Goal: Task Accomplishment & Management: Manage account settings

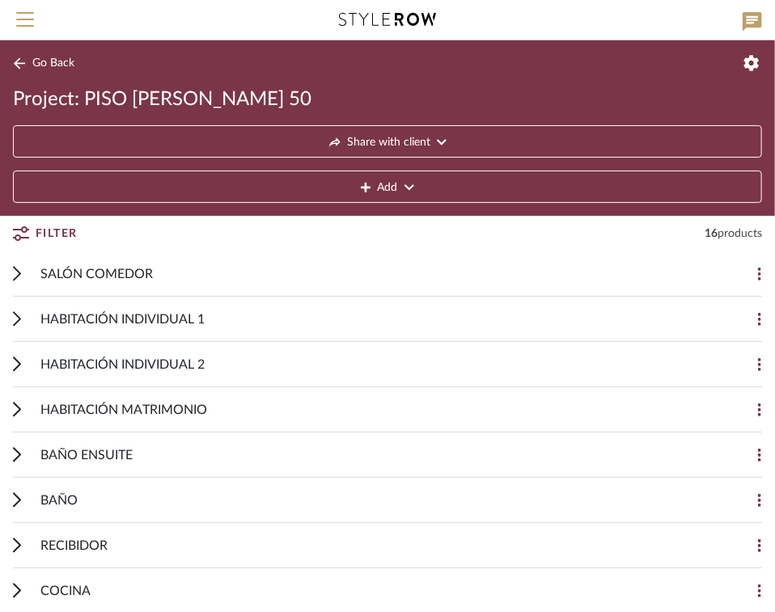
click at [31, 59] on button "Go Back" at bounding box center [46, 63] width 67 height 20
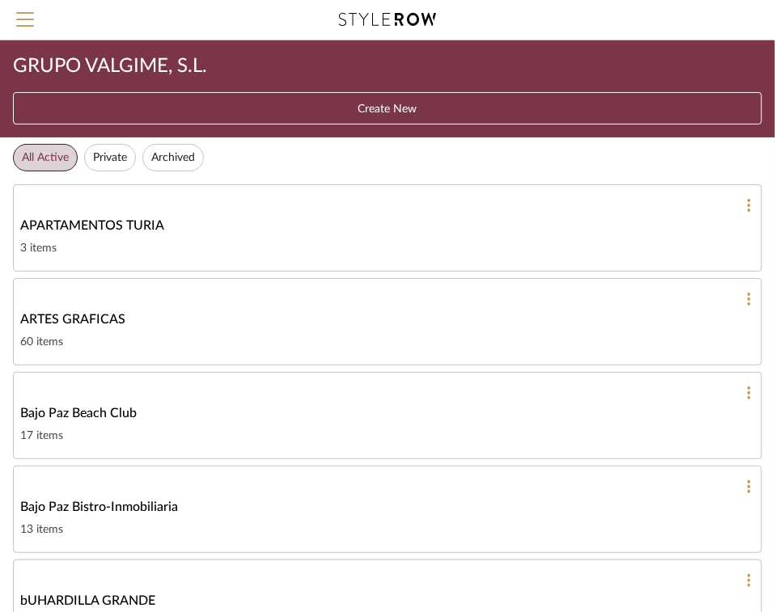
click at [403, 104] on button "Create New" at bounding box center [387, 108] width 749 height 32
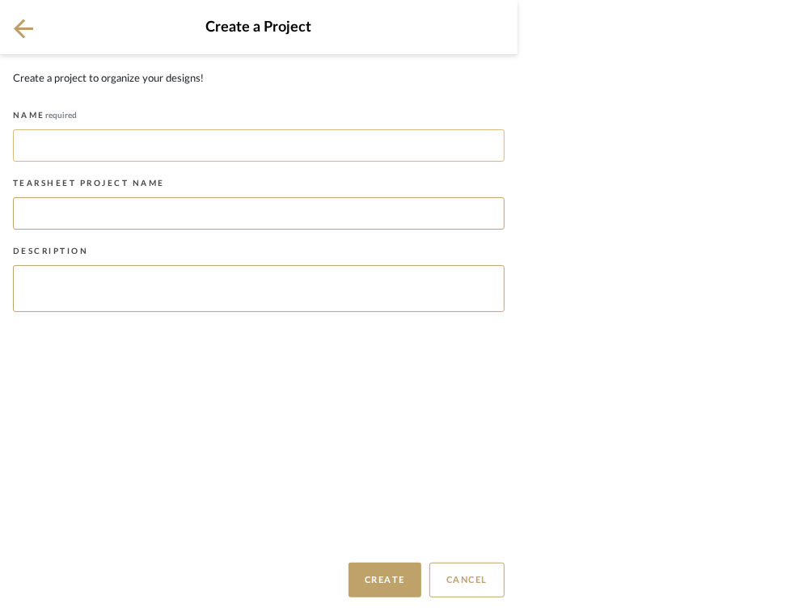
click at [104, 145] on input at bounding box center [259, 145] width 492 height 32
type input "PISO [PERSON_NAME] 50 - 2"
click at [394, 583] on button "Create" at bounding box center [384, 580] width 73 height 35
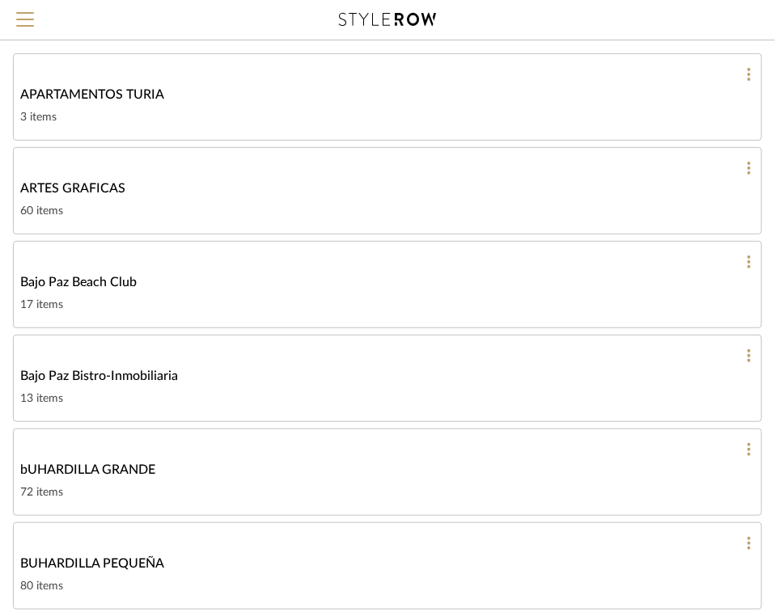
scroll to position [204, 0]
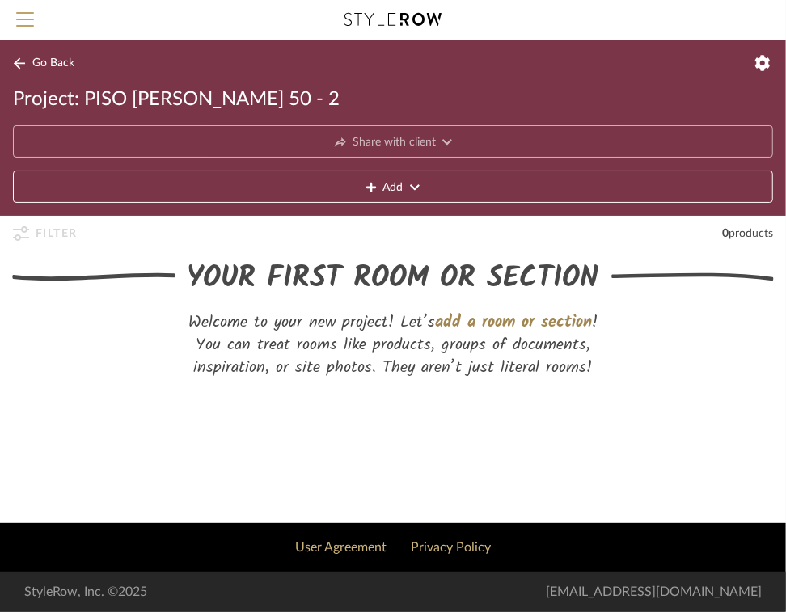
click at [408, 186] on button "Add" at bounding box center [393, 187] width 760 height 32
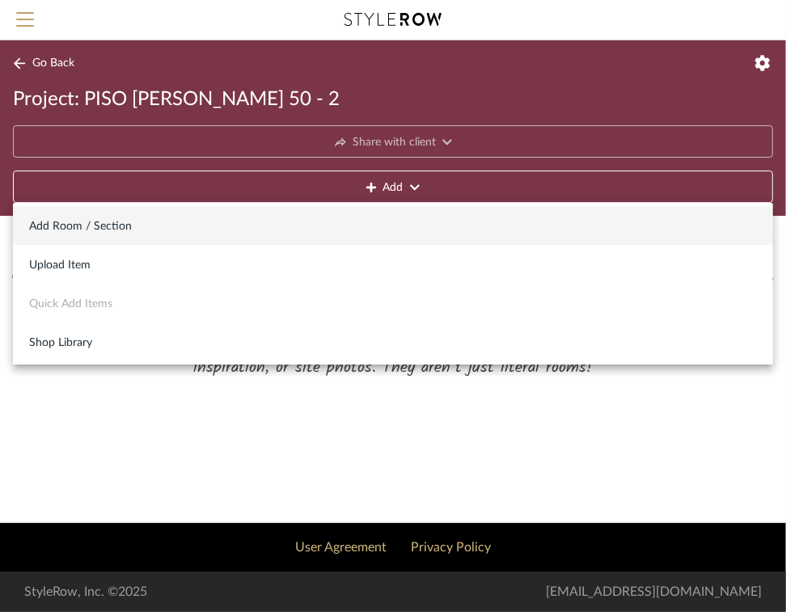
click at [114, 227] on span "Add Room / Section" at bounding box center [393, 227] width 728 height 14
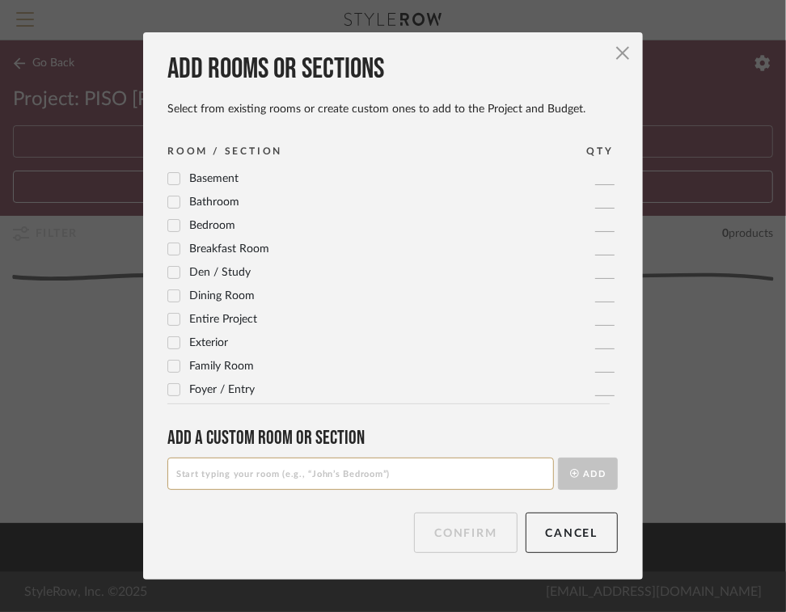
click at [188, 471] on input at bounding box center [360, 474] width 386 height 32
type input "SALON COMEDOR"
click at [570, 478] on icon "submit" at bounding box center [574, 473] width 9 height 9
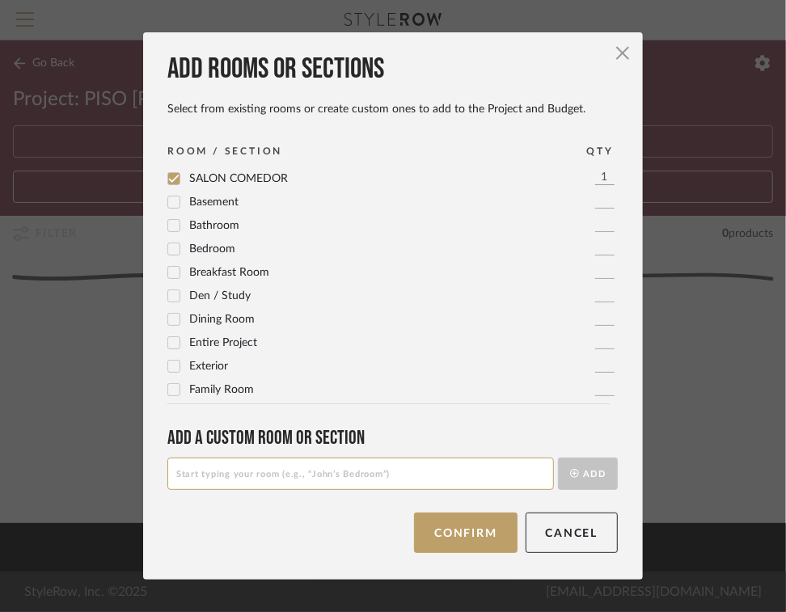
click at [210, 479] on input at bounding box center [360, 474] width 386 height 32
type input "HABITACIÓNN 1"
click at [593, 477] on button "Add" at bounding box center [588, 474] width 60 height 32
click at [252, 461] on input at bounding box center [360, 474] width 386 height 32
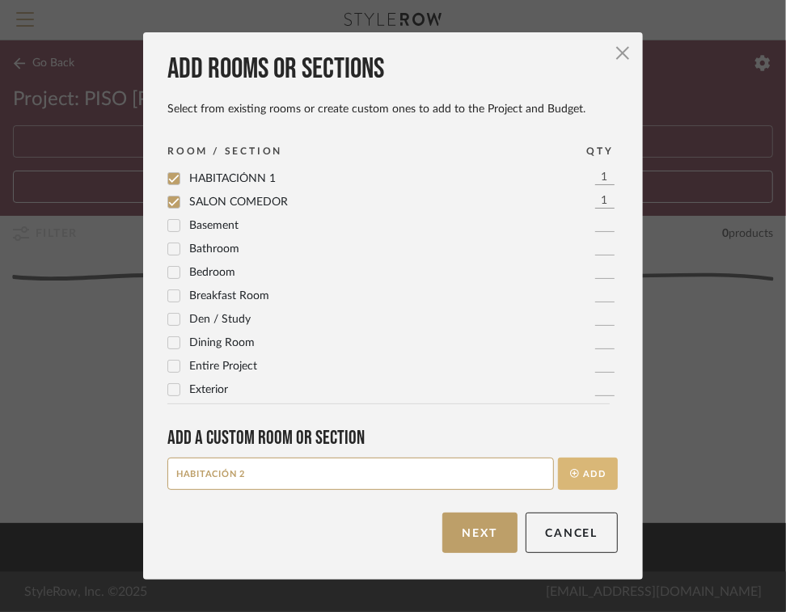
type input "HABITACIÓN 2"
click at [576, 471] on button "Add" at bounding box center [588, 474] width 60 height 32
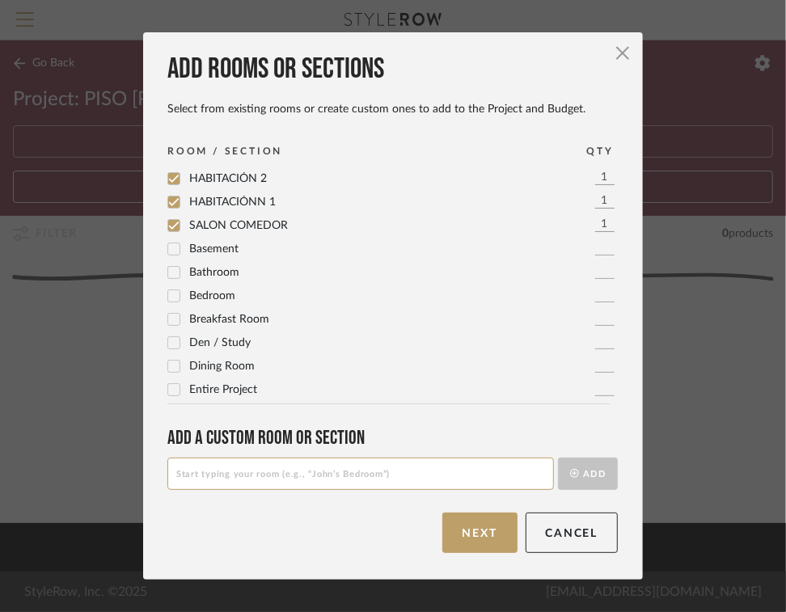
click at [205, 467] on input at bounding box center [360, 474] width 386 height 32
type input "HABITACIÓN MATRIMONIO"
click at [579, 468] on button "Add" at bounding box center [588, 474] width 60 height 32
click at [240, 478] on input at bounding box center [360, 474] width 386 height 32
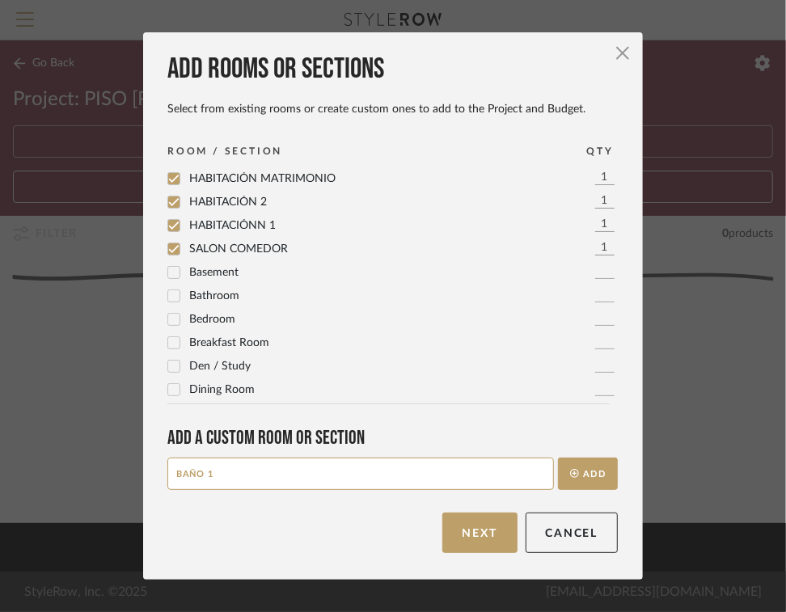
click at [310, 474] on input "BAÑO 1" at bounding box center [360, 474] width 386 height 32
type input "BAÑO"
click at [571, 466] on button "Add" at bounding box center [588, 474] width 60 height 32
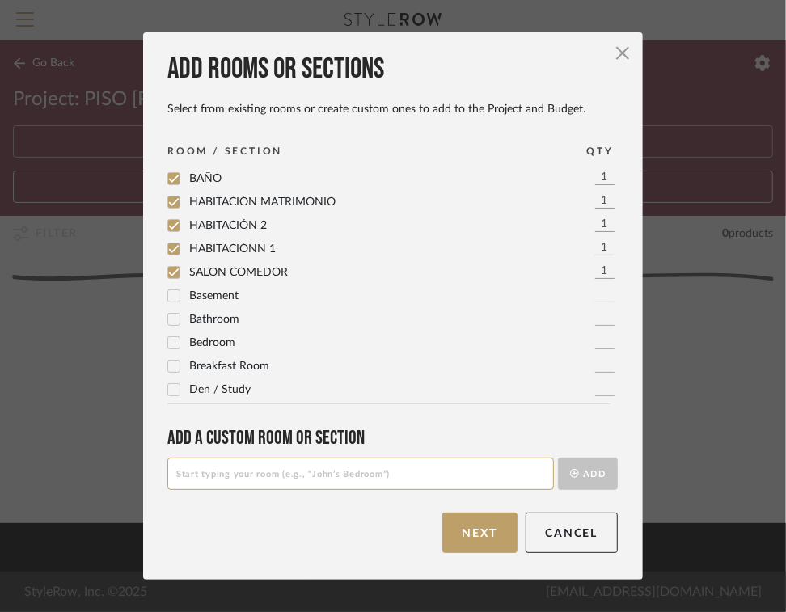
click at [201, 471] on input at bounding box center [360, 474] width 386 height 32
type input "BAÑO ENSUITE"
click at [598, 481] on button "Add" at bounding box center [588, 474] width 60 height 32
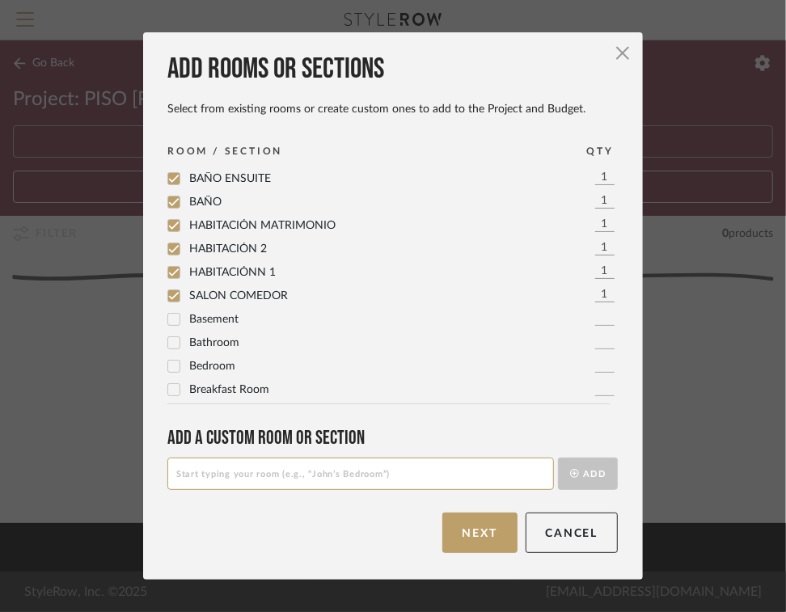
click at [297, 479] on input at bounding box center [360, 474] width 386 height 32
type input "RECIBIDOR"
click at [582, 482] on button "Add" at bounding box center [588, 474] width 60 height 32
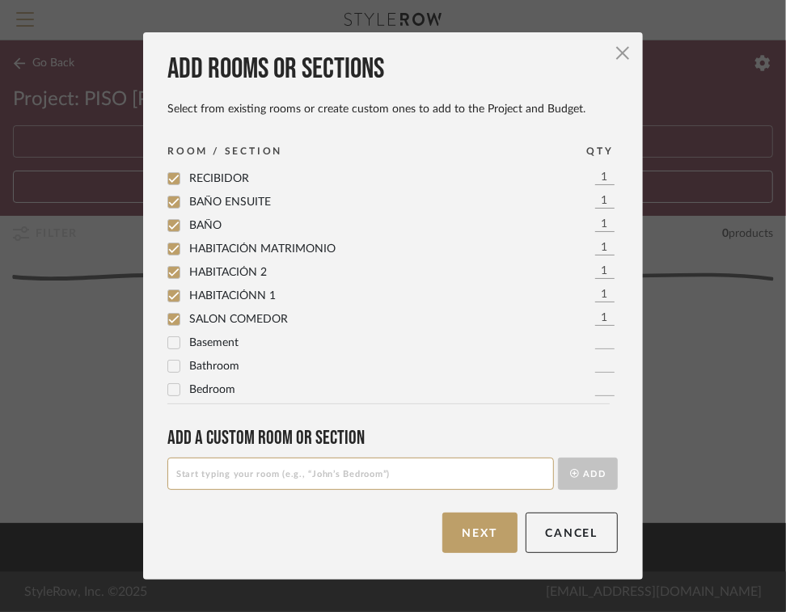
click at [183, 477] on input at bounding box center [360, 474] width 386 height 32
type input "PASILLO"
click at [572, 475] on button "Add" at bounding box center [588, 474] width 60 height 32
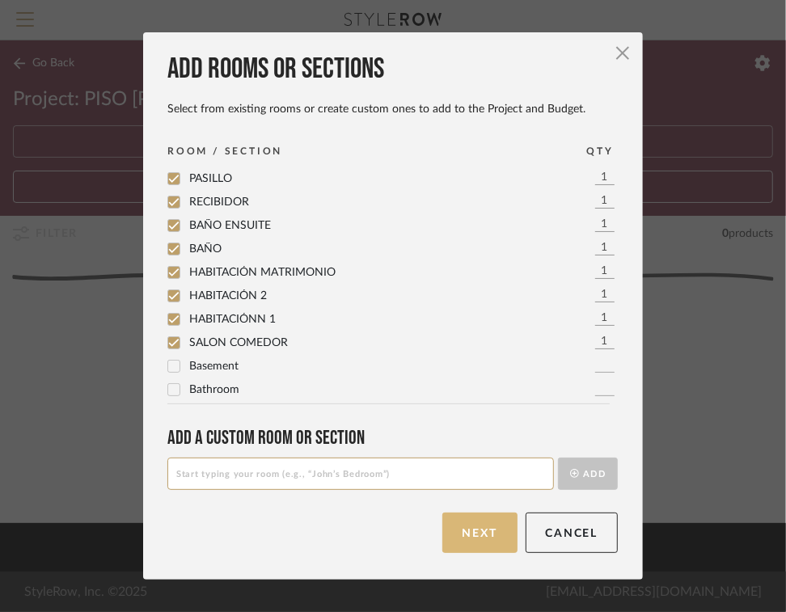
click at [471, 540] on button "Next" at bounding box center [479, 533] width 75 height 40
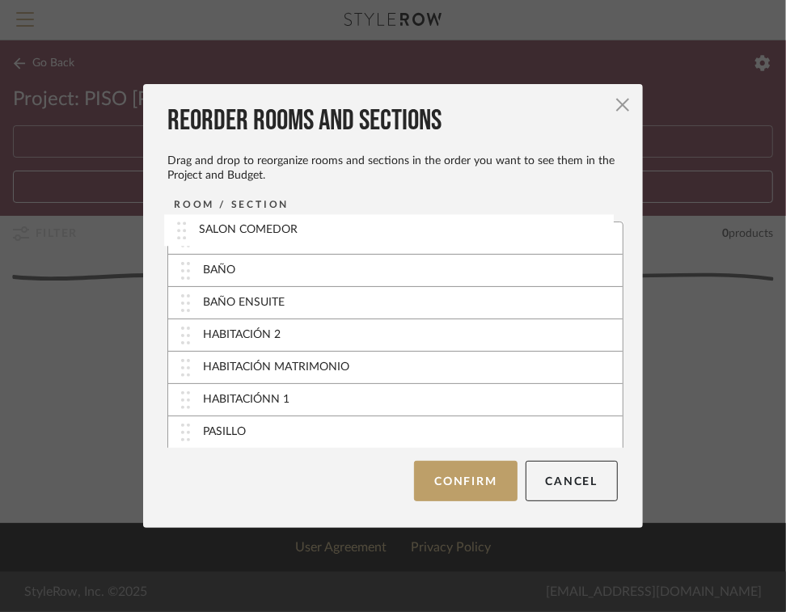
drag, startPoint x: 246, startPoint y: 434, endPoint x: 247, endPoint y: 233, distance: 201.3
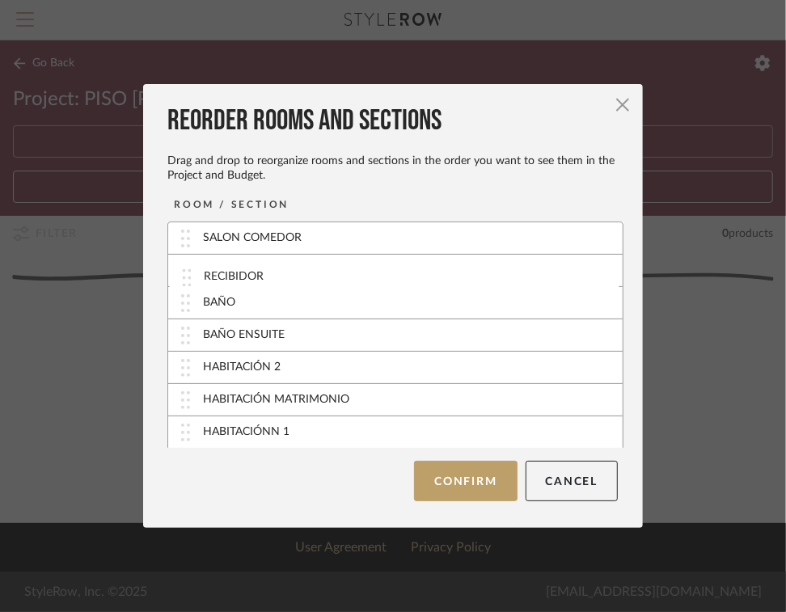
drag, startPoint x: 238, startPoint y: 434, endPoint x: 246, endPoint y: 272, distance: 162.7
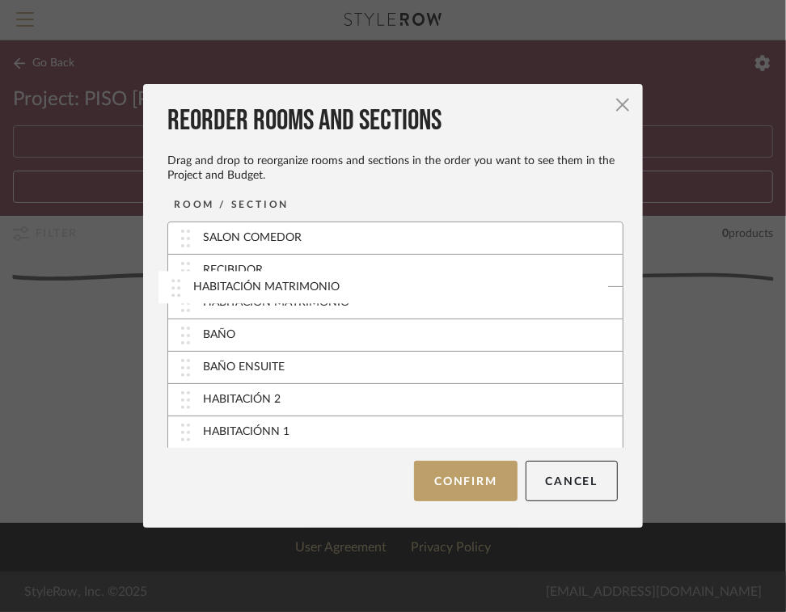
drag, startPoint x: 285, startPoint y: 398, endPoint x: 281, endPoint y: 288, distance: 110.0
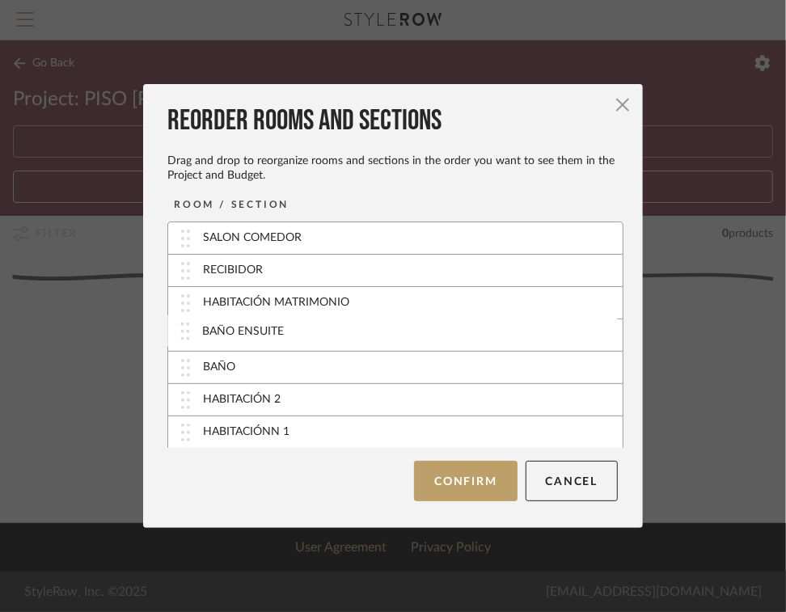
drag, startPoint x: 263, startPoint y: 365, endPoint x: 268, endPoint y: 328, distance: 36.8
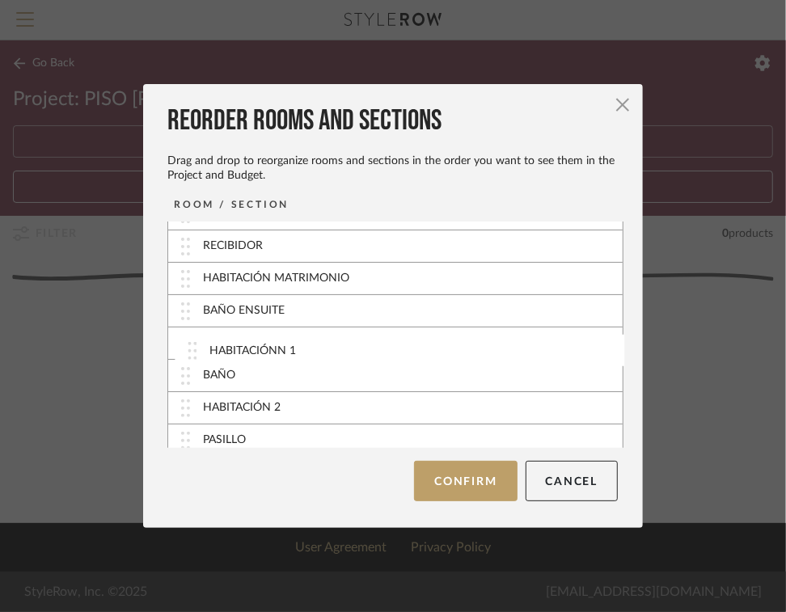
drag, startPoint x: 269, startPoint y: 433, endPoint x: 281, endPoint y: 354, distance: 80.2
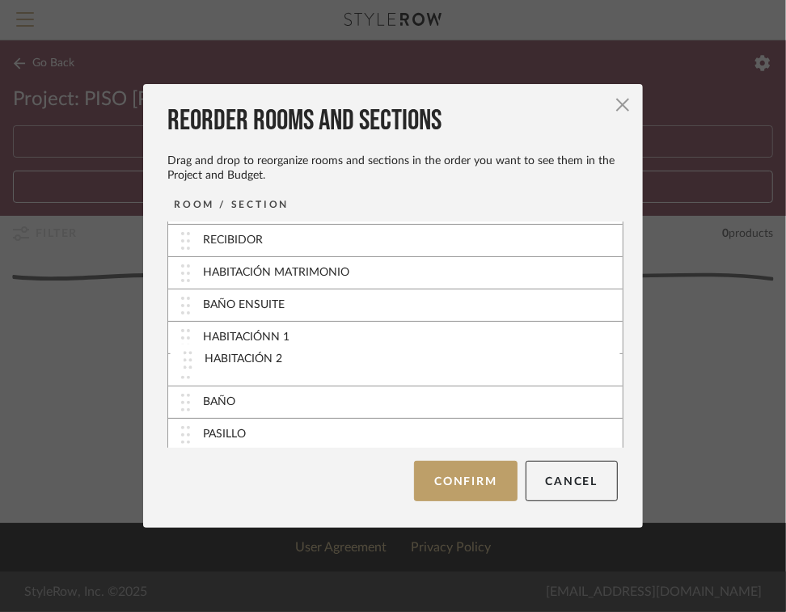
drag, startPoint x: 269, startPoint y: 410, endPoint x: 277, endPoint y: 365, distance: 46.0
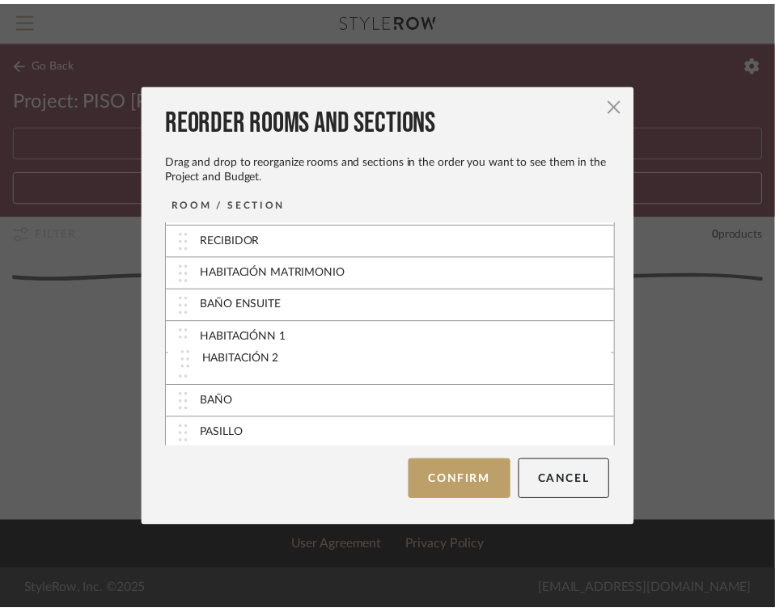
scroll to position [29, 0]
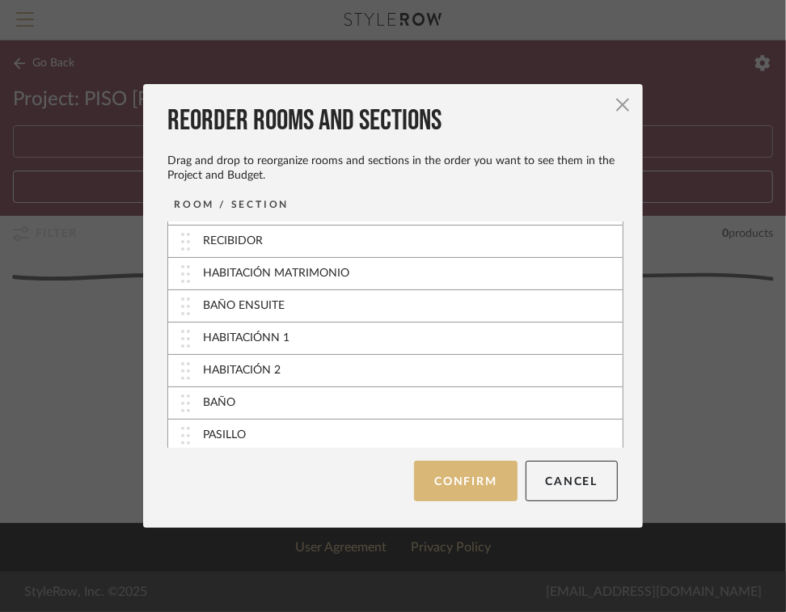
click at [452, 483] on button "Confirm" at bounding box center [465, 481] width 103 height 40
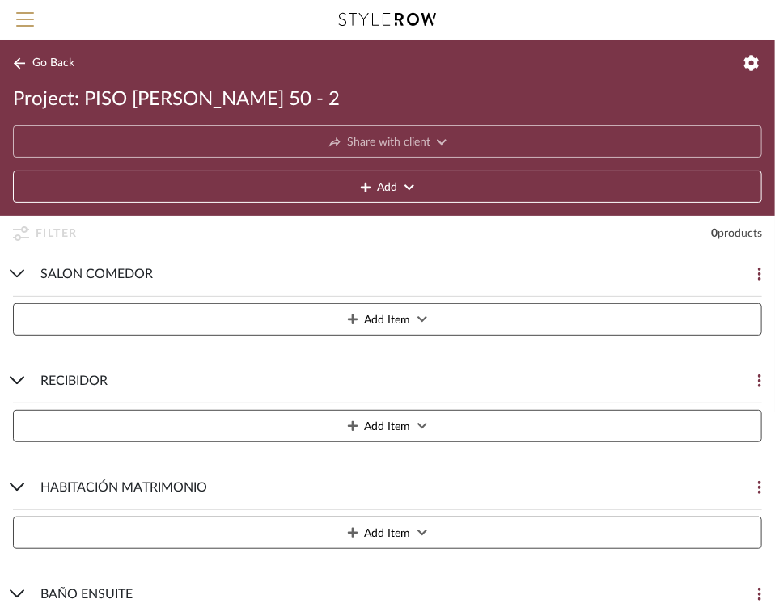
click at [422, 323] on icon at bounding box center [422, 319] width 10 height 11
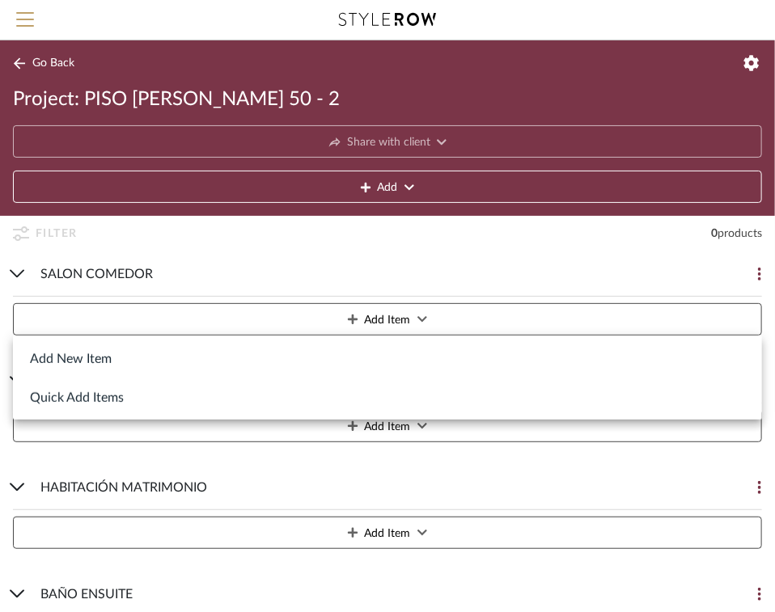
click at [70, 358] on button "Add New Item" at bounding box center [387, 358] width 749 height 39
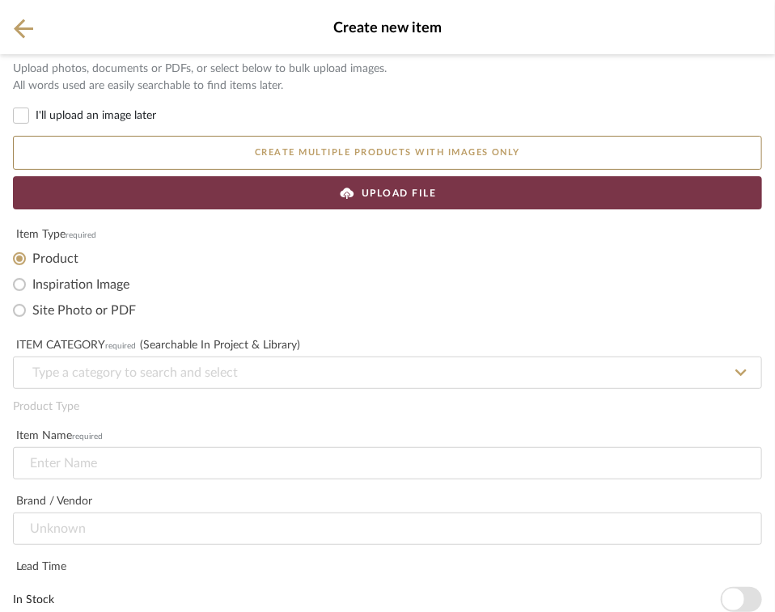
click at [25, 23] on icon at bounding box center [23, 29] width 19 height 20
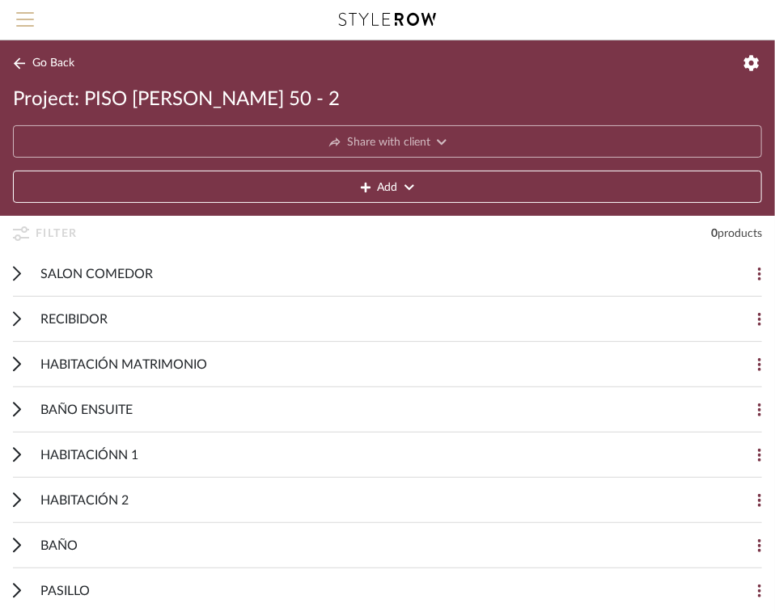
click at [21, 22] on span "Menu" at bounding box center [25, 24] width 18 height 24
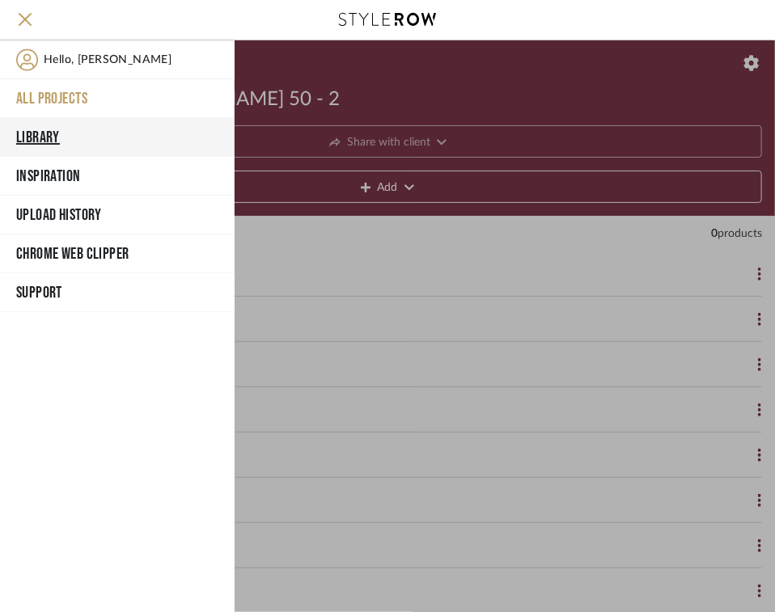
click at [51, 135] on button "Library" at bounding box center [117, 137] width 234 height 39
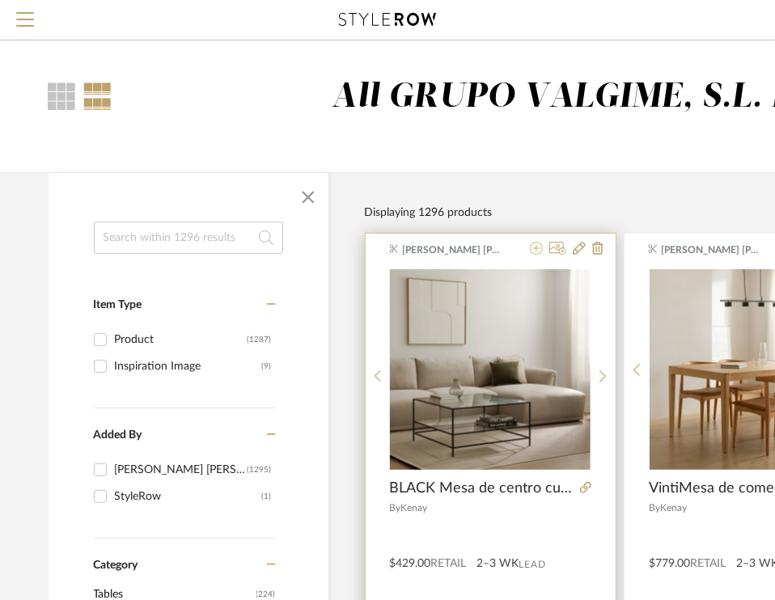
click at [537, 249] on icon at bounding box center [536, 248] width 13 height 13
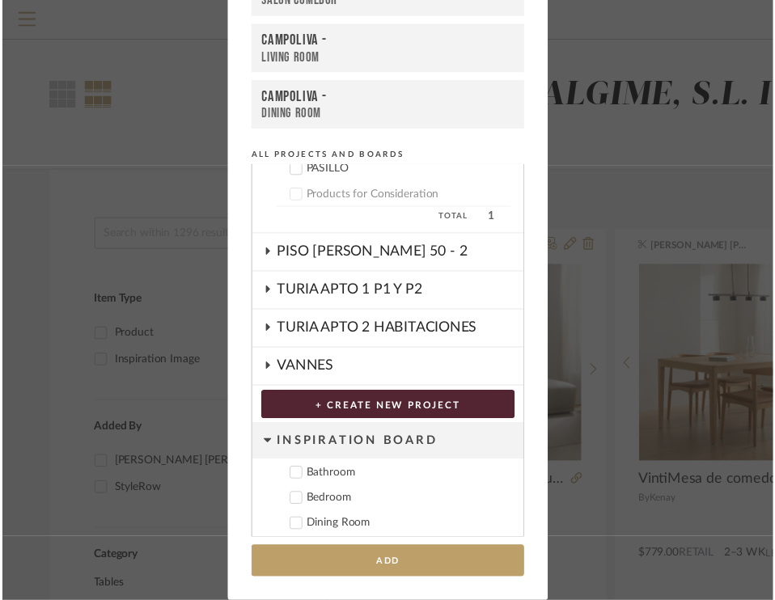
scroll to position [962, 0]
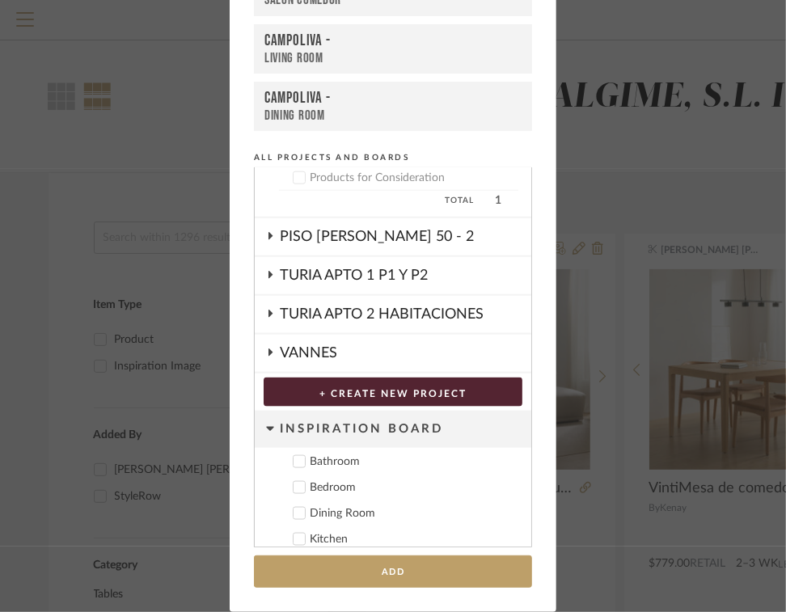
click at [441, 226] on div "PISO JUAN VERDEGUER 50 - 2" at bounding box center [405, 236] width 251 height 37
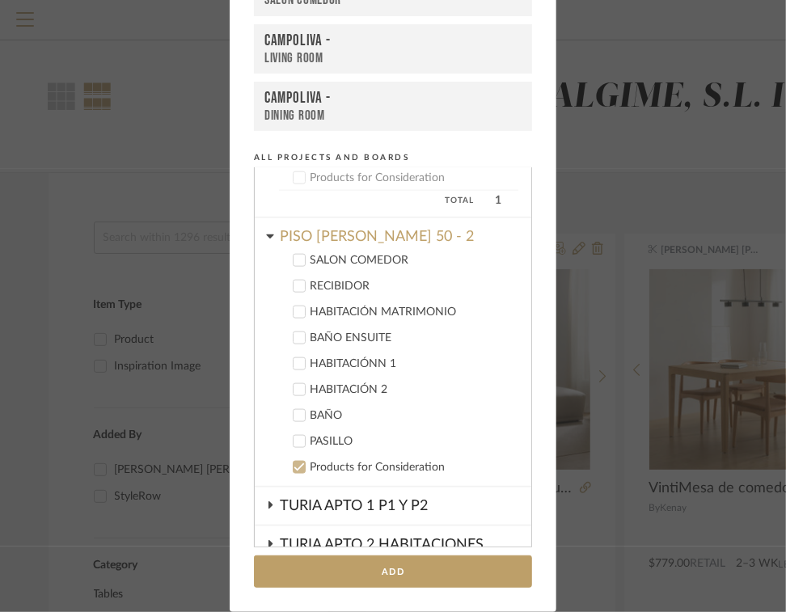
click at [315, 254] on div "SALON COMEDOR" at bounding box center [414, 261] width 209 height 14
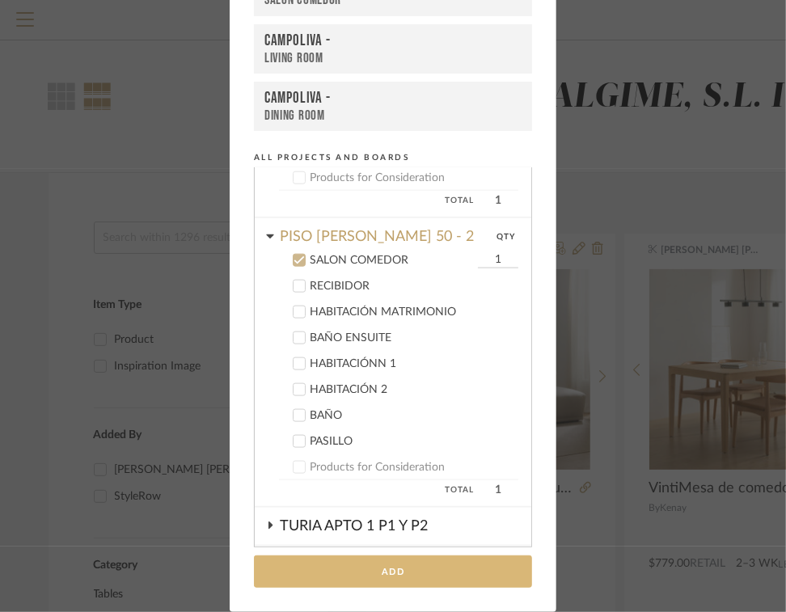
click at [398, 574] on button "Add" at bounding box center [393, 571] width 278 height 33
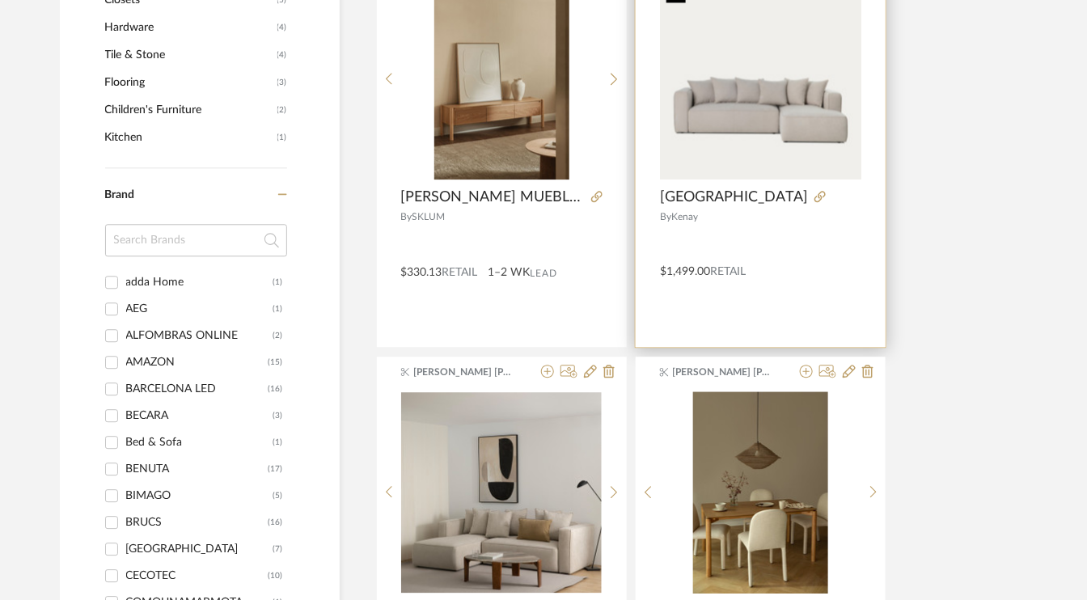
scroll to position [1213, 0]
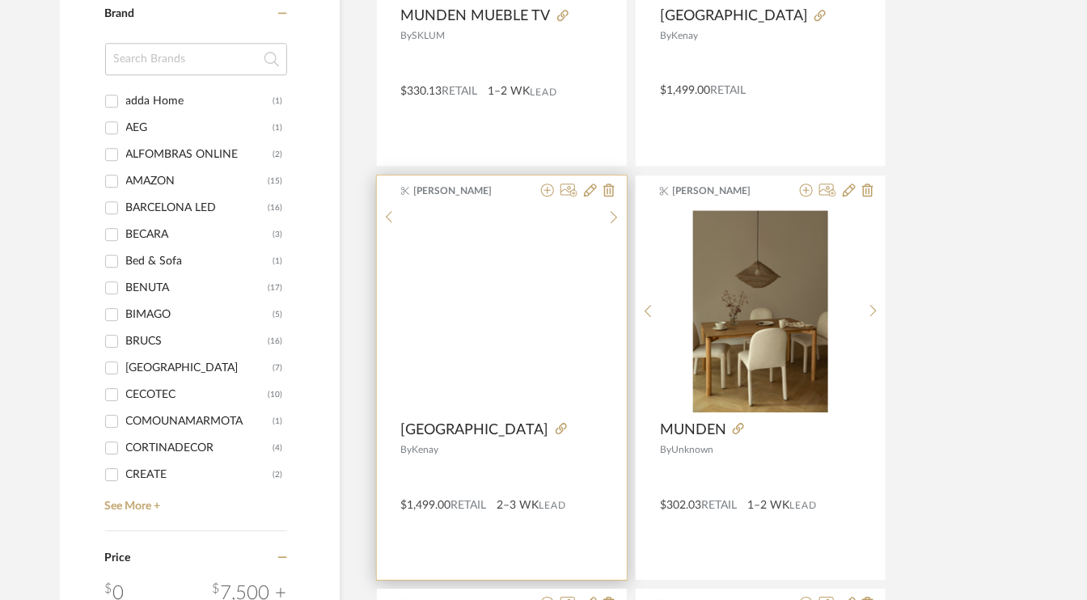
scroll to position [1375, 0]
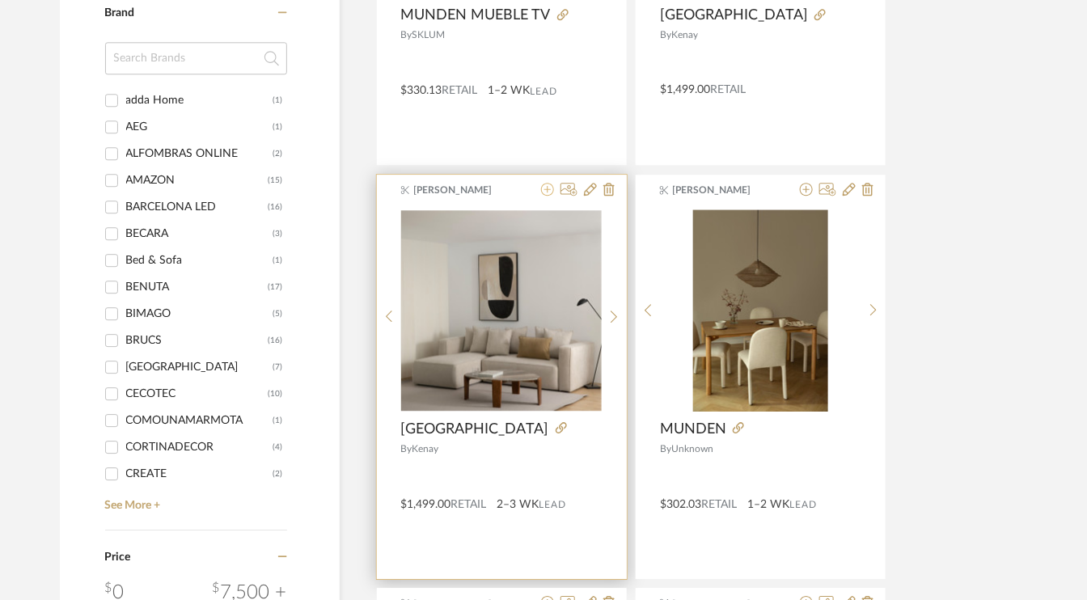
click at [547, 188] on icon at bounding box center [547, 189] width 13 height 13
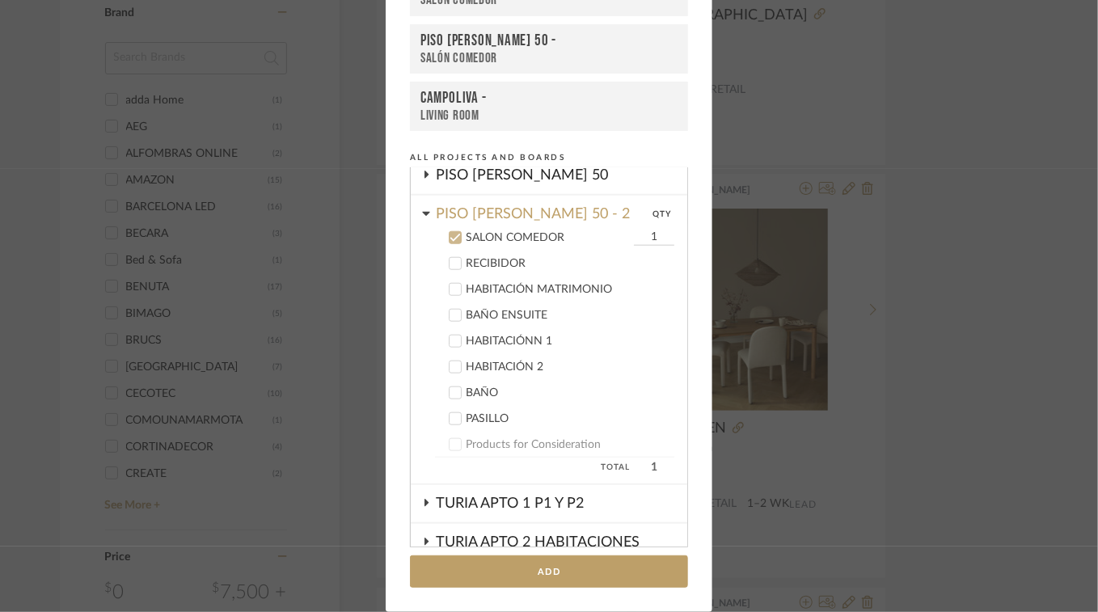
scroll to position [738, 0]
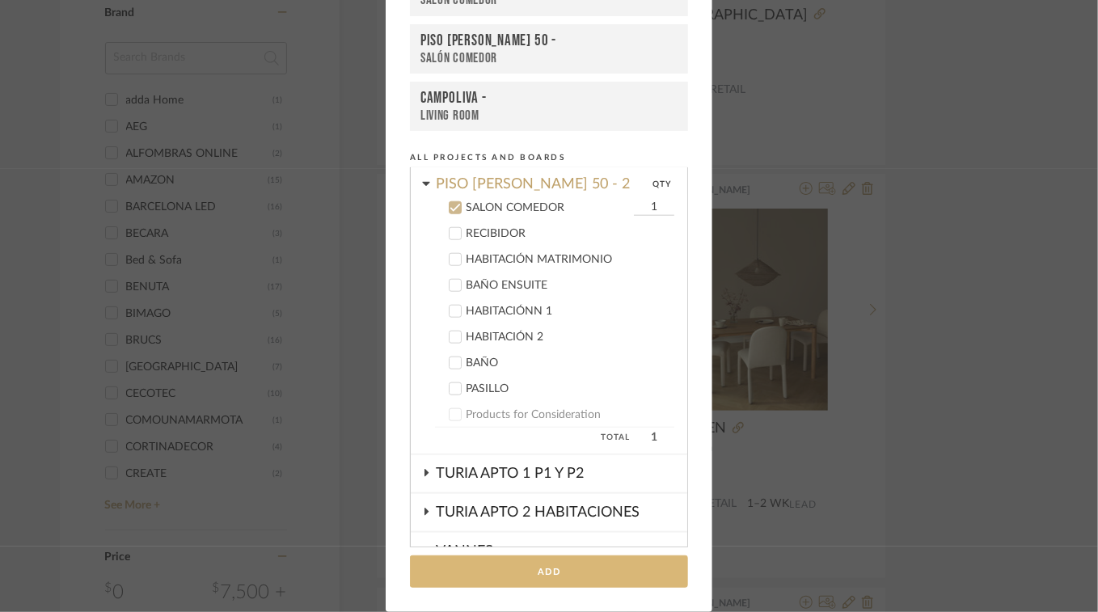
click at [535, 572] on button "Add" at bounding box center [549, 571] width 278 height 33
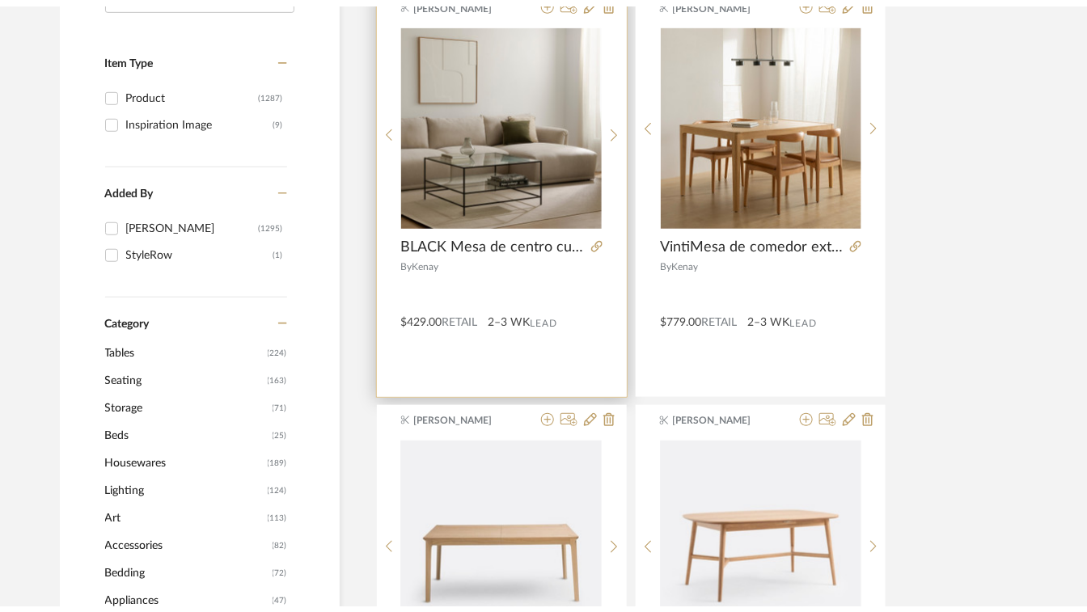
scroll to position [0, 0]
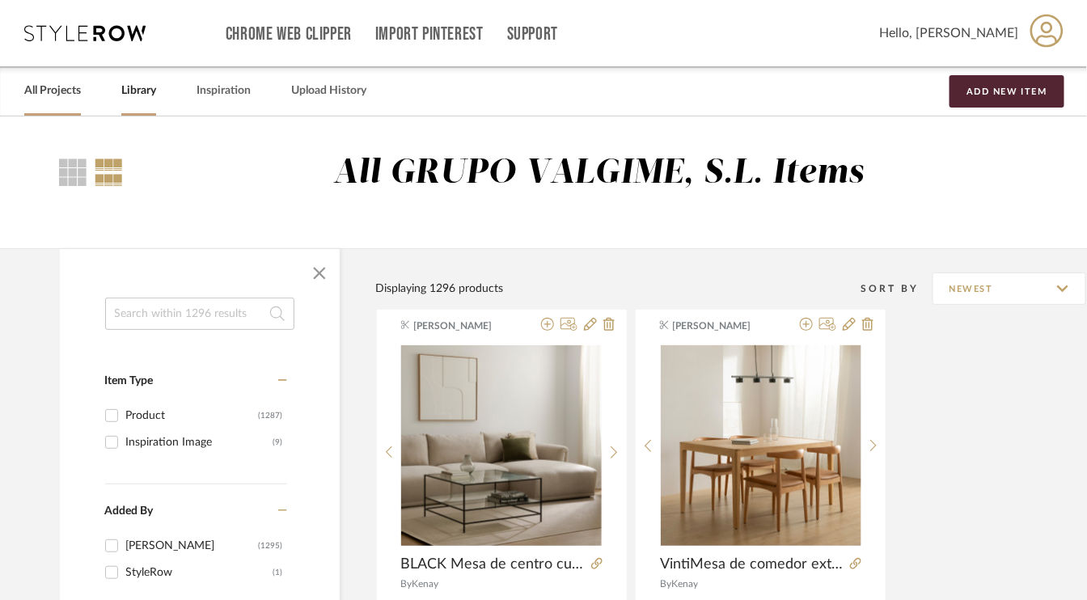
click at [56, 87] on link "All Projects" at bounding box center [52, 91] width 57 height 22
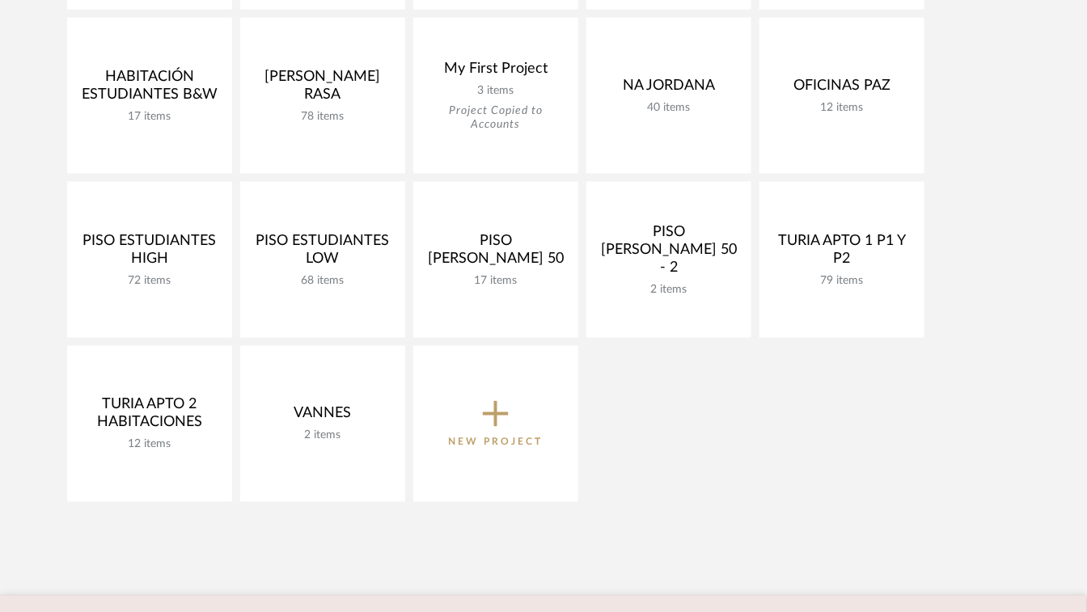
scroll to position [728, 0]
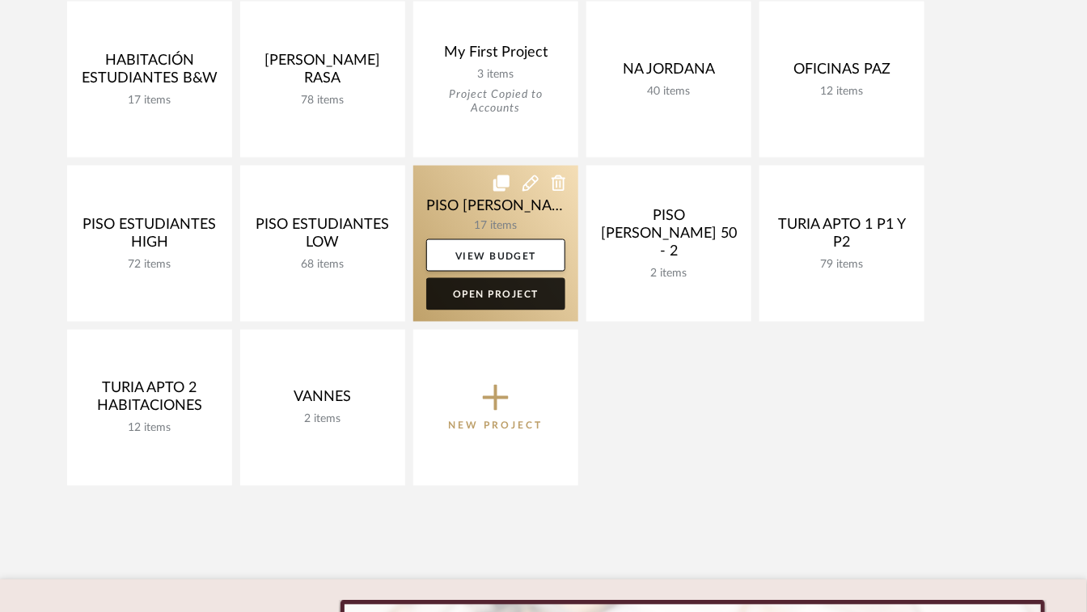
click at [503, 294] on link "Open Project" at bounding box center [495, 294] width 139 height 32
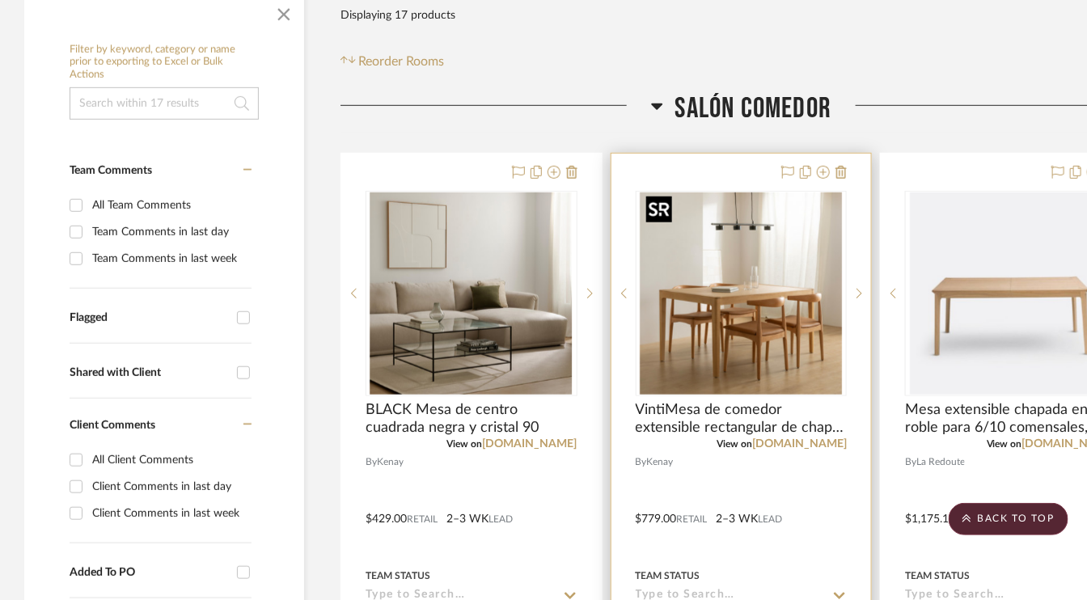
scroll to position [243, 0]
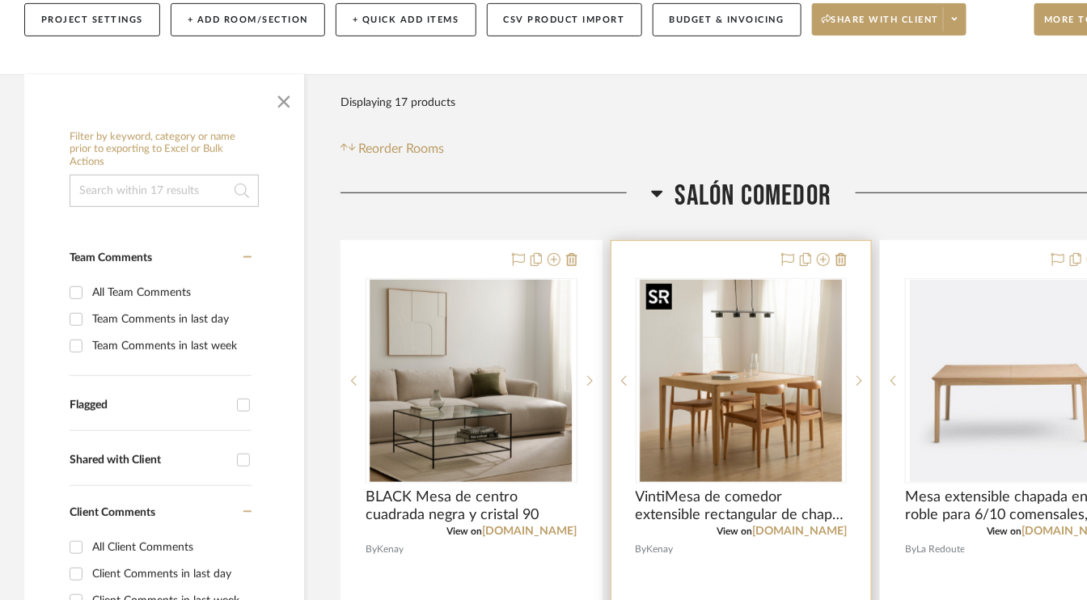
click at [767, 332] on img "0" at bounding box center [741, 381] width 202 height 202
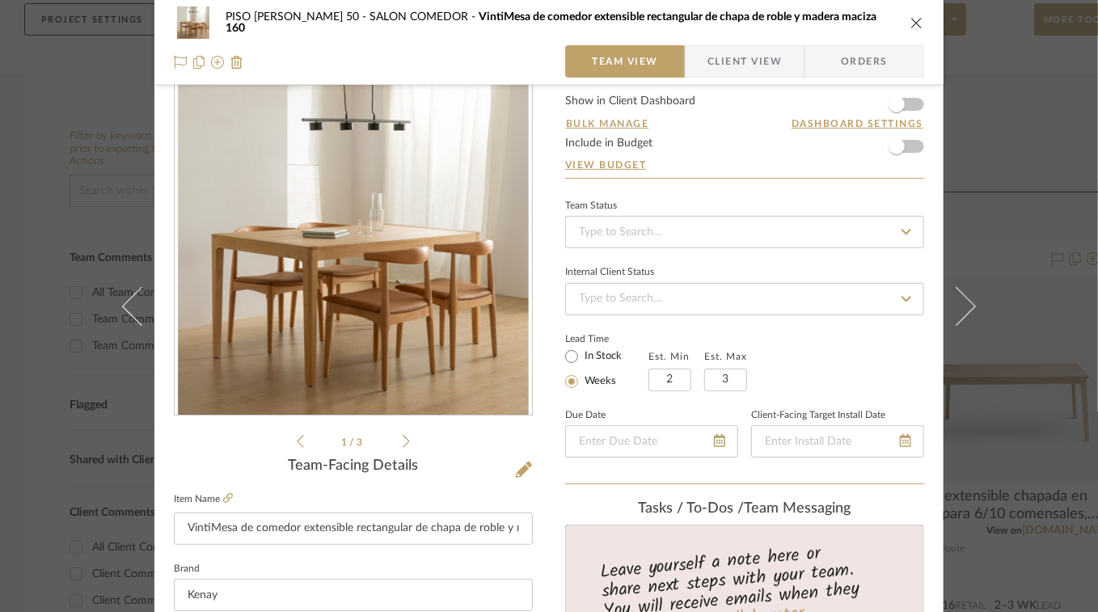
scroll to position [0, 0]
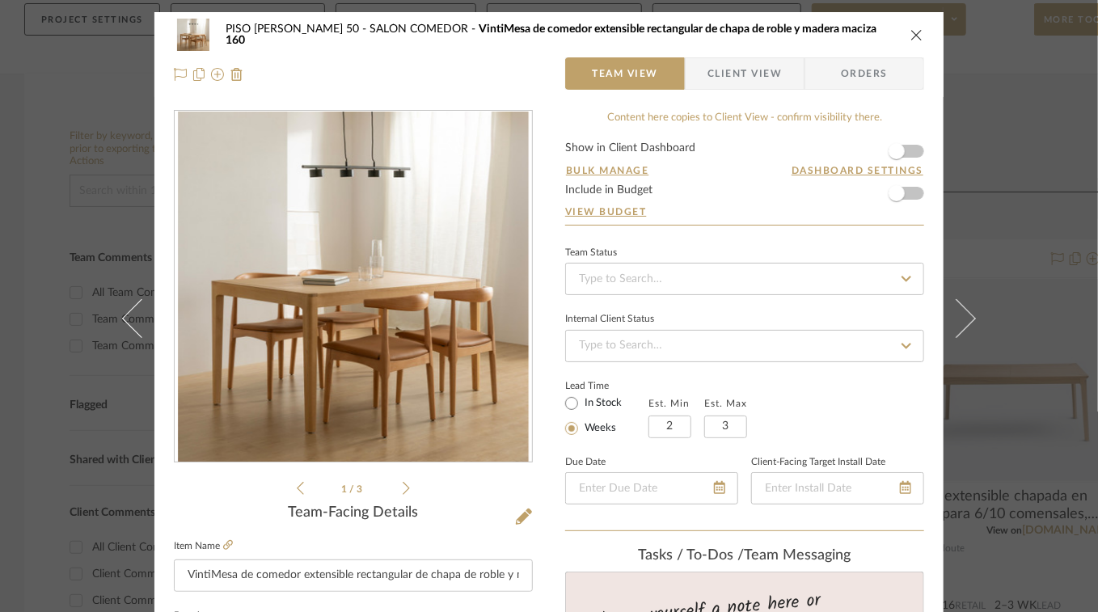
click at [917, 35] on icon "close" at bounding box center [916, 34] width 13 height 13
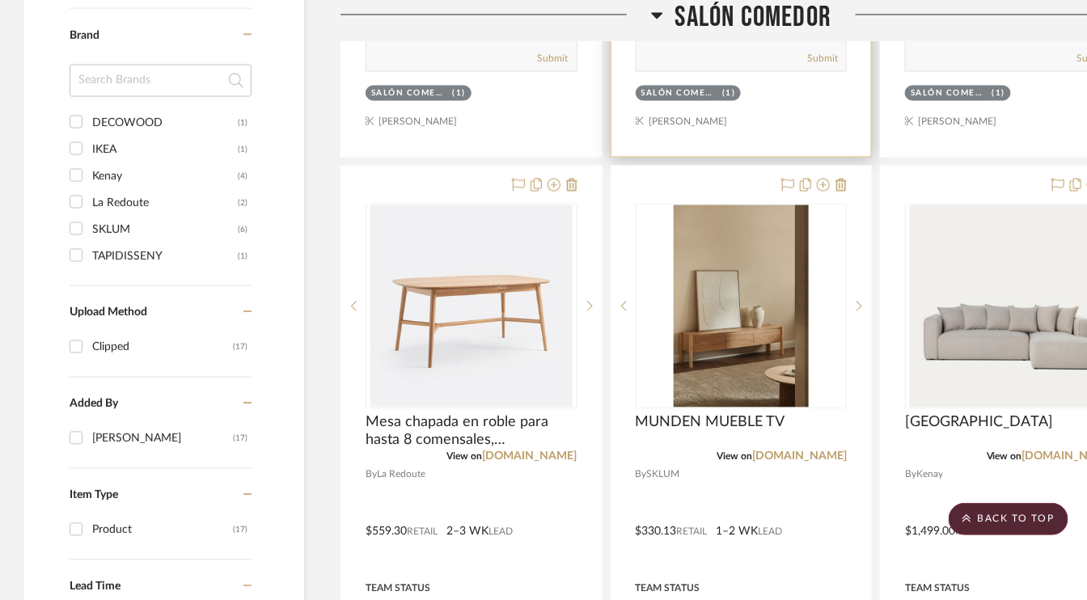
scroll to position [1132, 0]
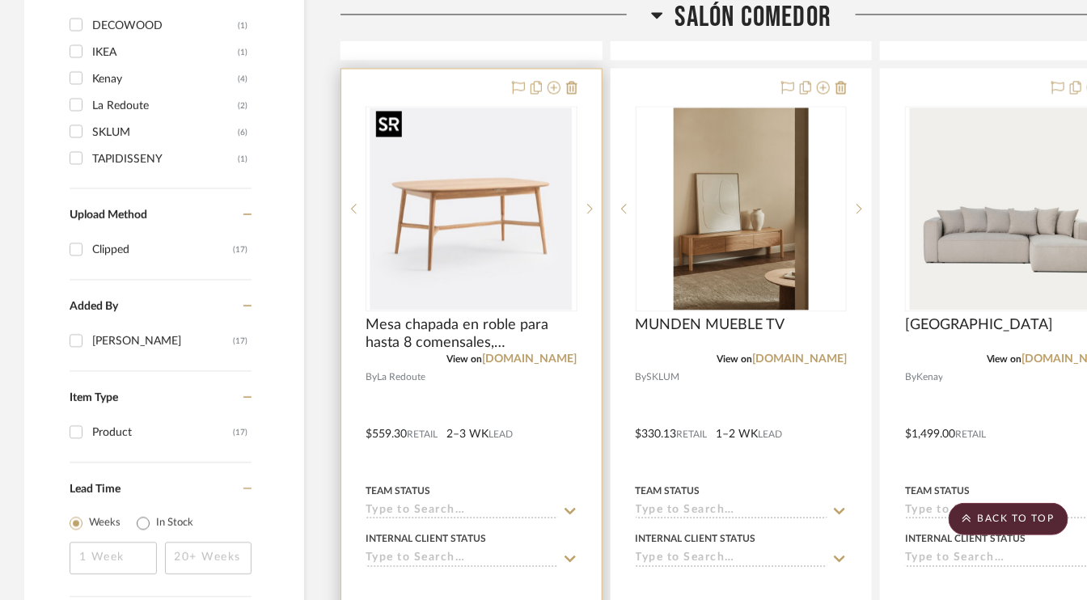
click at [493, 180] on img "0" at bounding box center [471, 209] width 202 height 202
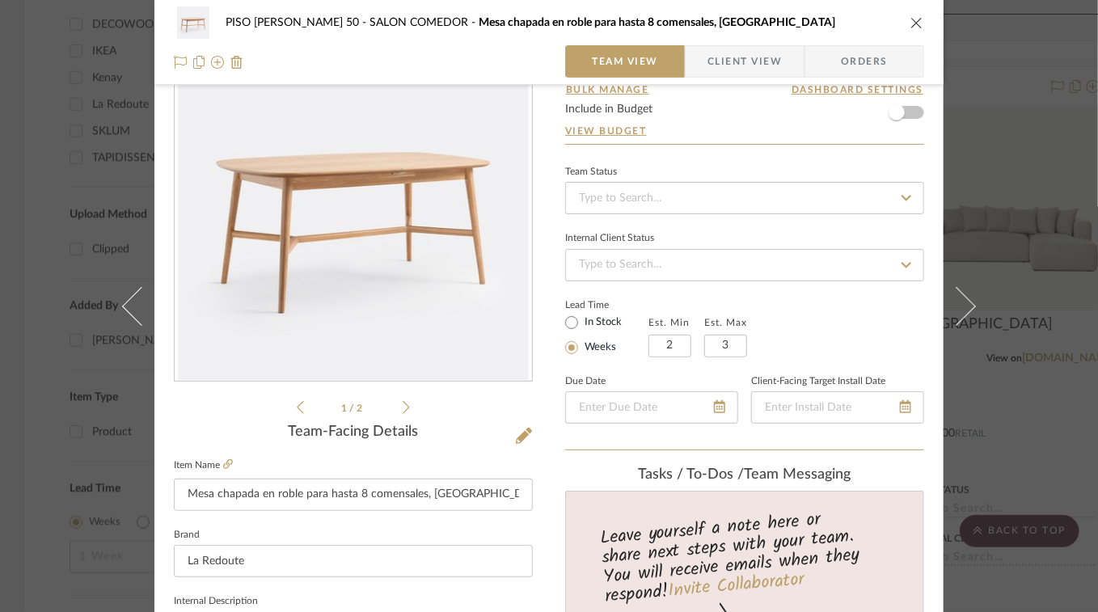
scroll to position [0, 0]
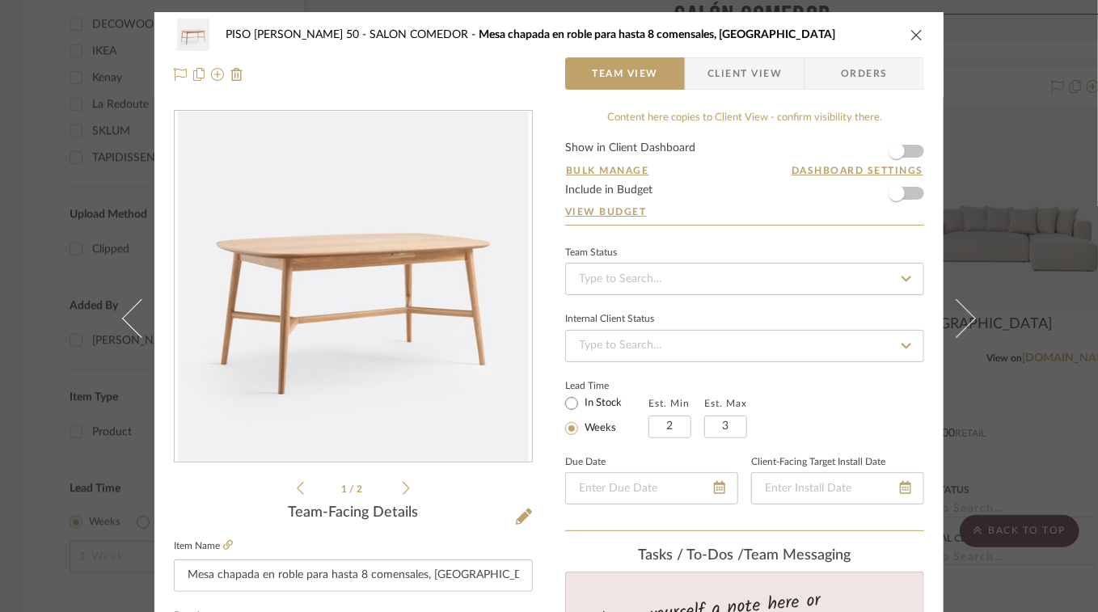
click at [910, 34] on icon "close" at bounding box center [916, 34] width 13 height 13
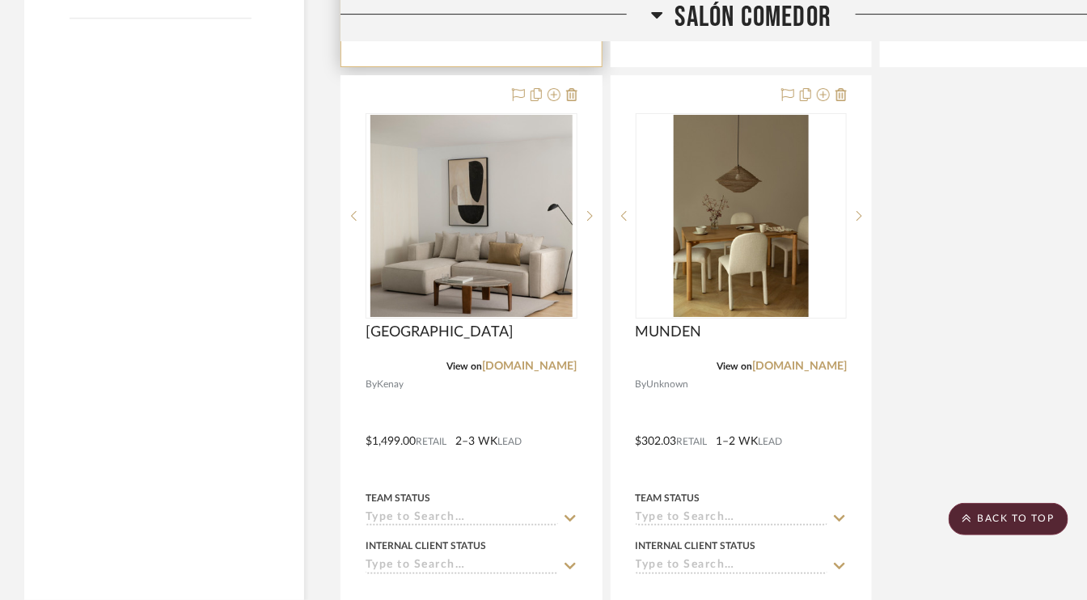
scroll to position [1860, 0]
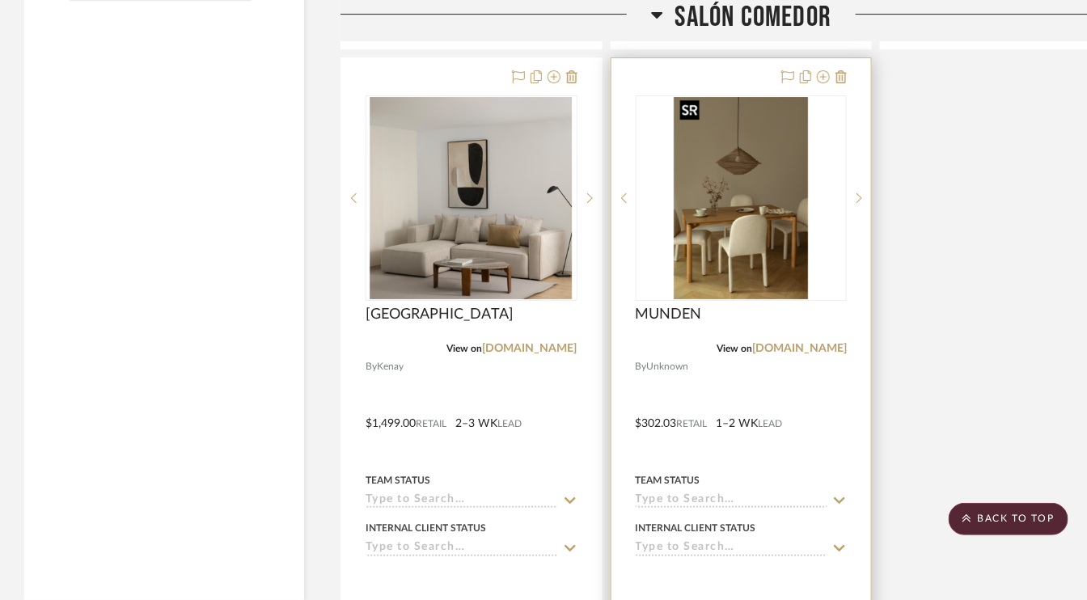
click at [775, 205] on img "0" at bounding box center [741, 198] width 134 height 202
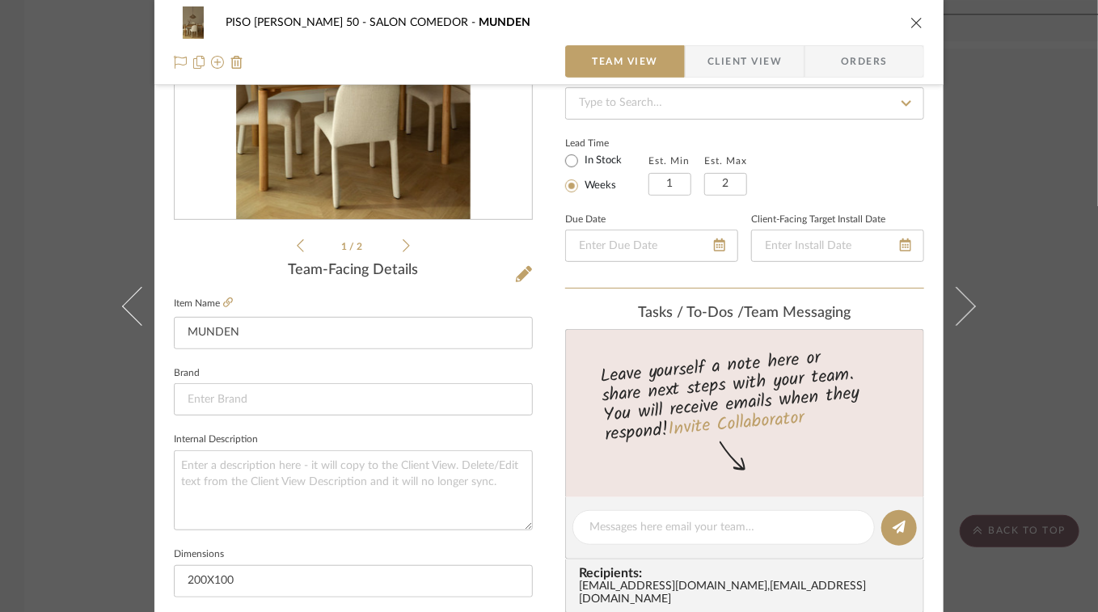
scroll to position [0, 0]
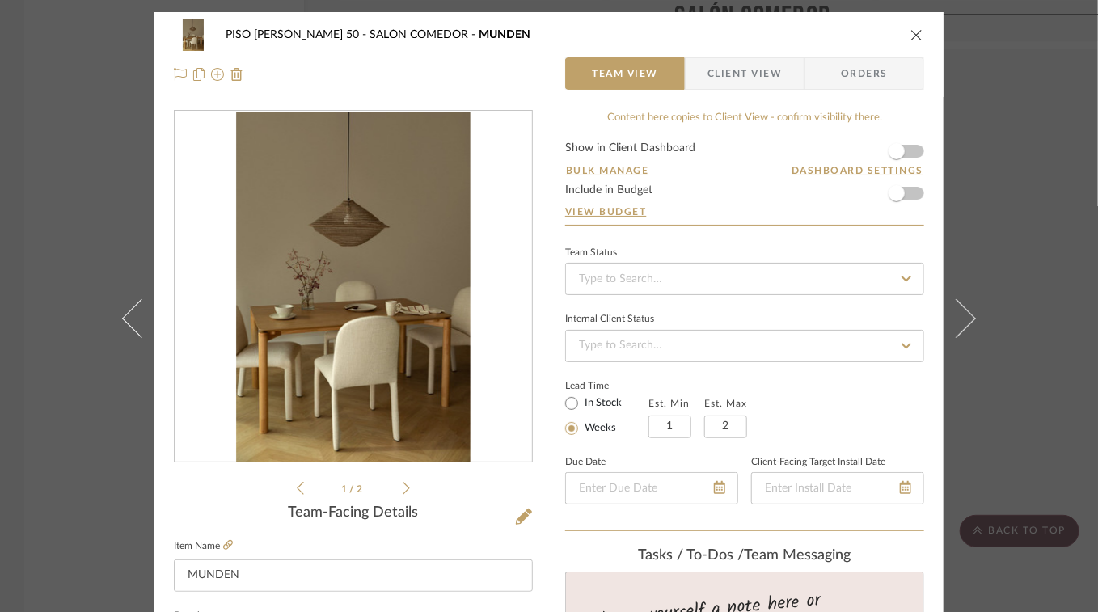
click at [918, 36] on icon "close" at bounding box center [916, 34] width 13 height 13
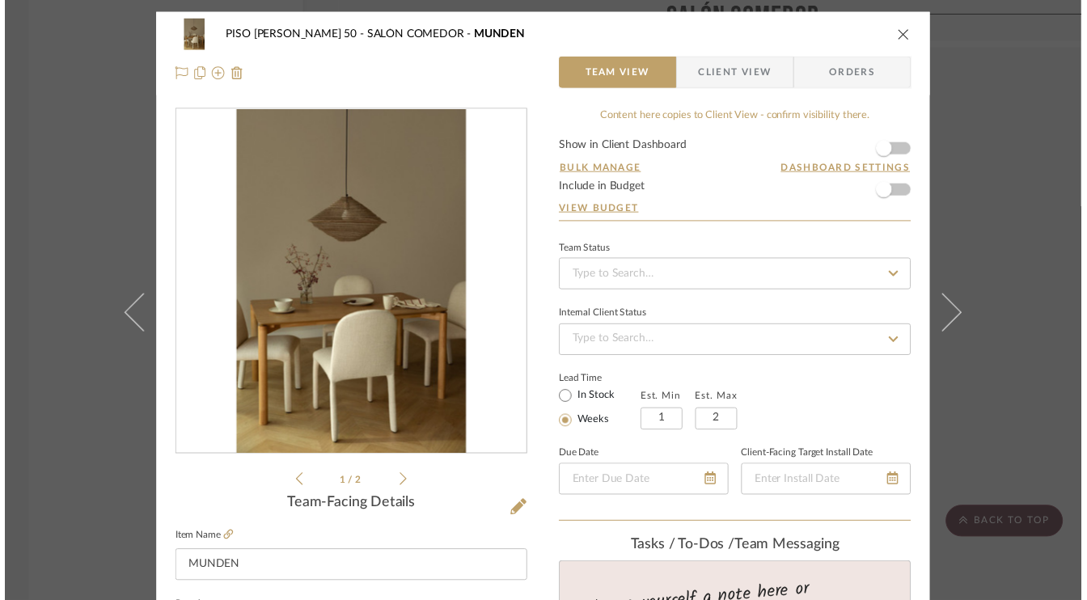
scroll to position [1860, 0]
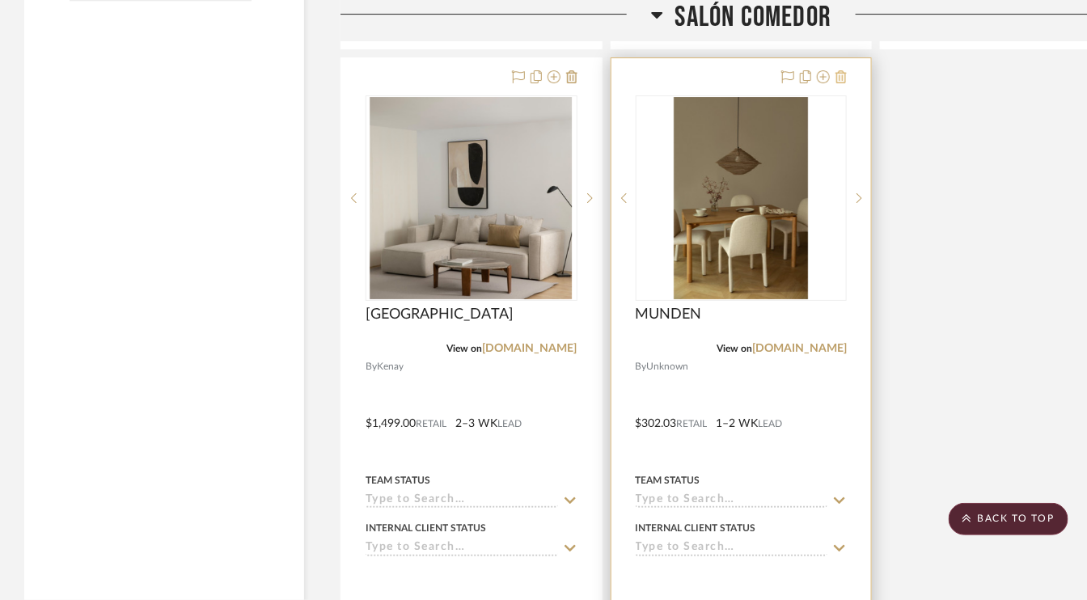
click at [846, 74] on icon at bounding box center [840, 76] width 11 height 13
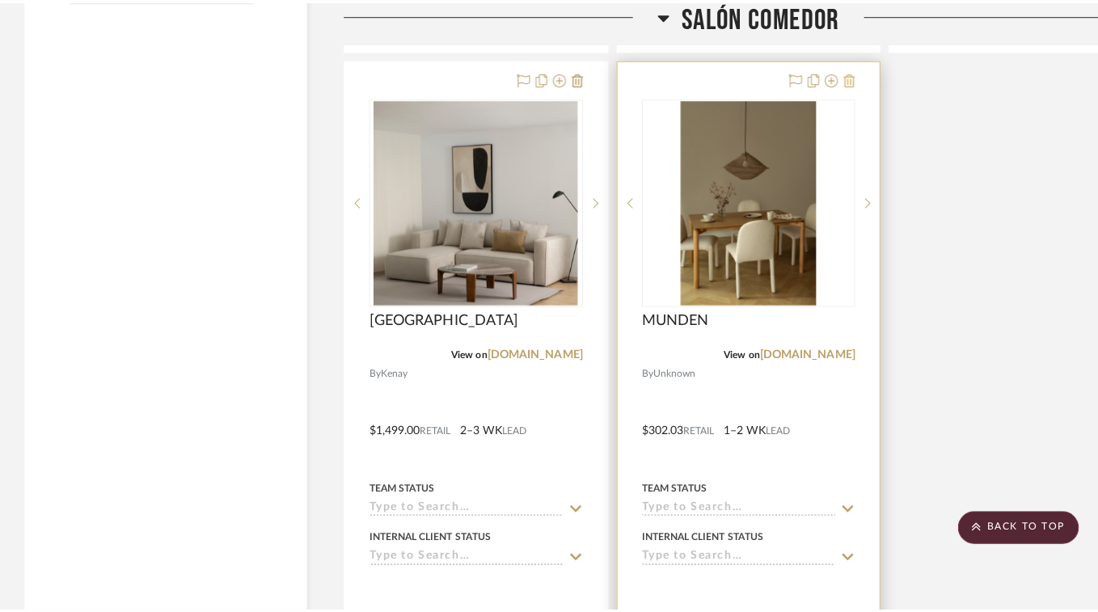
scroll to position [0, 0]
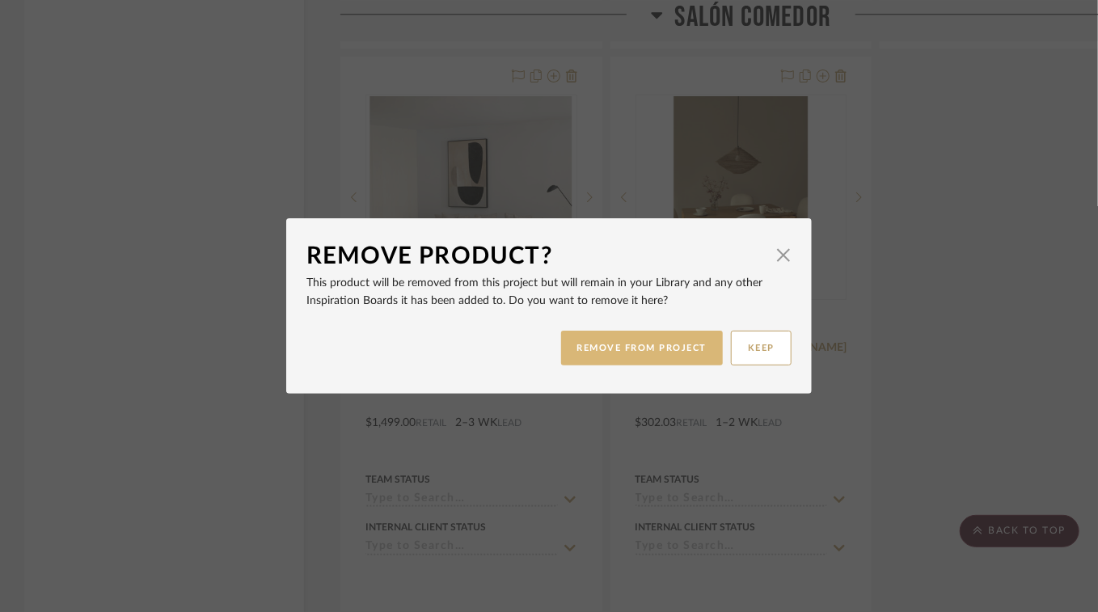
click at [670, 348] on button "REMOVE FROM PROJECT" at bounding box center [642, 348] width 163 height 35
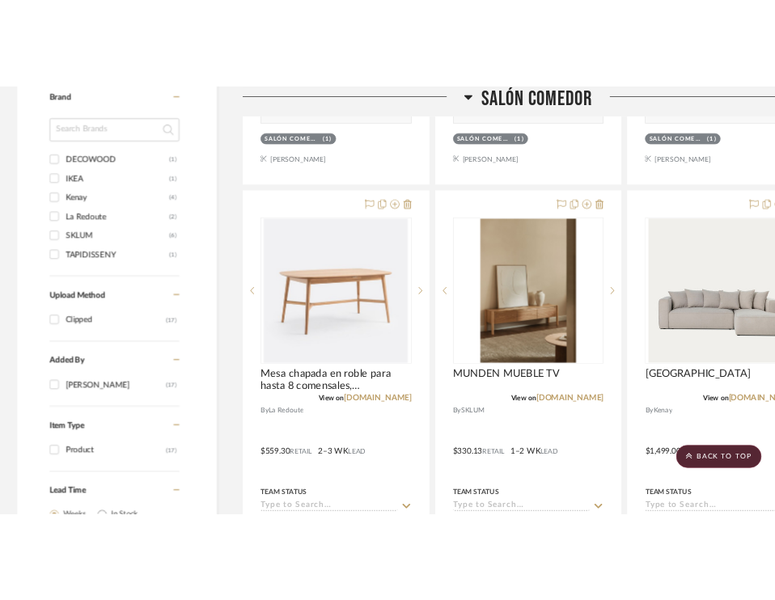
scroll to position [1051, 0]
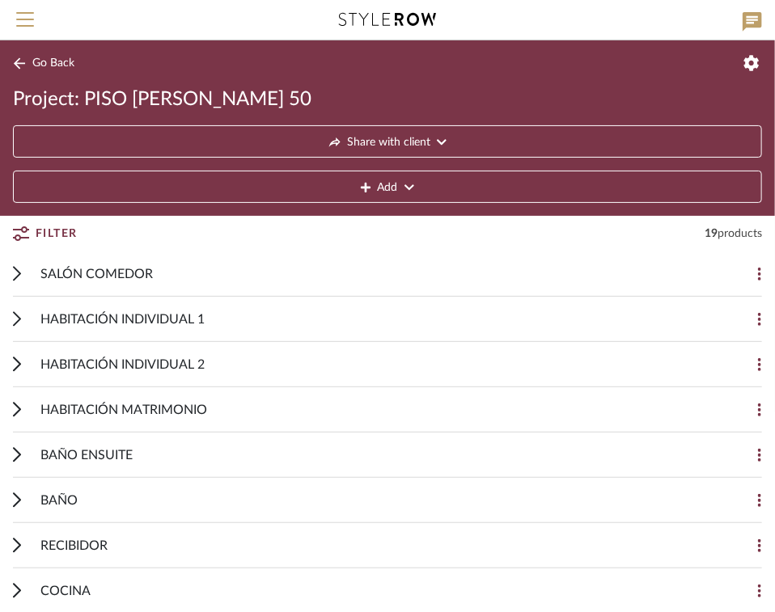
click at [83, 273] on span "SALÓN COMEDOR" at bounding box center [96, 273] width 112 height 19
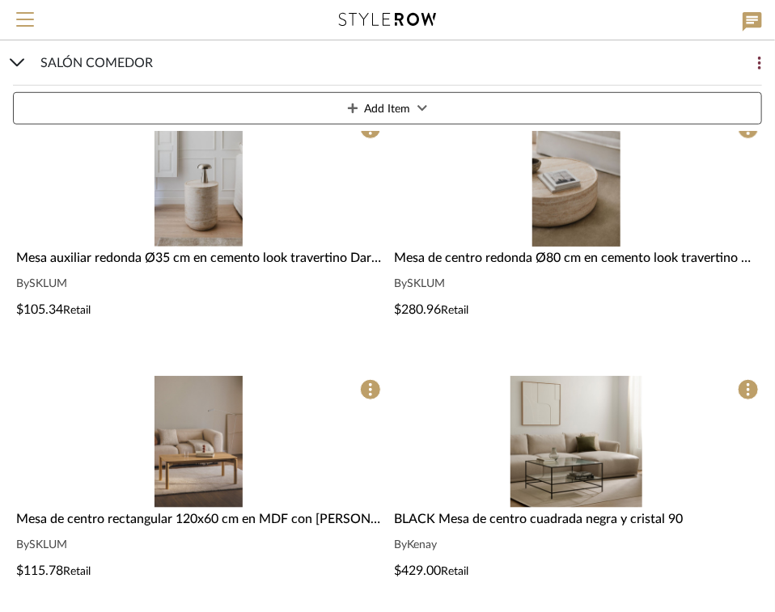
scroll to position [323, 0]
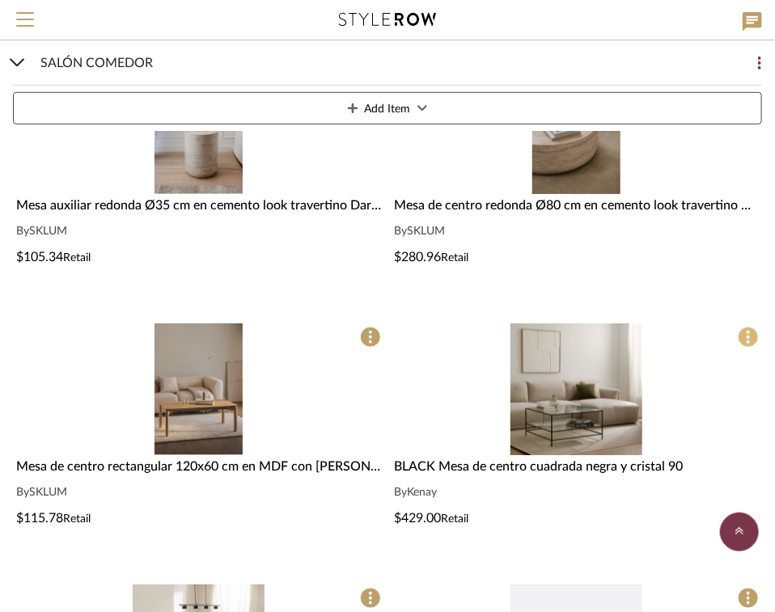
click at [756, 336] on span at bounding box center [747, 337] width 21 height 21
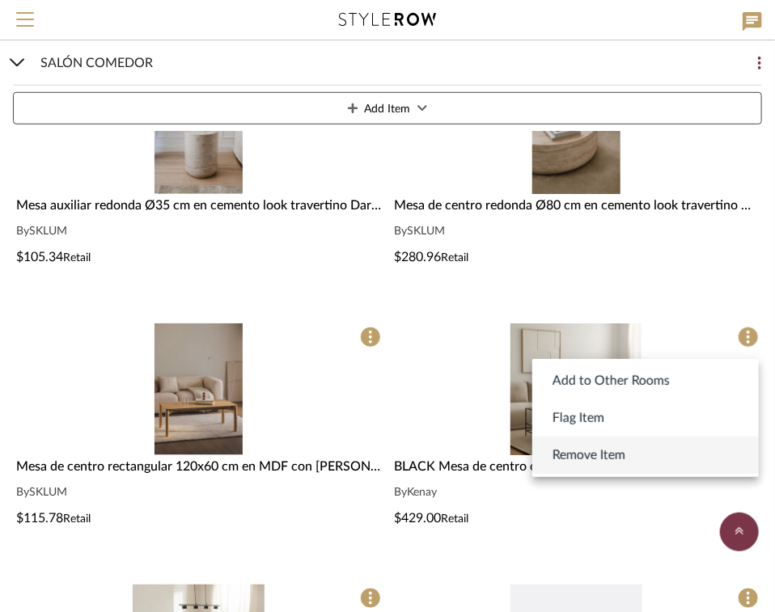
click at [606, 459] on span "Remove Item" at bounding box center [588, 455] width 73 height 19
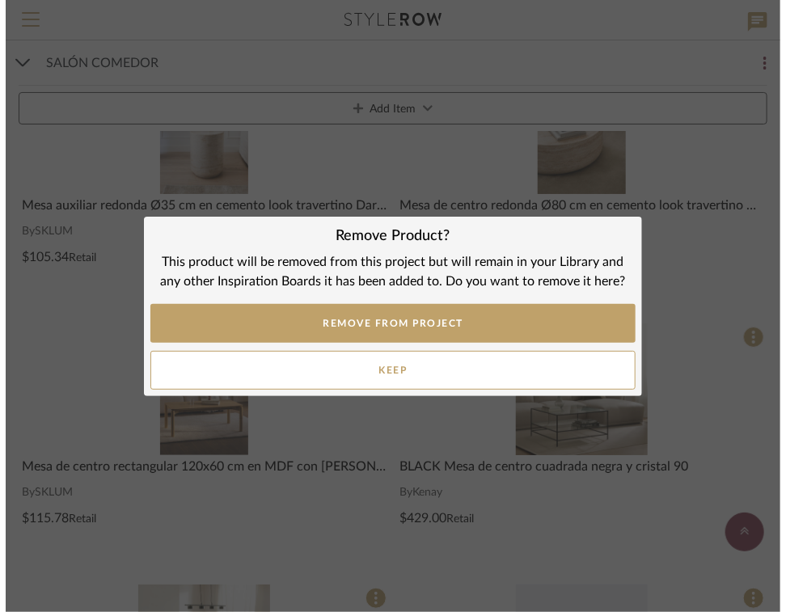
scroll to position [0, 0]
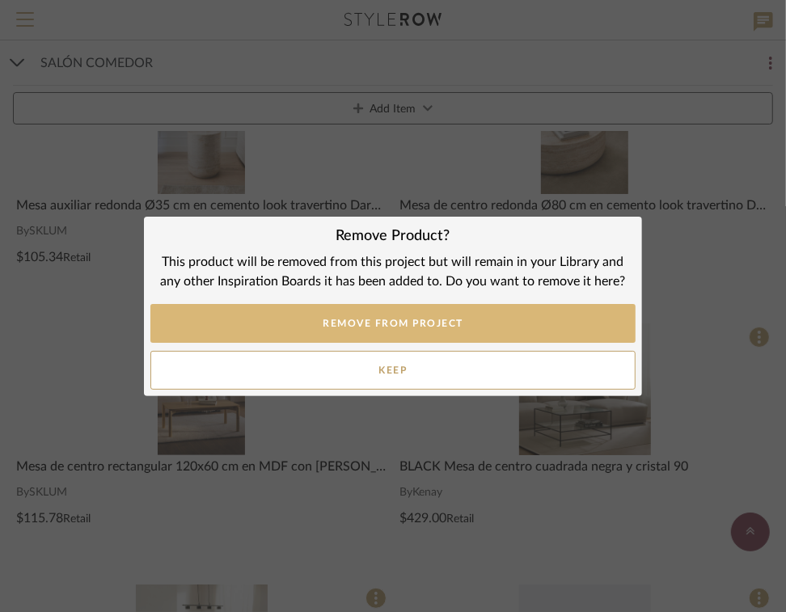
click at [389, 316] on button "REMOVE FROM PROJECT" at bounding box center [392, 323] width 485 height 39
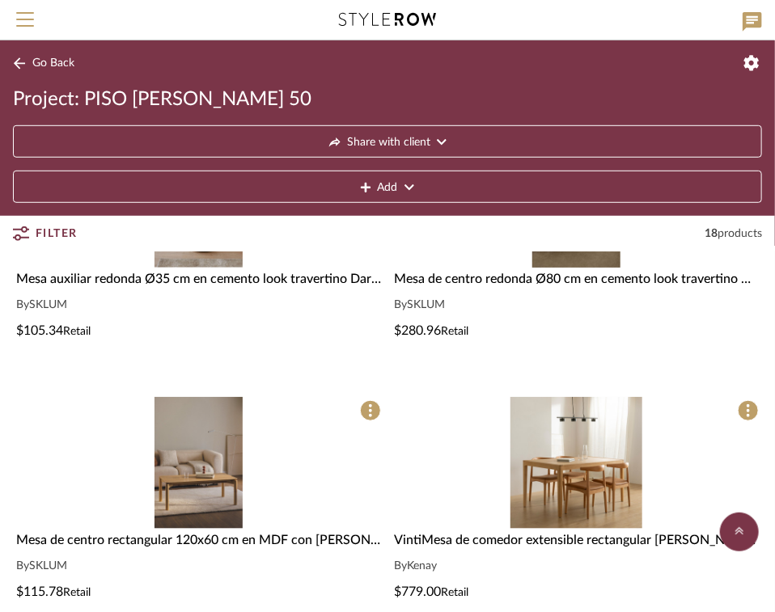
scroll to position [243, 0]
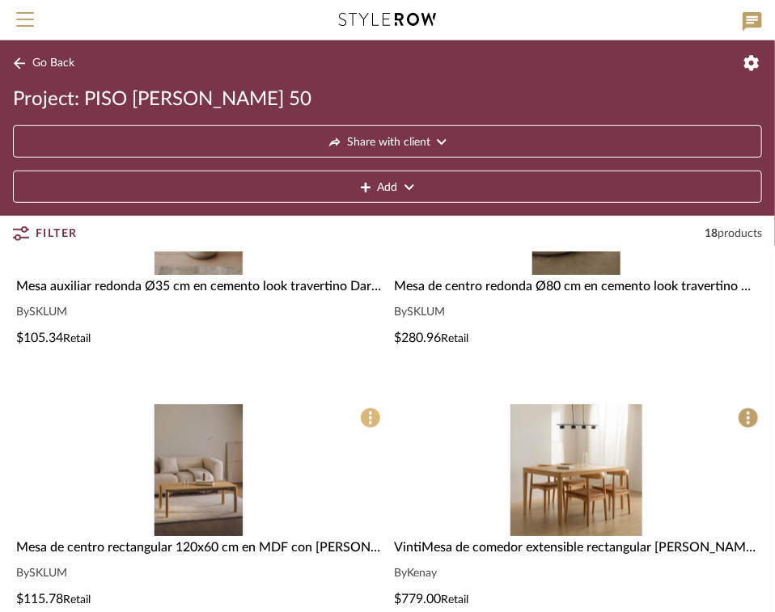
click at [370, 417] on icon at bounding box center [370, 418] width 3 height 13
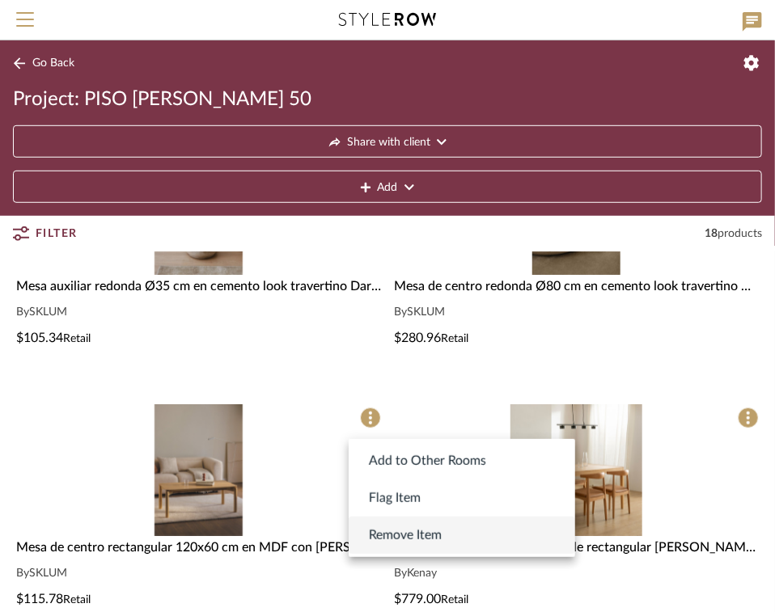
click at [399, 539] on span "Remove Item" at bounding box center [405, 535] width 73 height 19
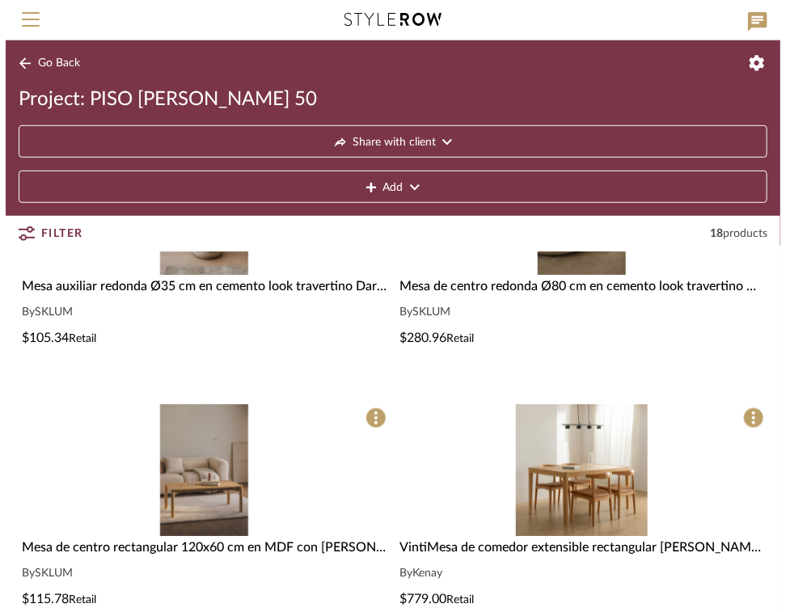
scroll to position [0, 0]
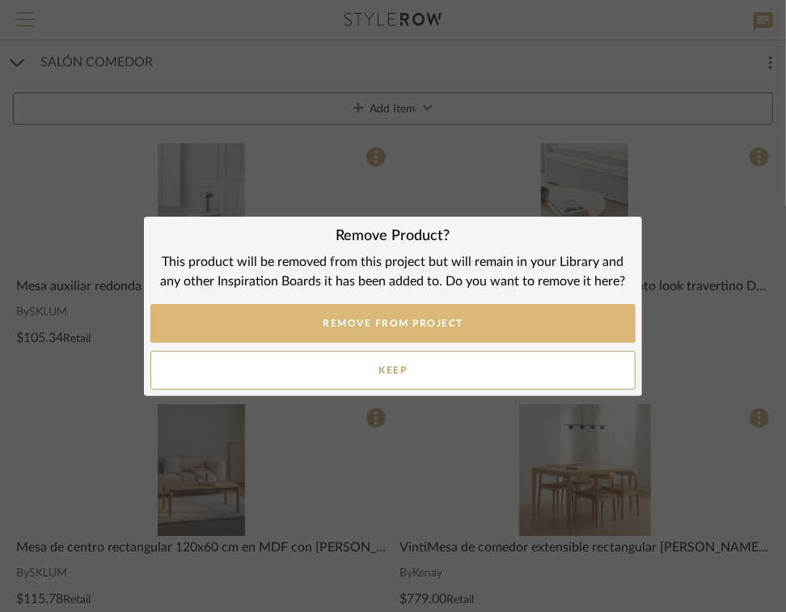
click at [411, 319] on button "REMOVE FROM PROJECT" at bounding box center [392, 323] width 485 height 39
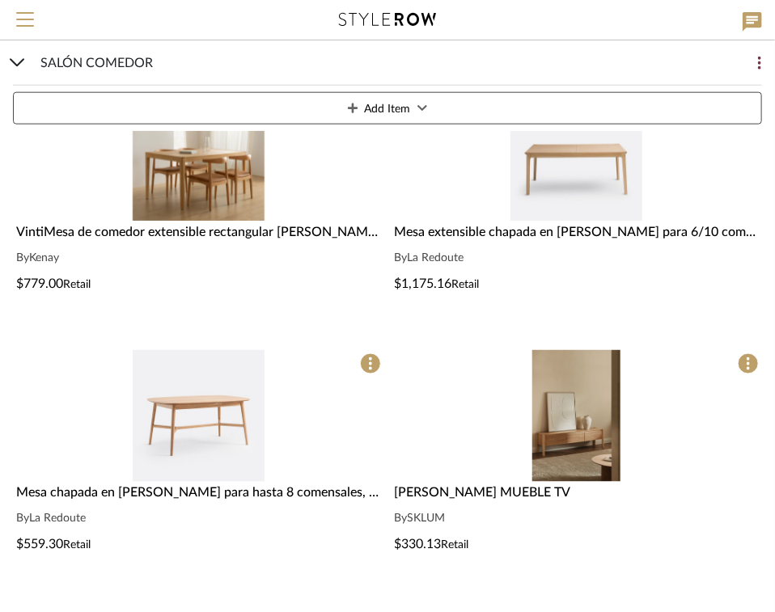
scroll to position [566, 0]
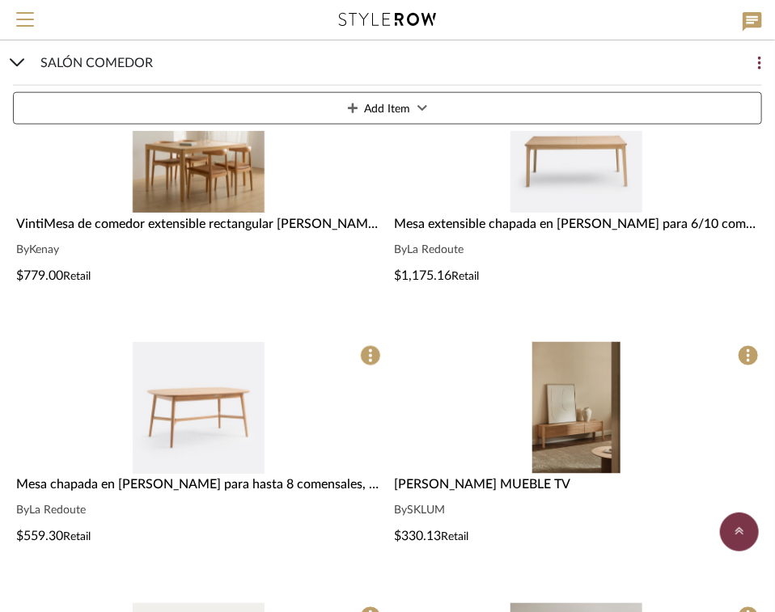
click at [114, 485] on span "Mesa chapada en [PERSON_NAME] para hasta 8 comensales, [GEOGRAPHIC_DATA]" at bounding box center [258, 485] width 485 height 13
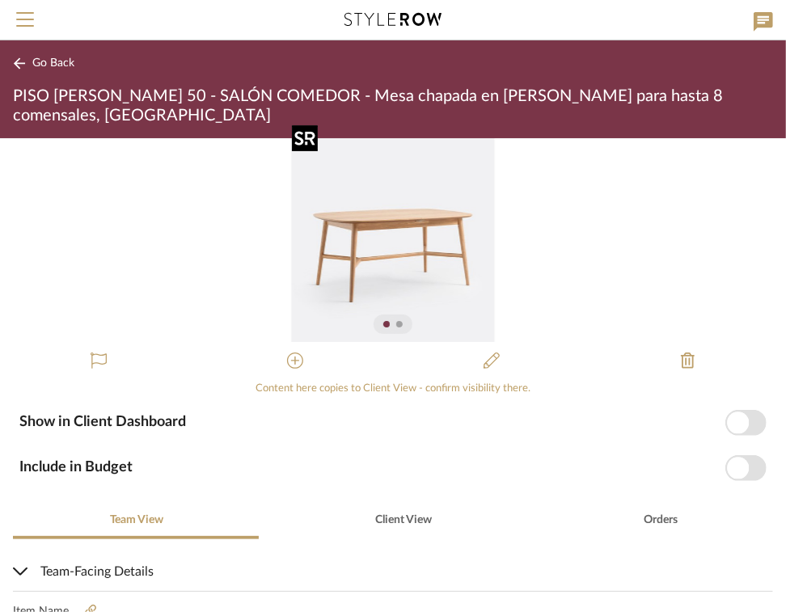
click at [425, 267] on img "0" at bounding box center [393, 240] width 204 height 204
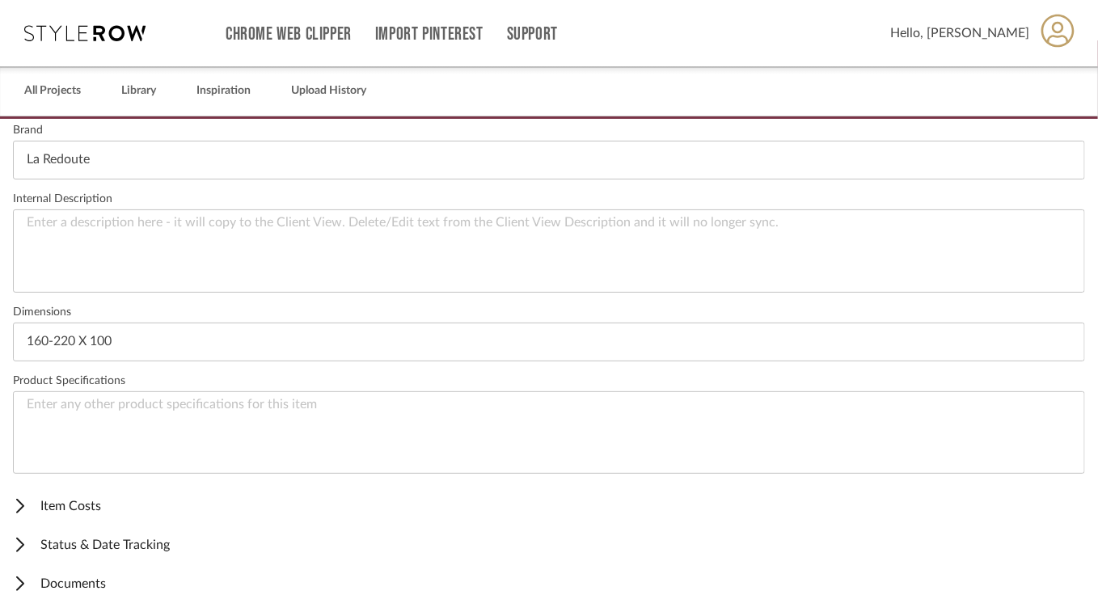
scroll to position [48, 0]
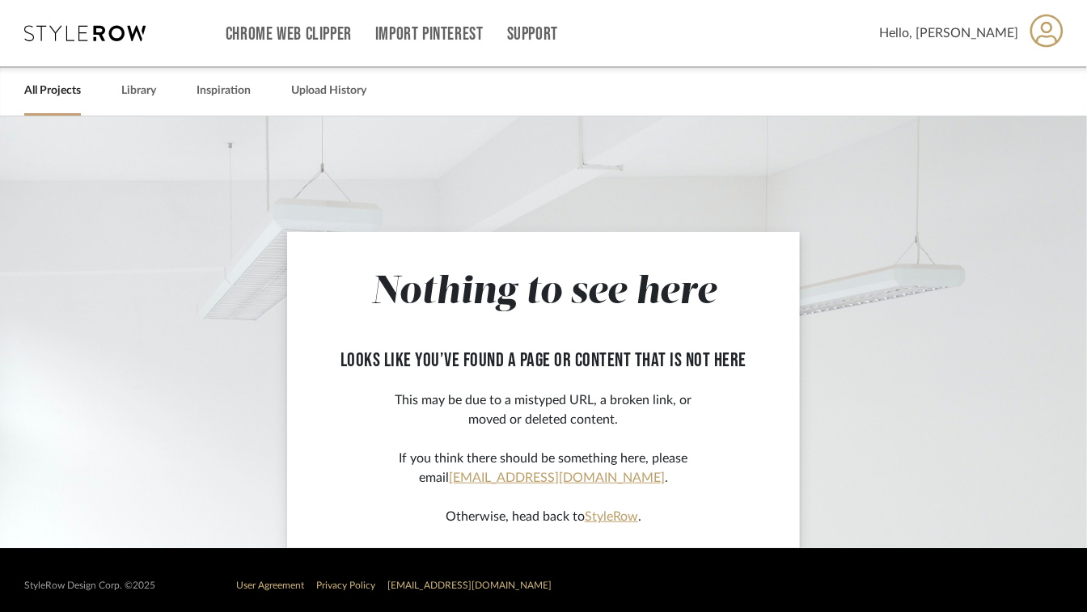
click at [53, 92] on link "All Projects" at bounding box center [52, 91] width 57 height 22
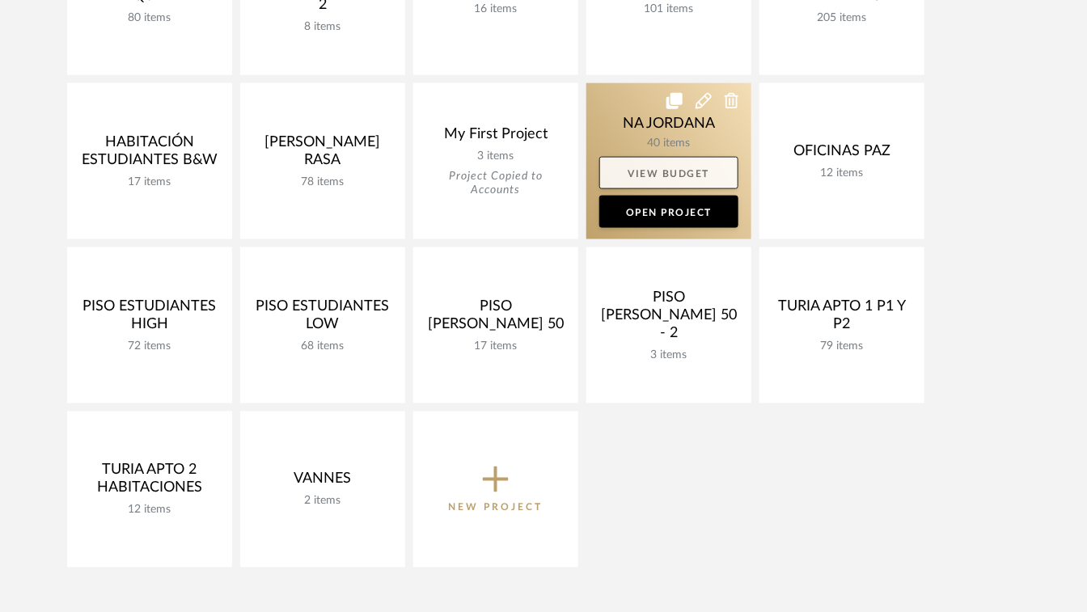
scroll to position [647, 0]
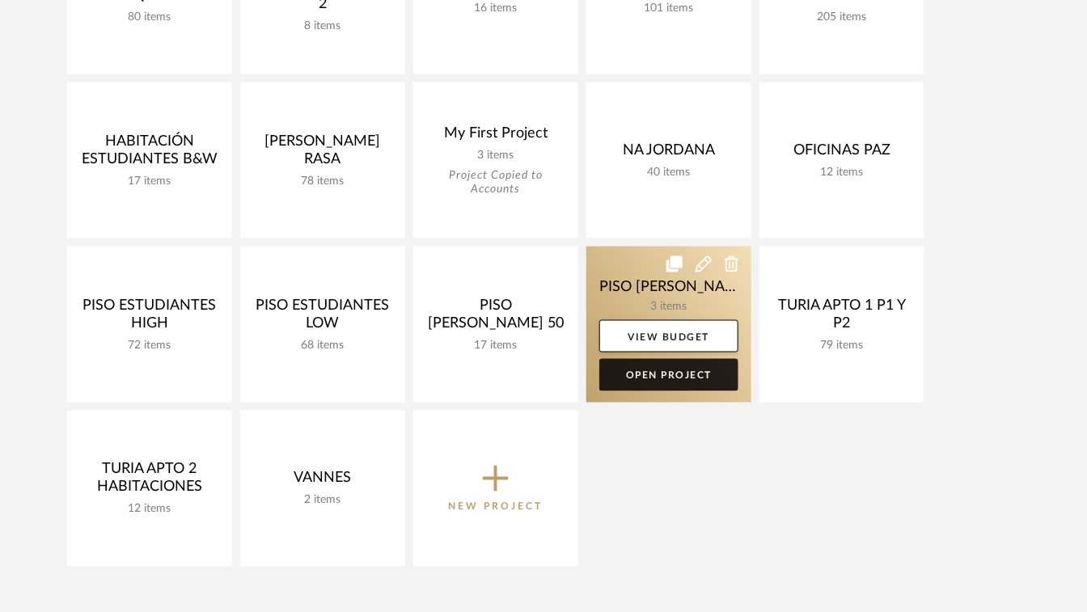
click at [650, 377] on link "Open Project" at bounding box center [668, 375] width 139 height 32
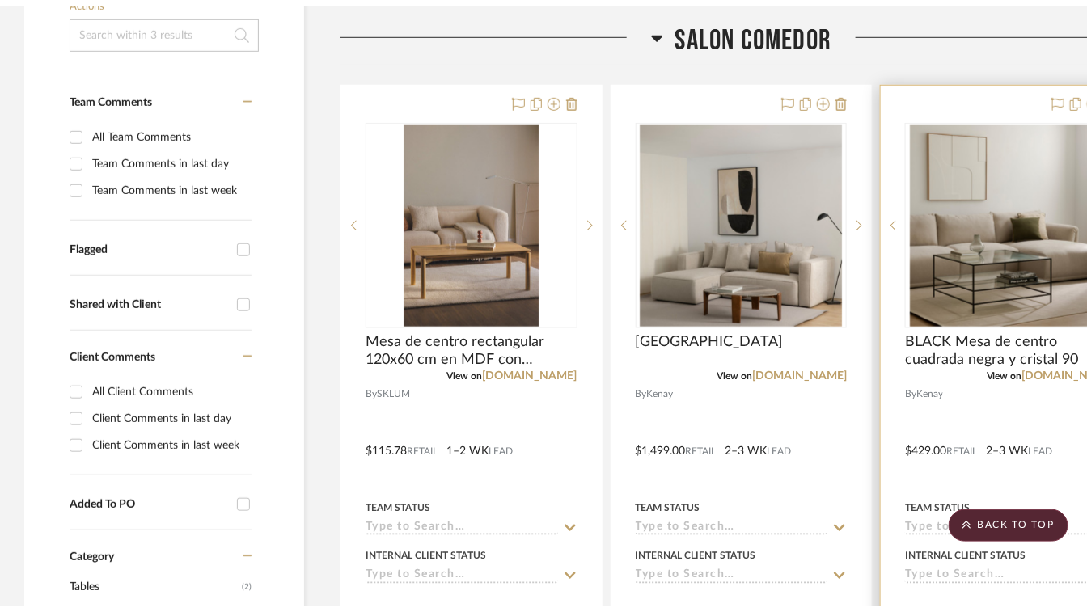
scroll to position [81, 0]
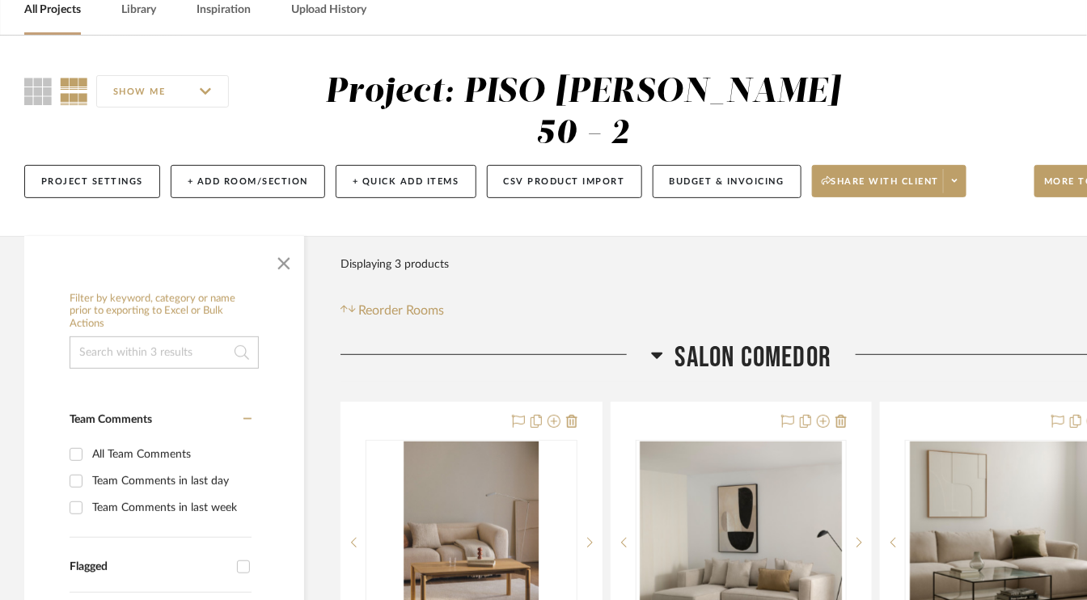
click at [68, 6] on link "All Projects" at bounding box center [52, 10] width 57 height 22
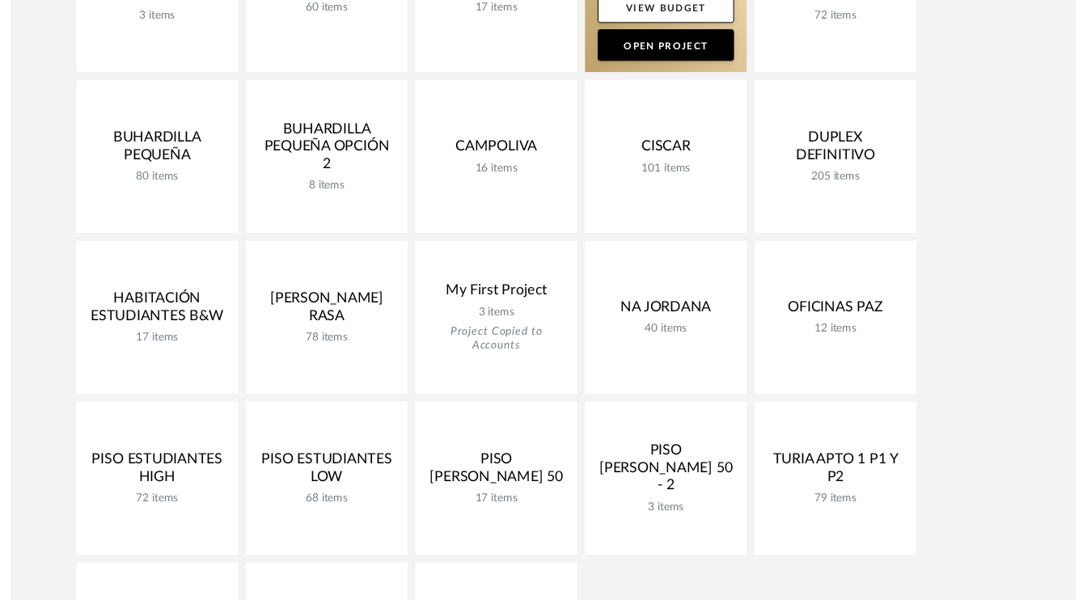
scroll to position [485, 0]
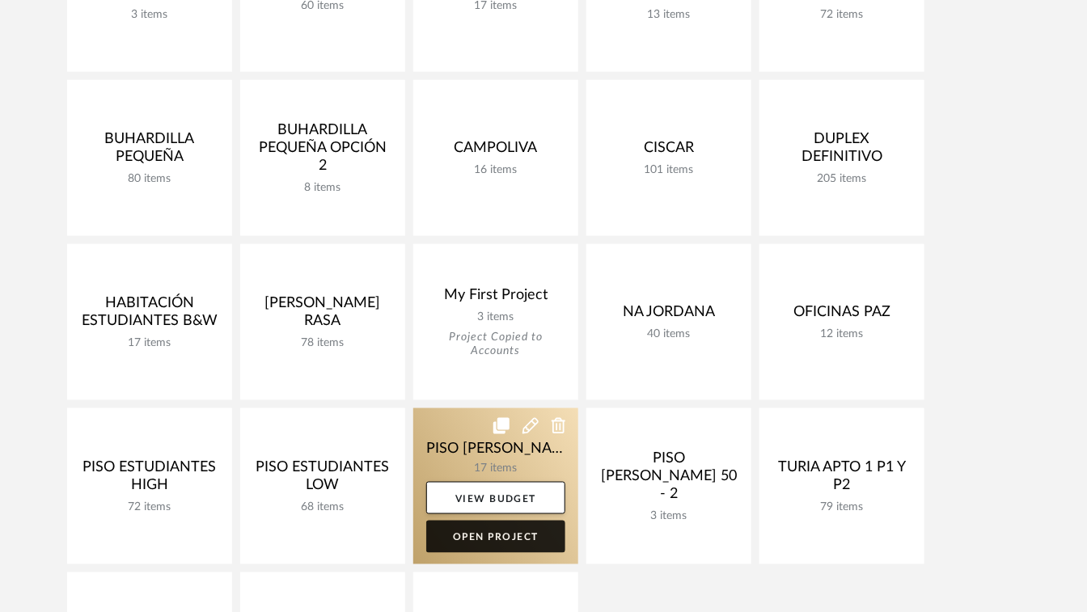
click at [485, 542] on link "Open Project" at bounding box center [495, 537] width 139 height 32
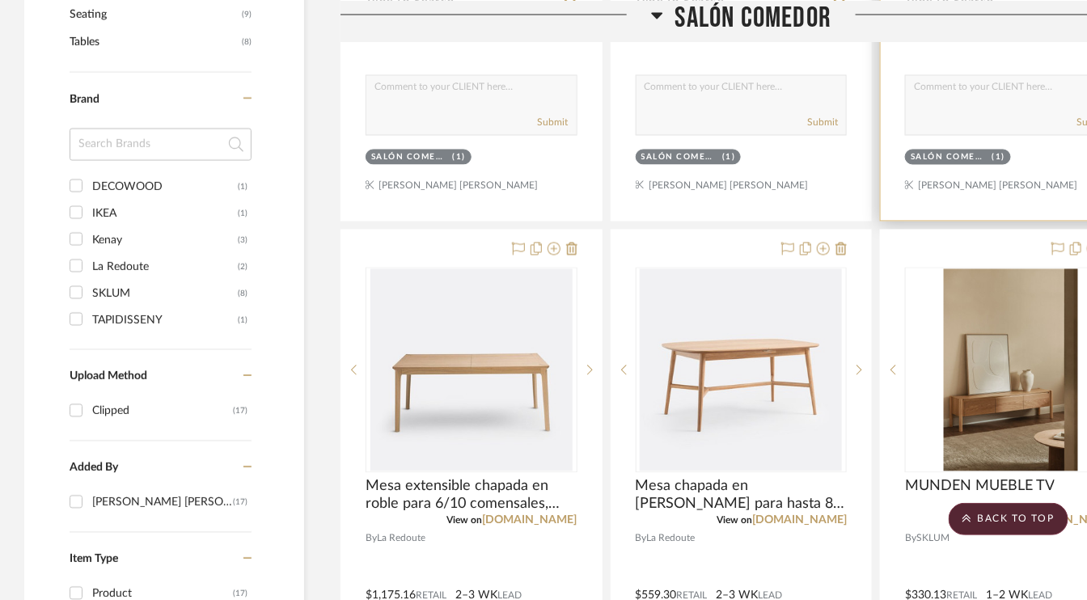
scroll to position [1132, 0]
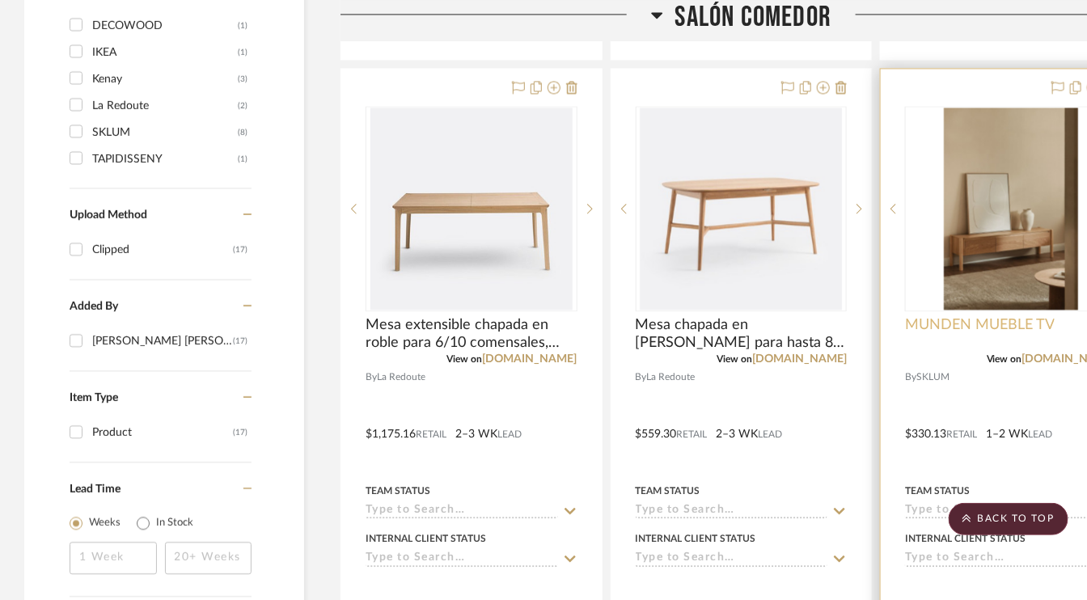
click at [1012, 322] on span "MUNDEN MUEBLE TV" at bounding box center [980, 325] width 150 height 18
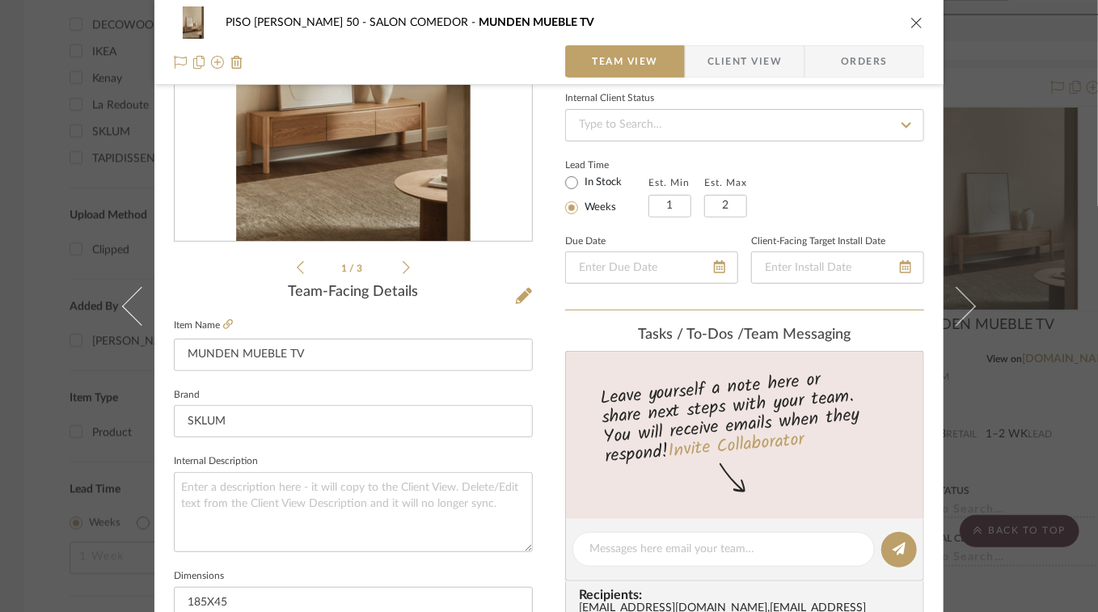
scroll to position [323, 0]
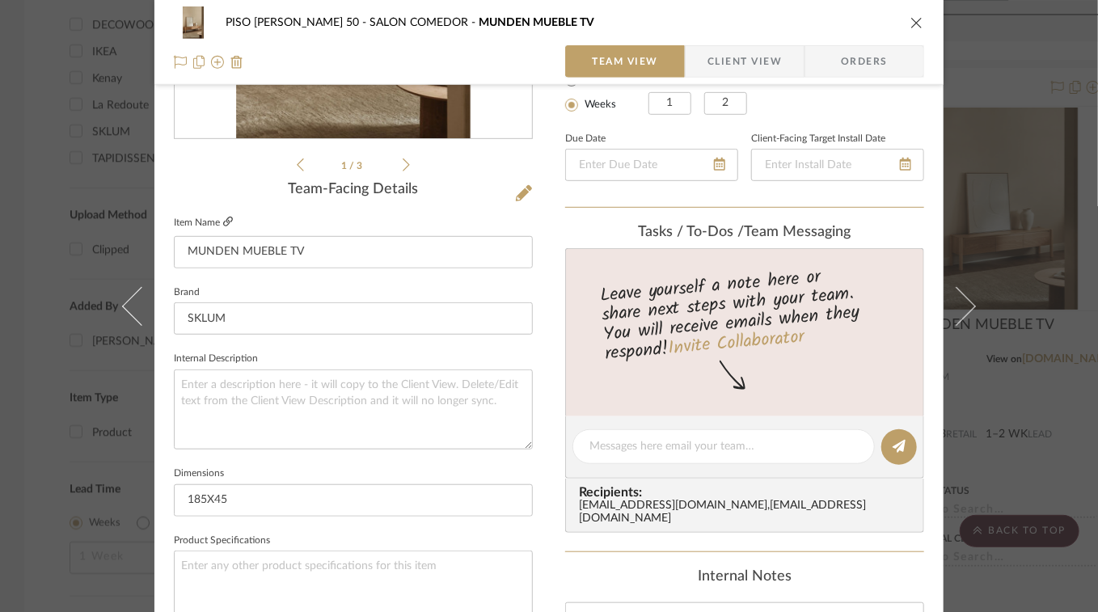
click at [223, 221] on icon at bounding box center [228, 222] width 10 height 10
click at [910, 24] on icon "close" at bounding box center [916, 22] width 13 height 13
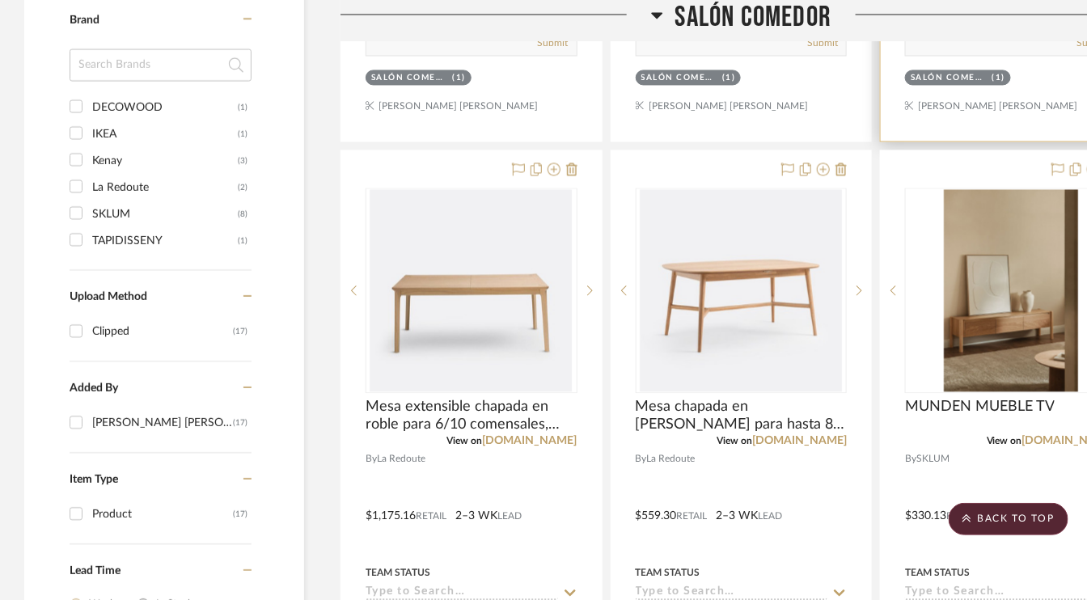
scroll to position [1051, 0]
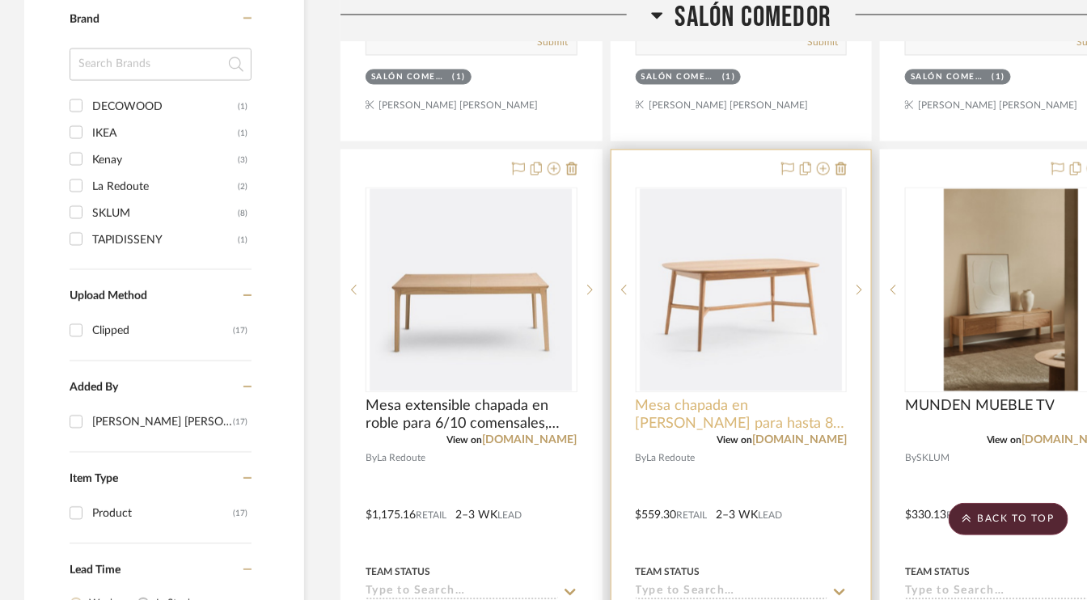
click at [733, 408] on span "Mesa chapada en [PERSON_NAME] para hasta 8 comensales, [GEOGRAPHIC_DATA]" at bounding box center [742, 415] width 212 height 36
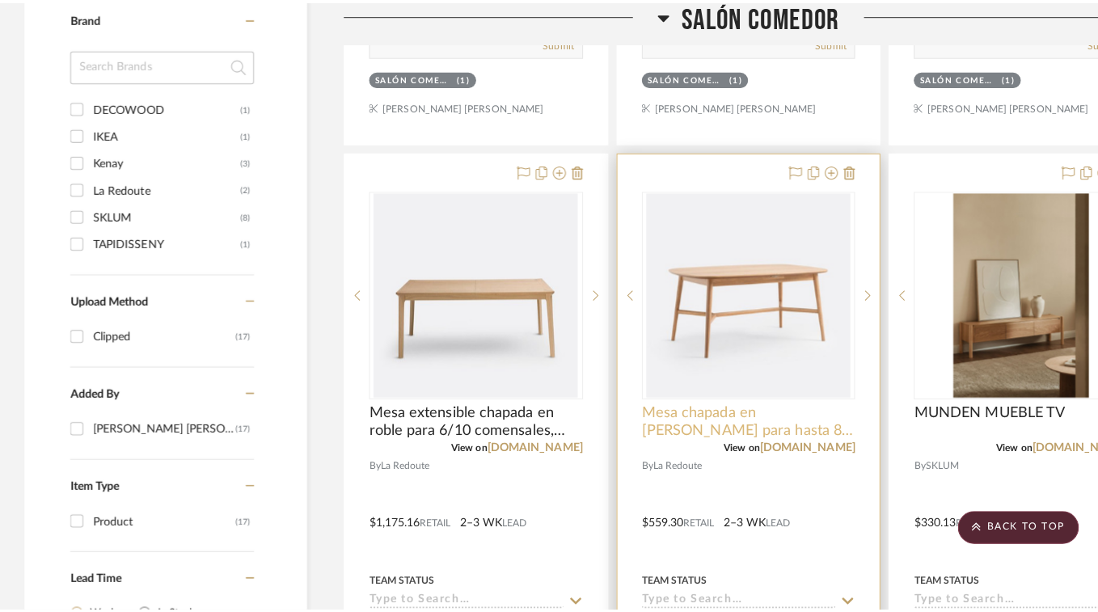
scroll to position [0, 0]
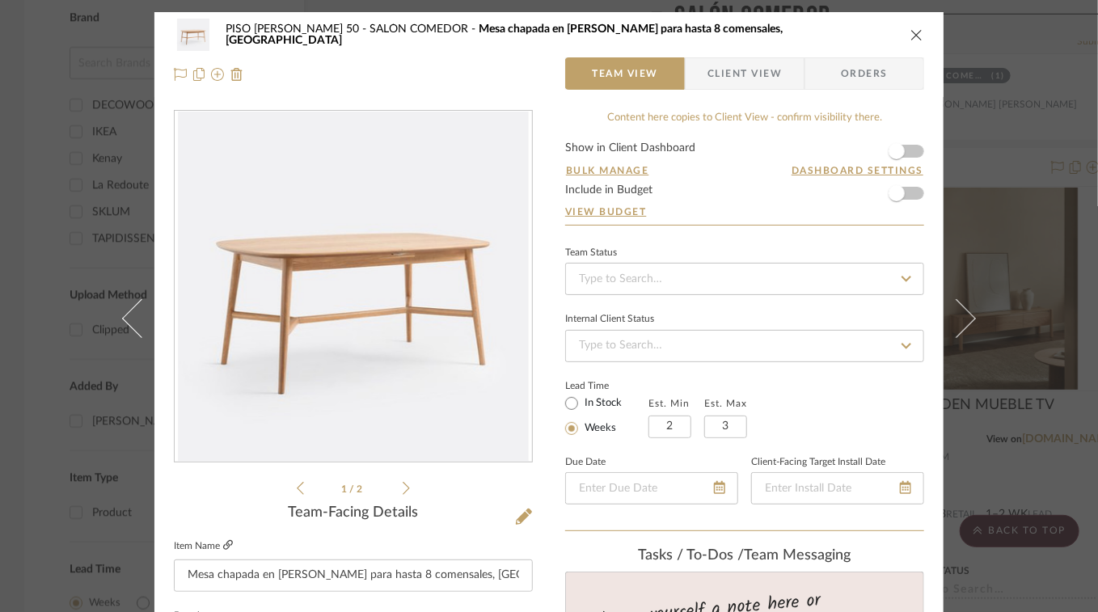
click at [223, 543] on icon at bounding box center [228, 545] width 10 height 10
click at [910, 35] on icon "close" at bounding box center [916, 34] width 13 height 13
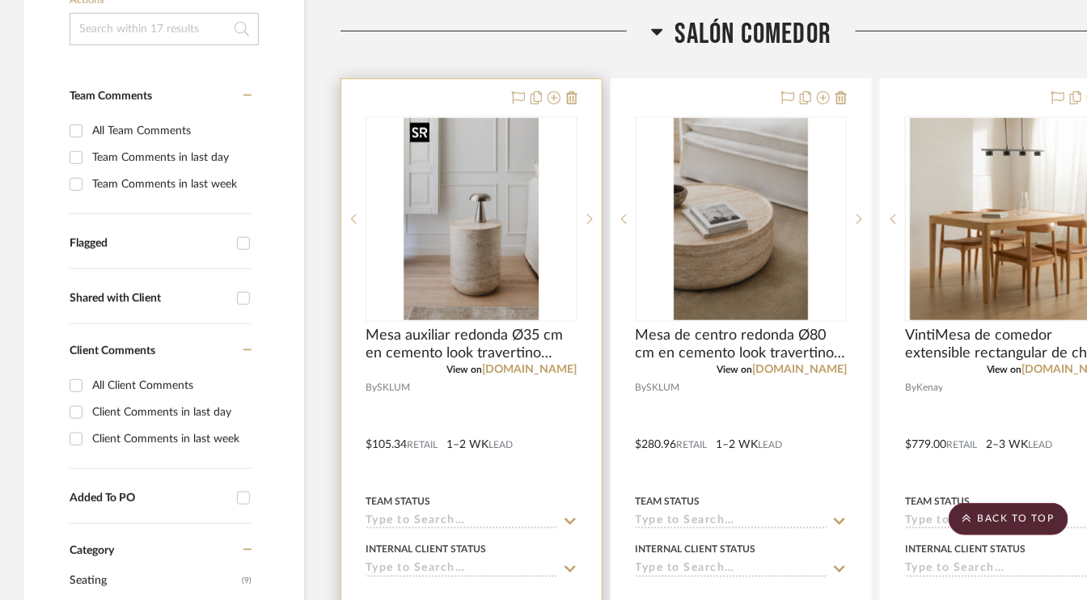
scroll to position [485, 0]
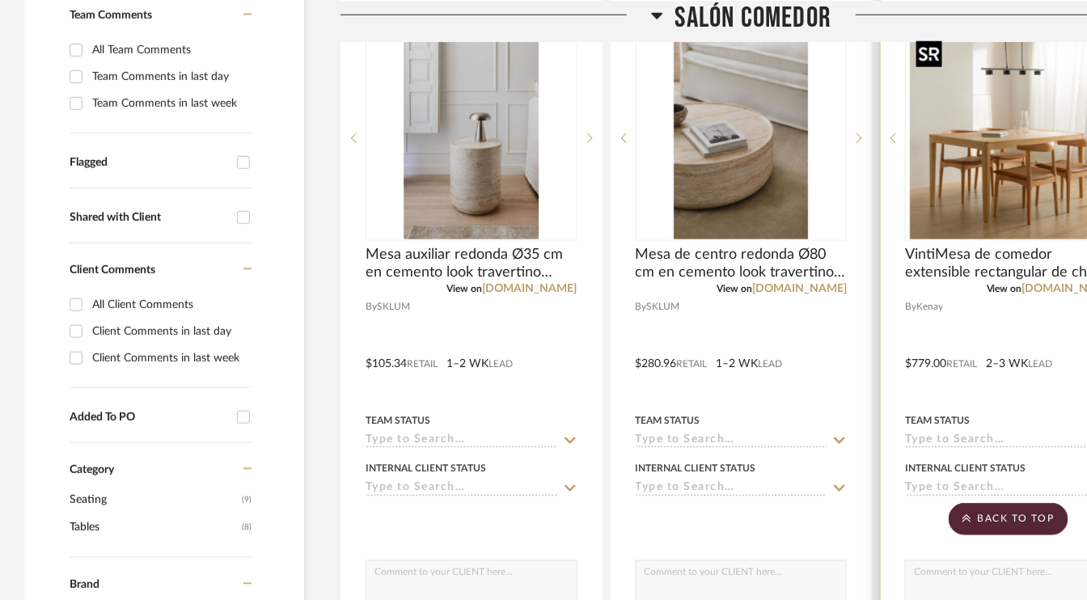
click at [1004, 141] on img "0" at bounding box center [1011, 138] width 202 height 202
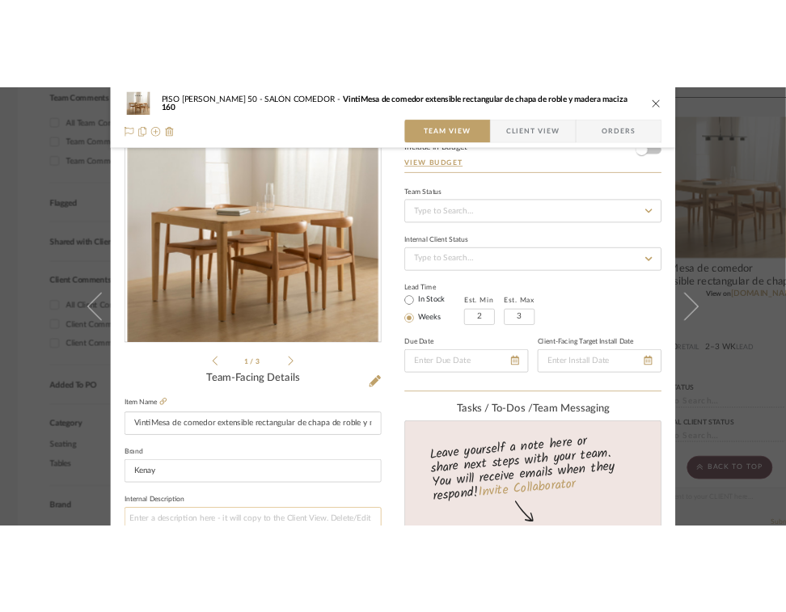
scroll to position [81, 0]
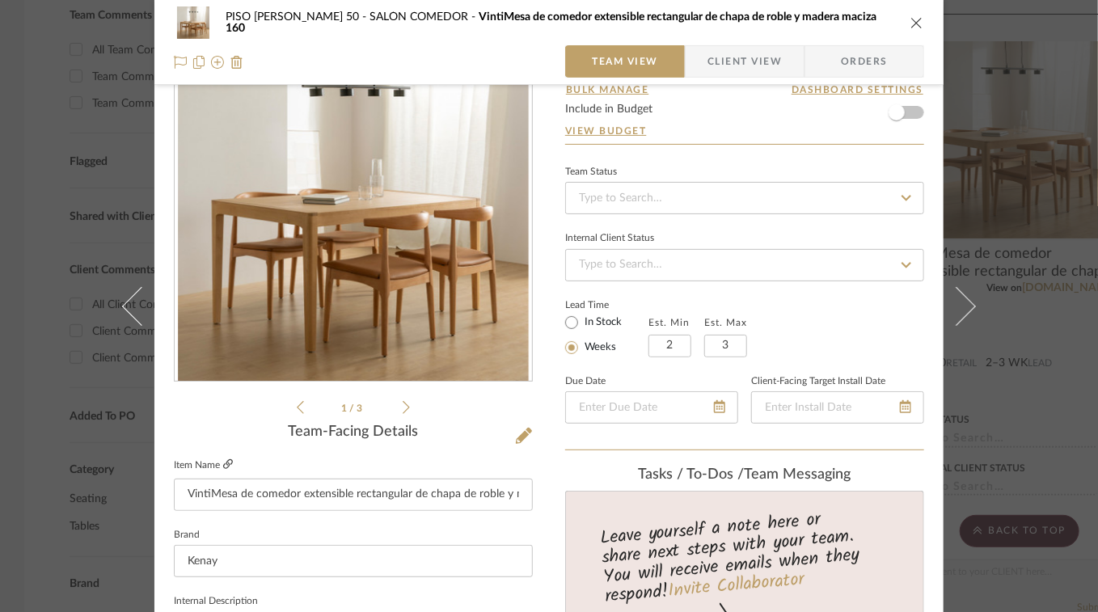
click at [223, 462] on icon at bounding box center [228, 464] width 10 height 10
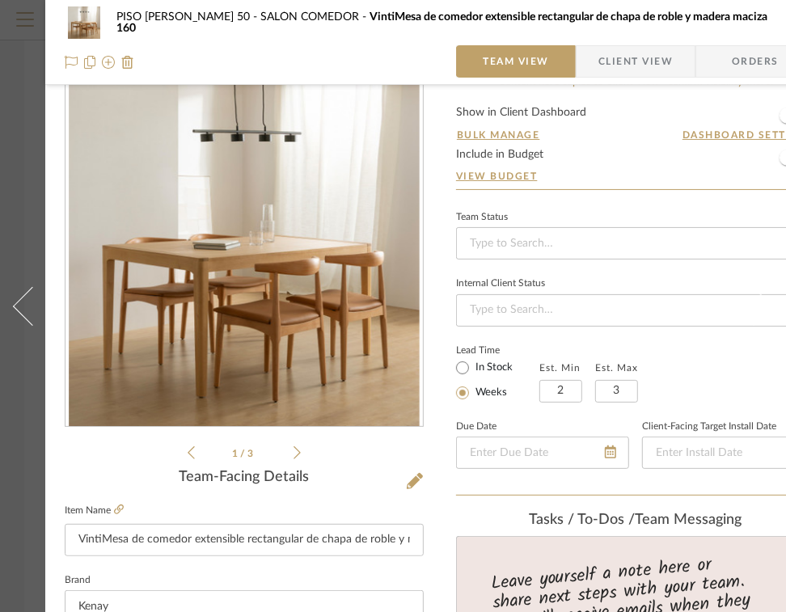
scroll to position [0, 0]
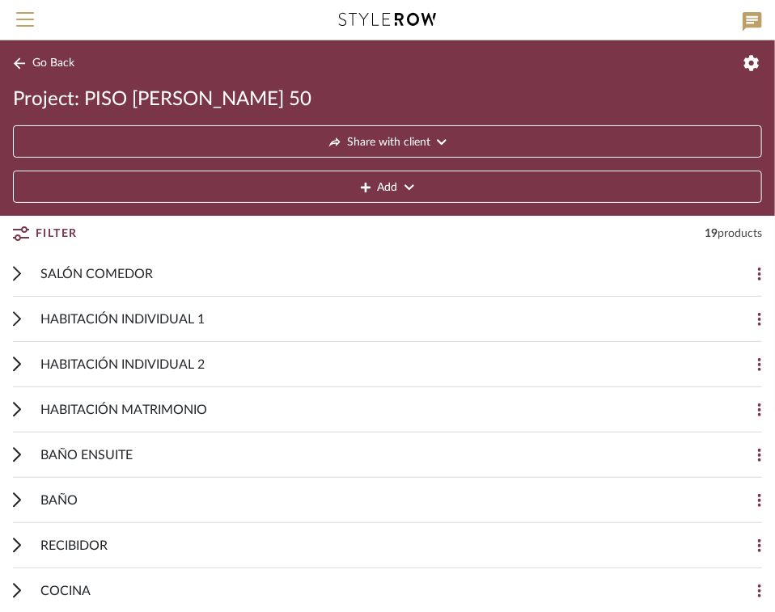
click at [138, 273] on span "SALÓN COMEDOR" at bounding box center [96, 273] width 112 height 19
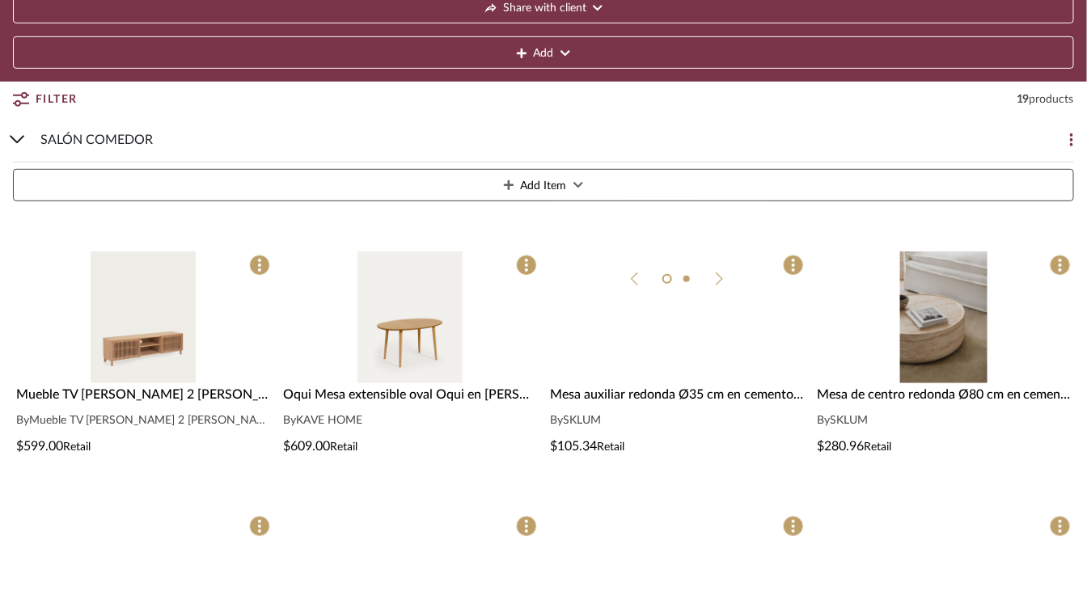
scroll to position [243, 0]
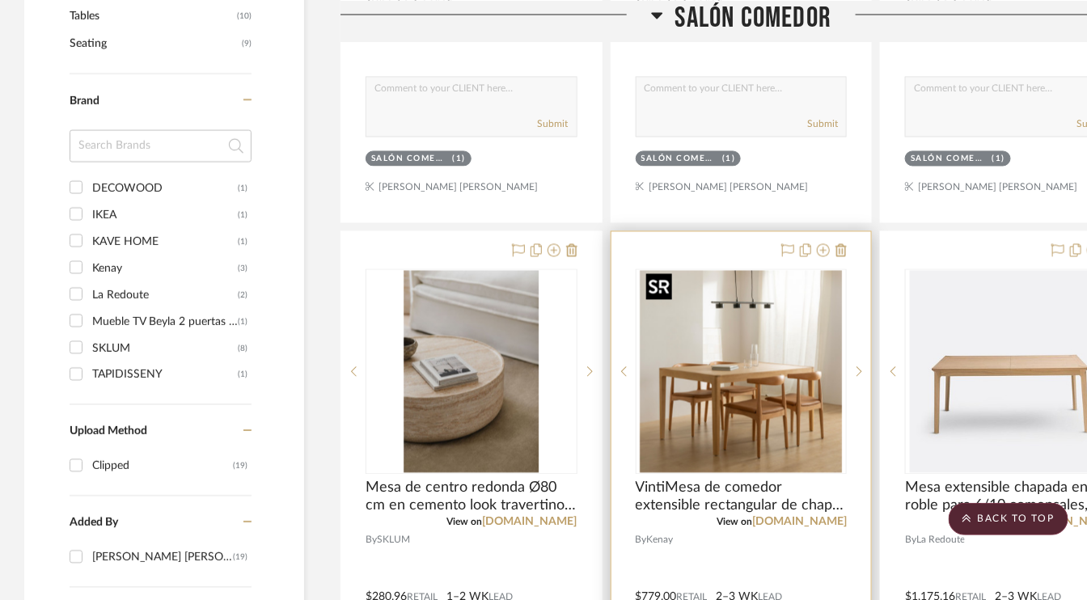
scroll to position [970, 0]
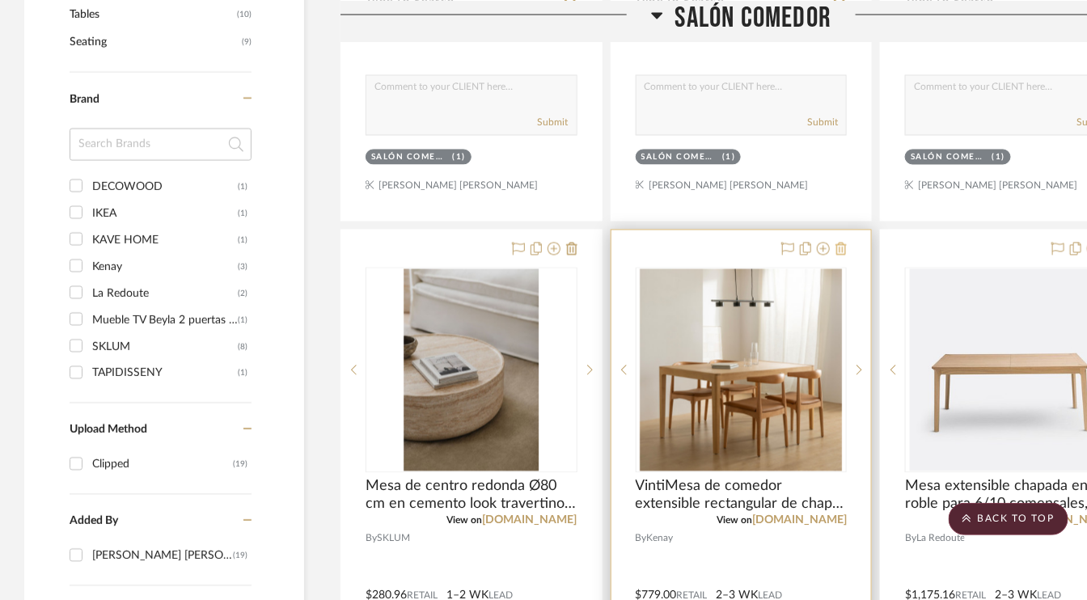
click at [840, 253] on button at bounding box center [840, 249] width 11 height 19
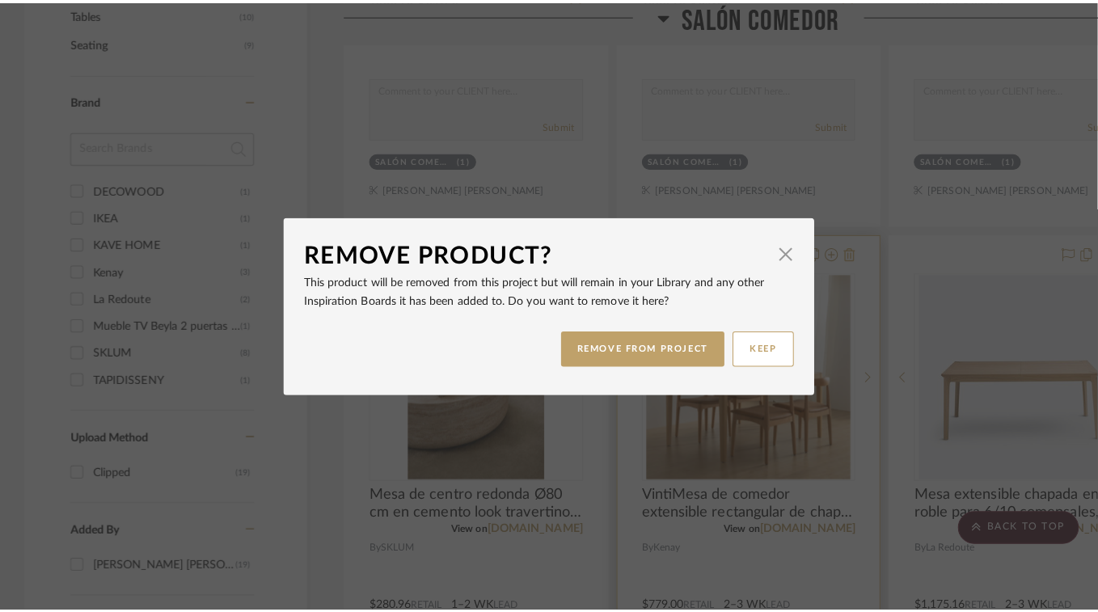
scroll to position [0, 0]
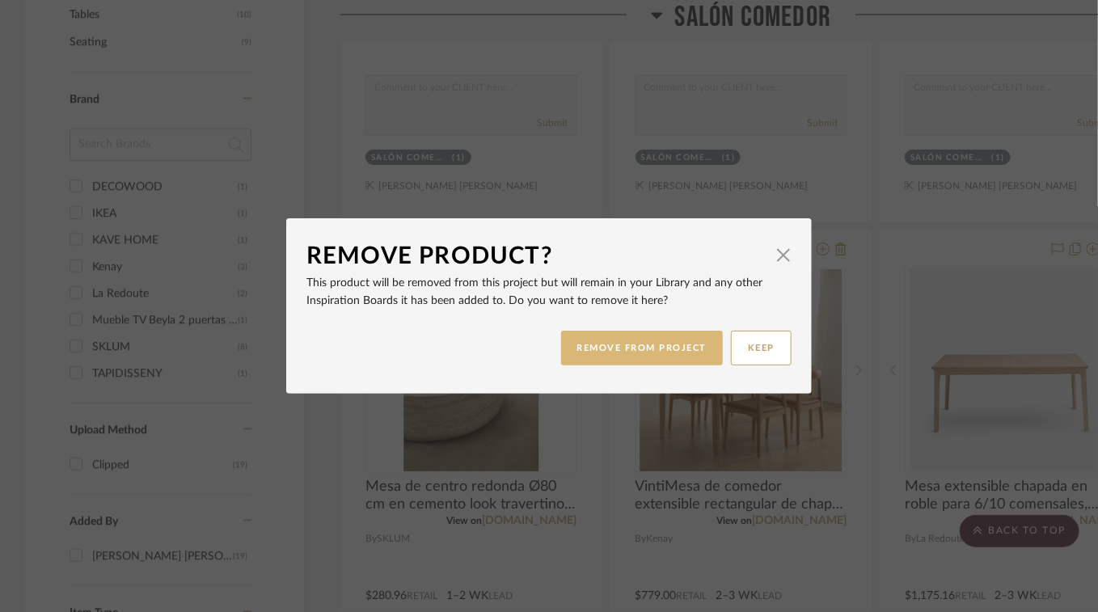
click at [665, 343] on button "REMOVE FROM PROJECT" at bounding box center [642, 348] width 163 height 35
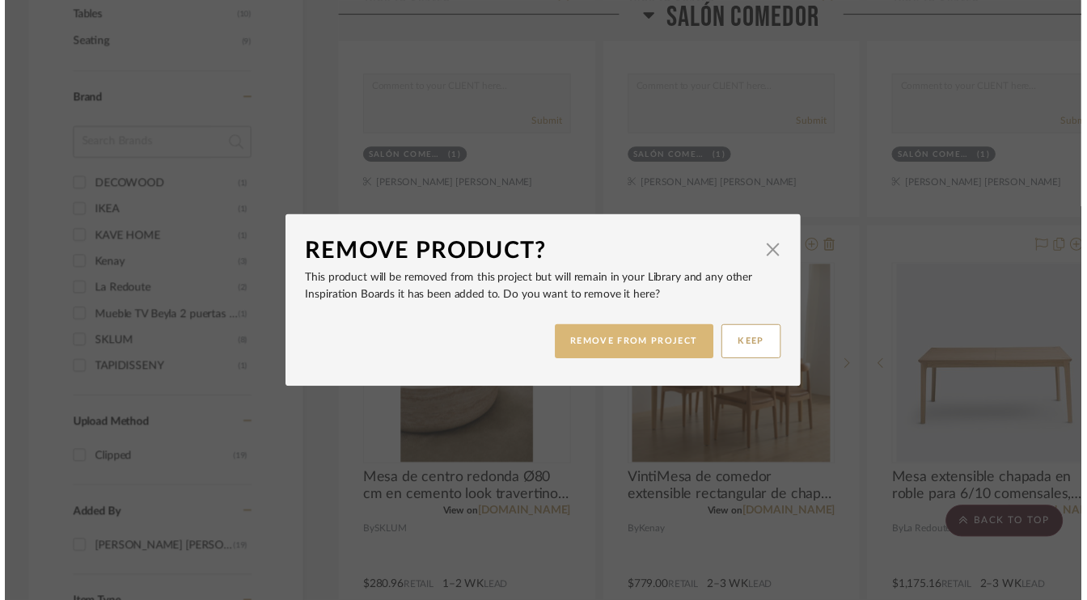
scroll to position [970, 0]
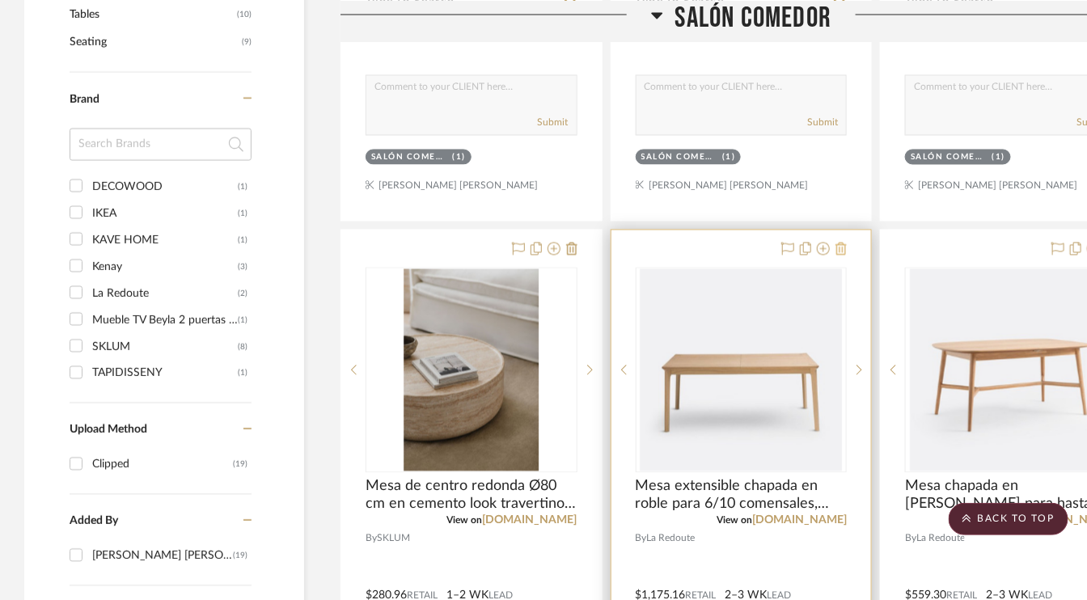
click at [841, 245] on icon at bounding box center [840, 249] width 11 height 13
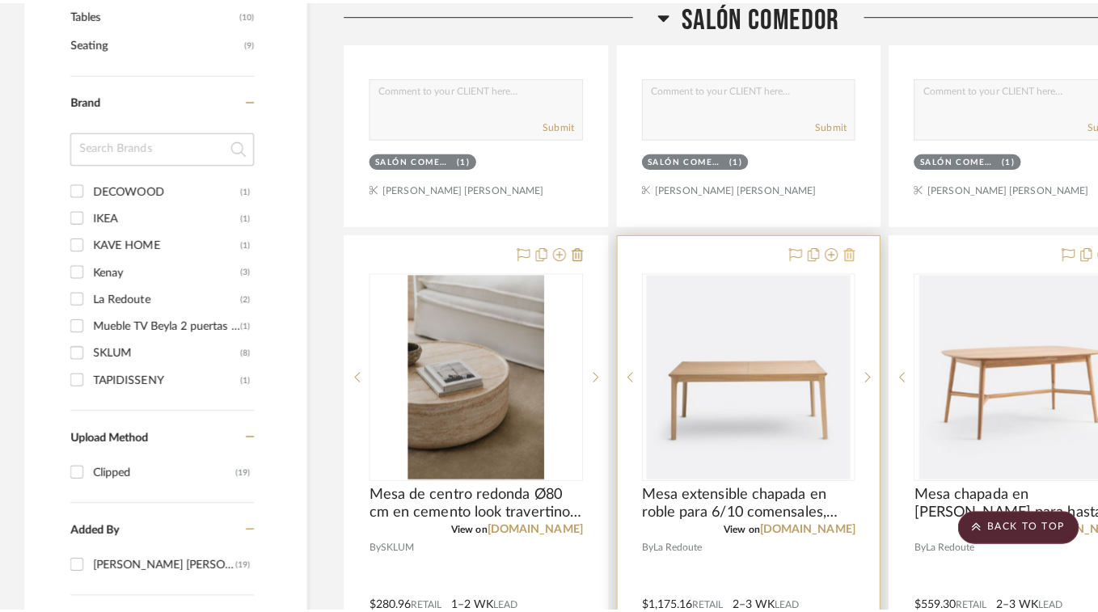
scroll to position [0, 0]
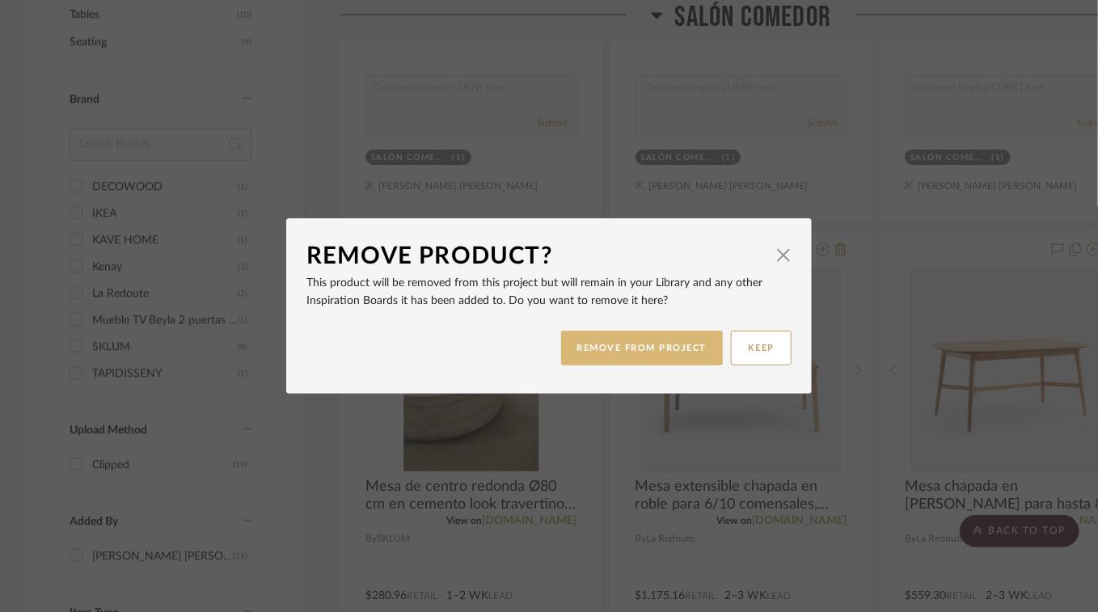
click at [660, 343] on button "REMOVE FROM PROJECT" at bounding box center [642, 348] width 163 height 35
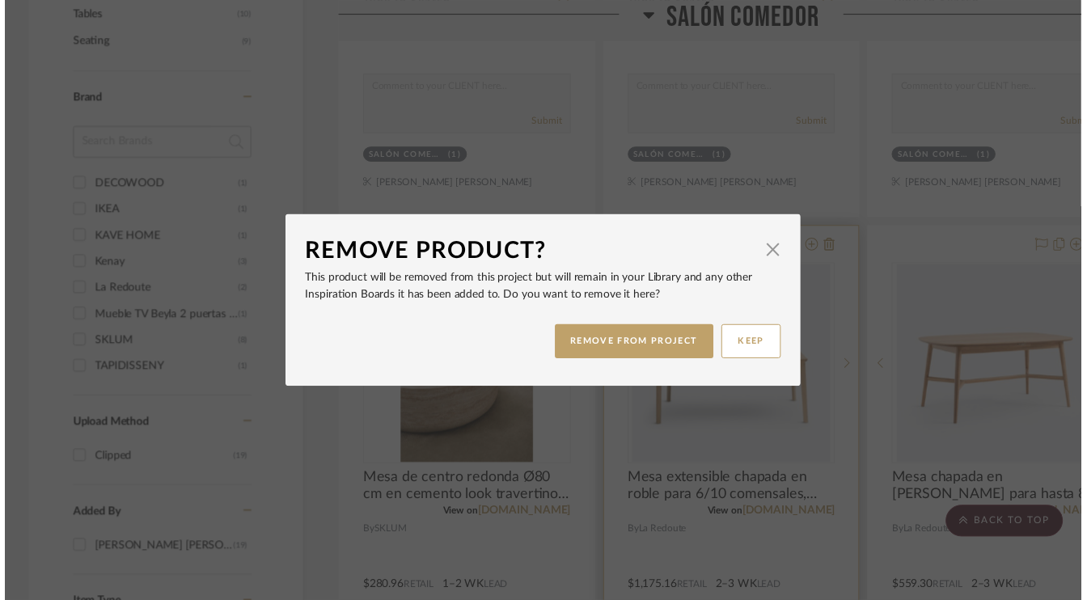
scroll to position [970, 0]
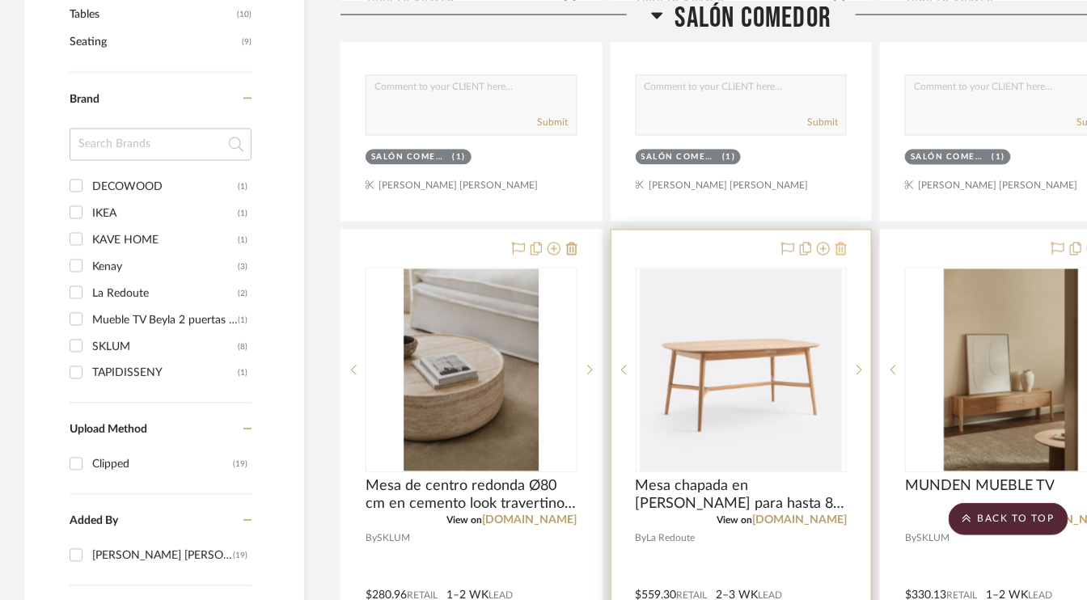
click at [842, 244] on icon at bounding box center [840, 249] width 11 height 13
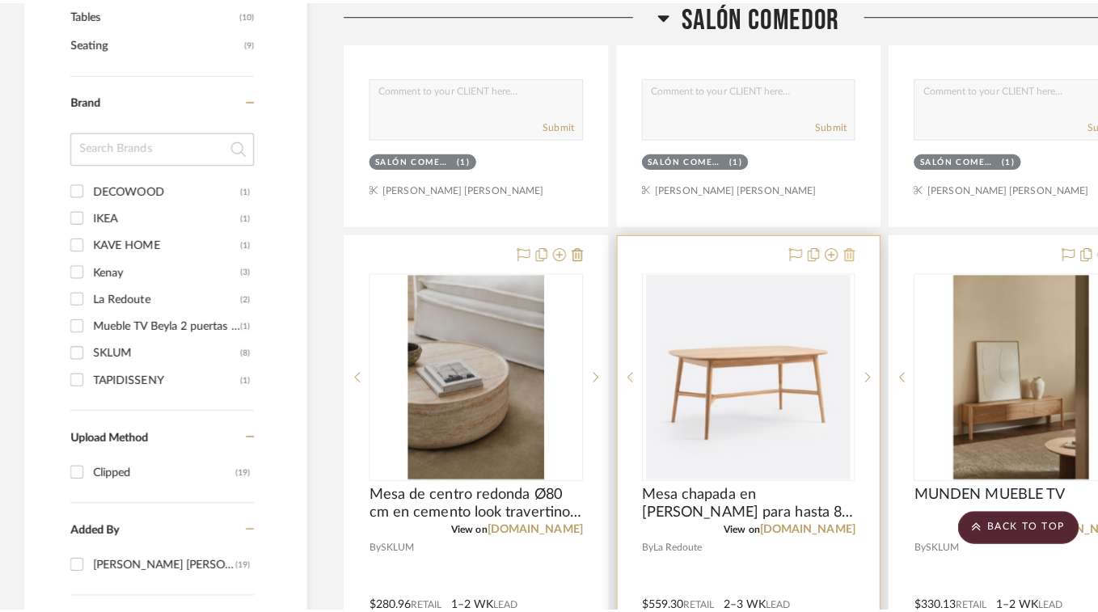
scroll to position [0, 0]
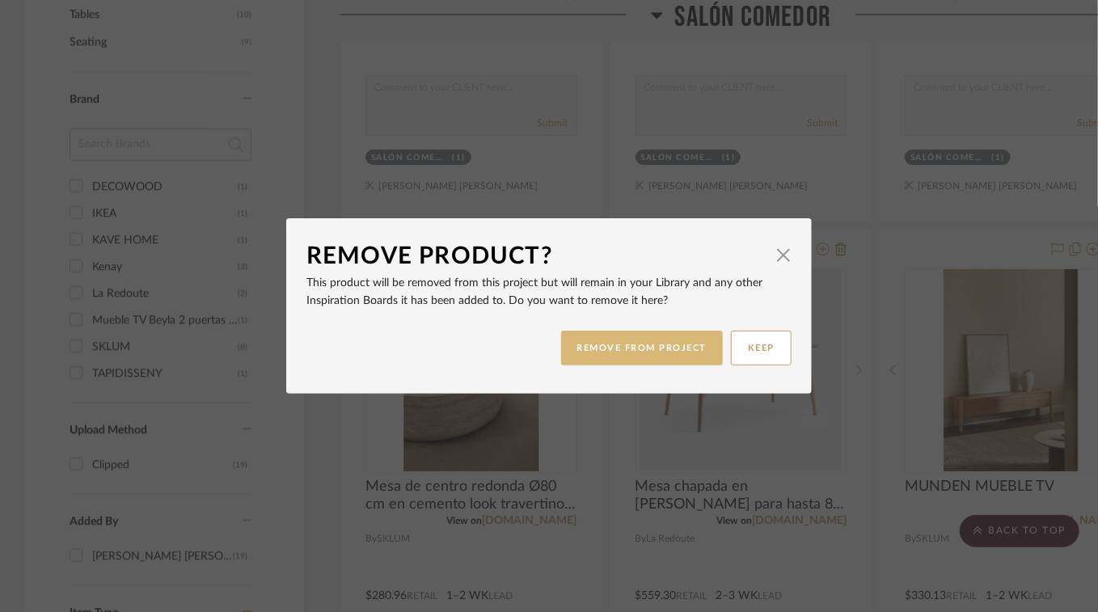
click at [657, 348] on button "REMOVE FROM PROJECT" at bounding box center [642, 348] width 163 height 35
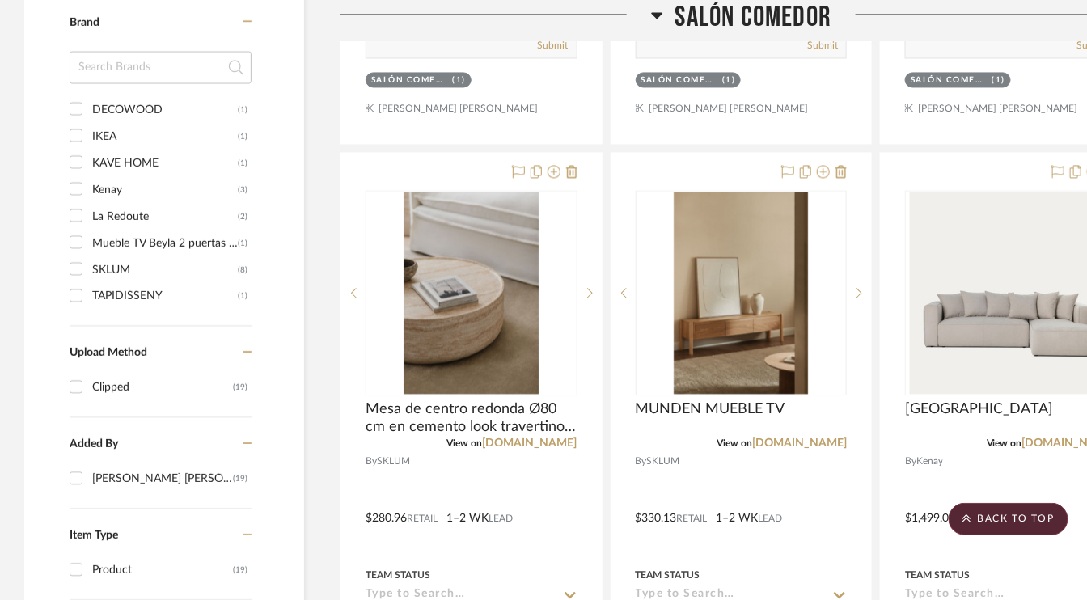
scroll to position [1051, 0]
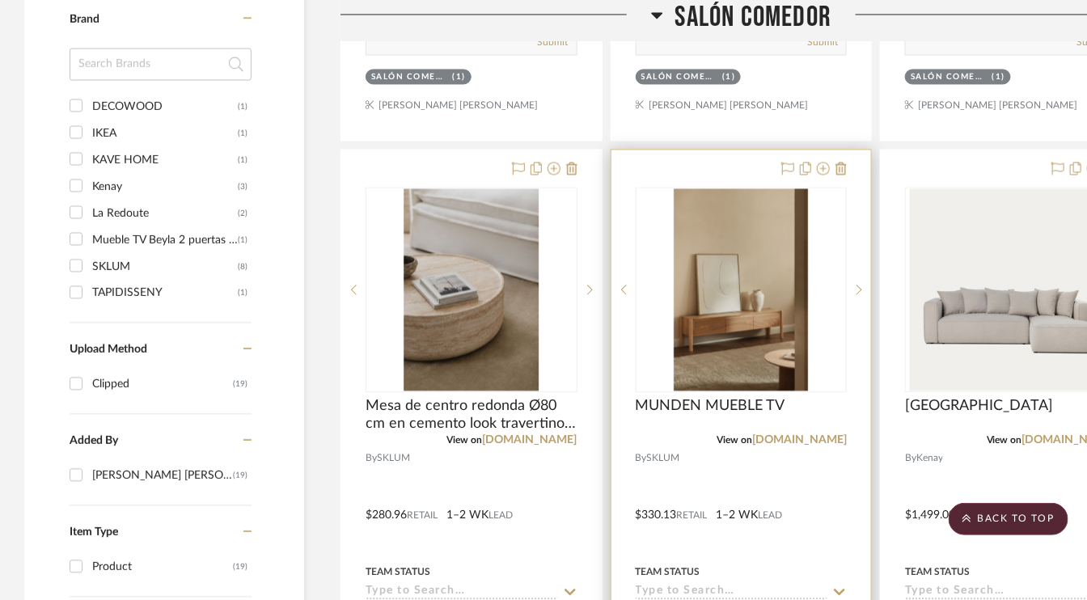
click at [847, 167] on div at bounding box center [741, 504] width 260 height 708
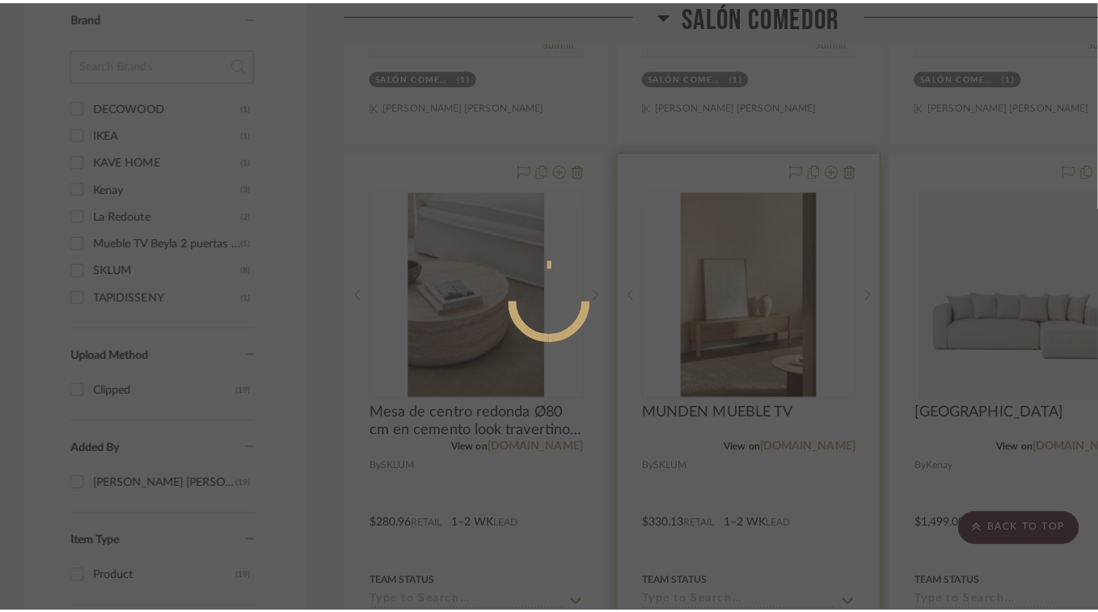
scroll to position [0, 0]
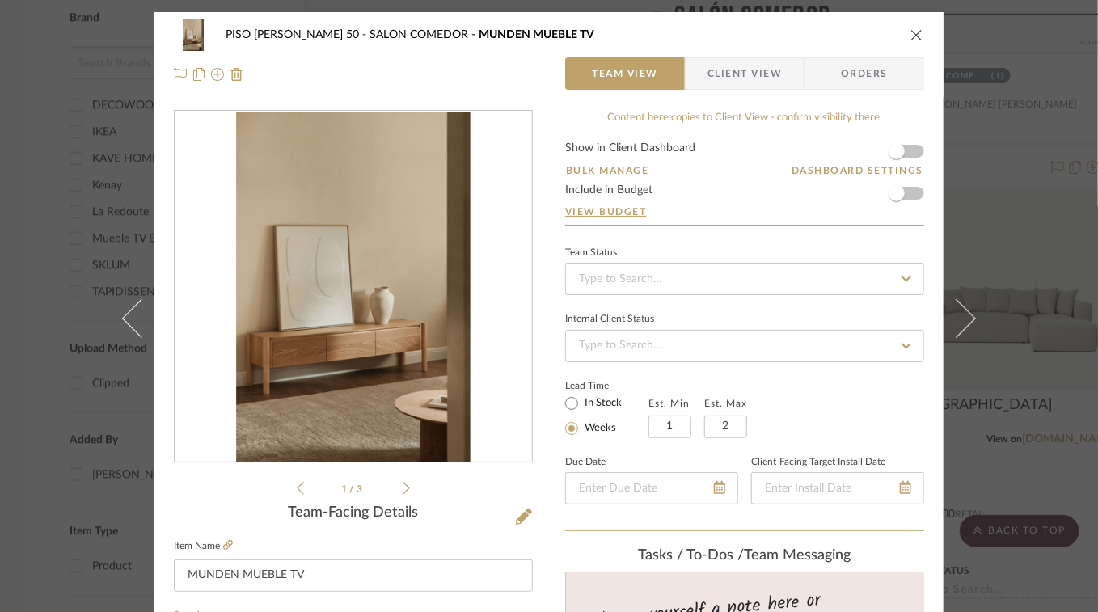
click at [912, 33] on icon "close" at bounding box center [916, 34] width 13 height 13
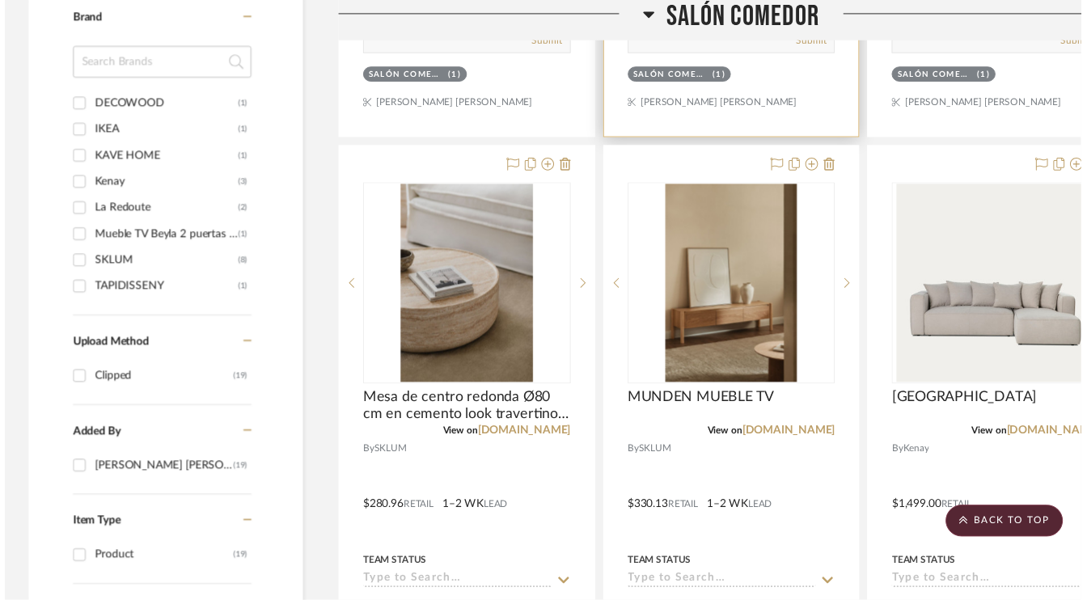
scroll to position [1051, 0]
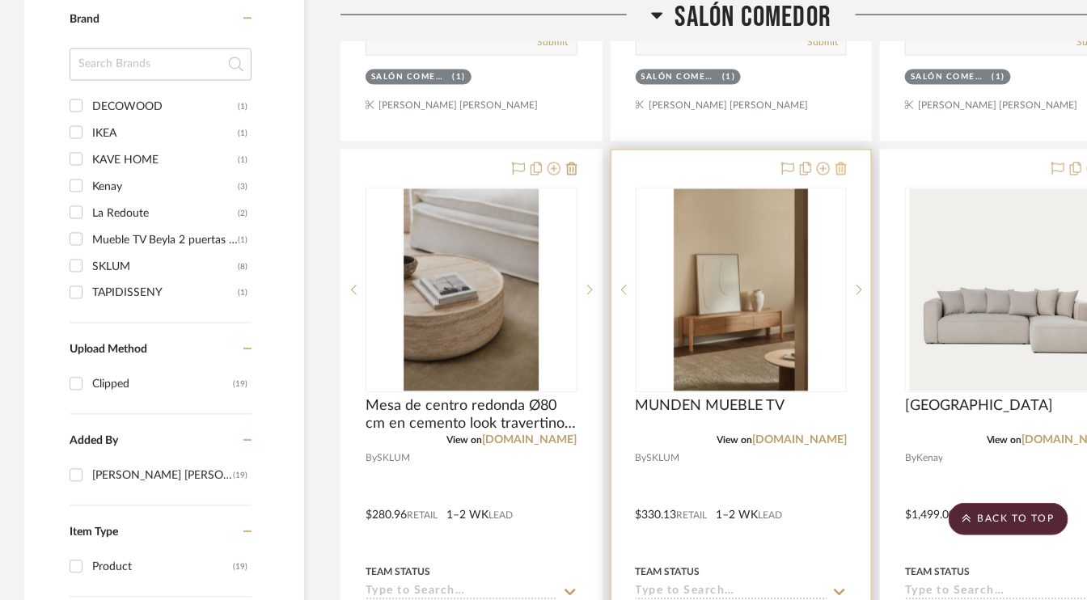
click at [840, 163] on icon at bounding box center [840, 168] width 11 height 13
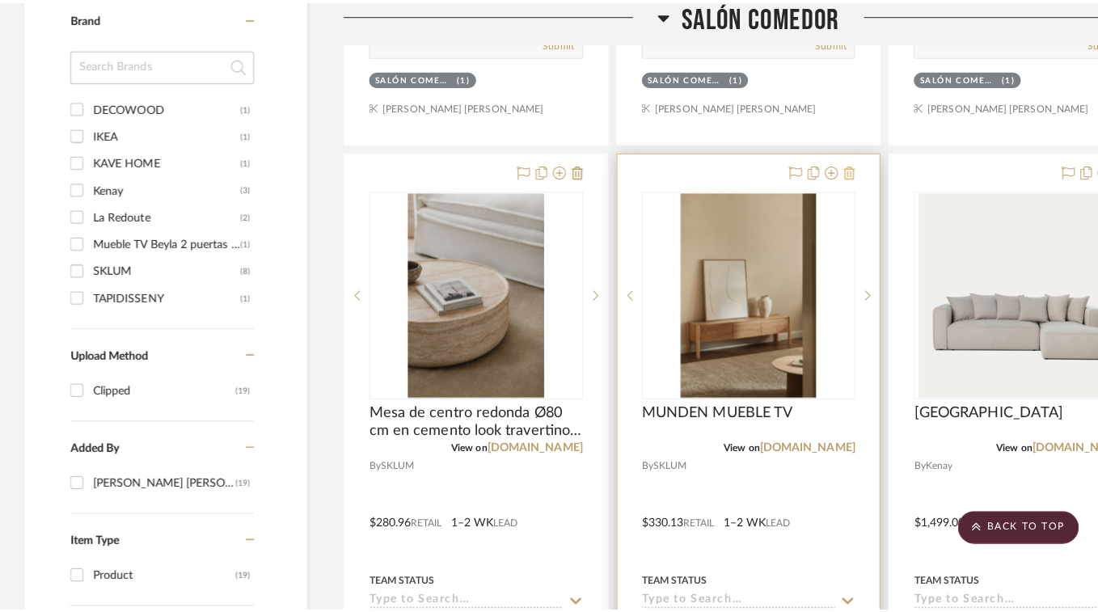
scroll to position [0, 0]
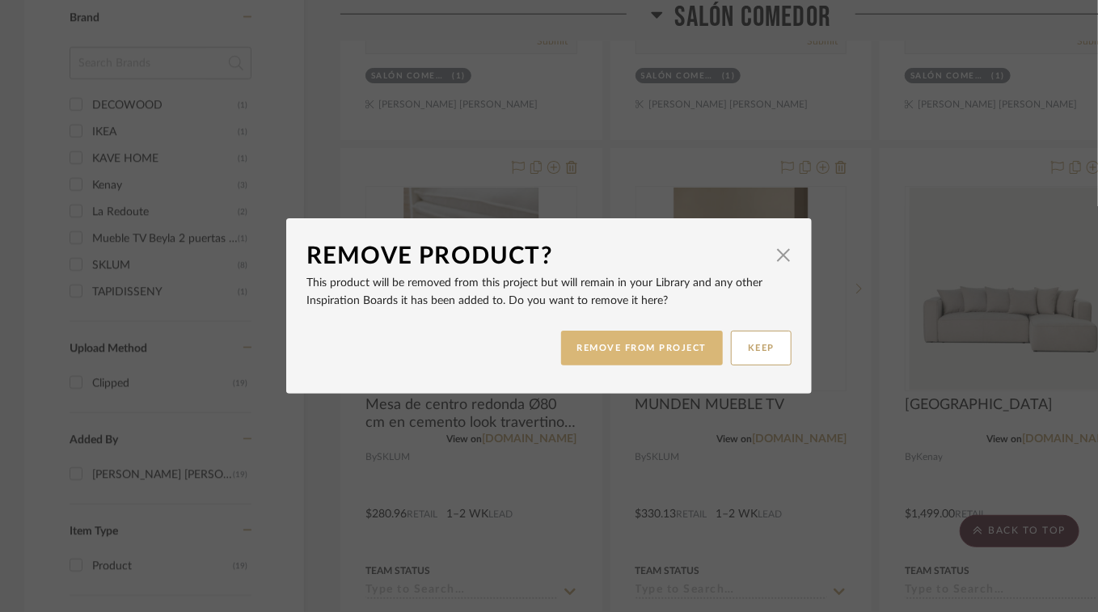
click at [633, 354] on button "REMOVE FROM PROJECT" at bounding box center [642, 348] width 163 height 35
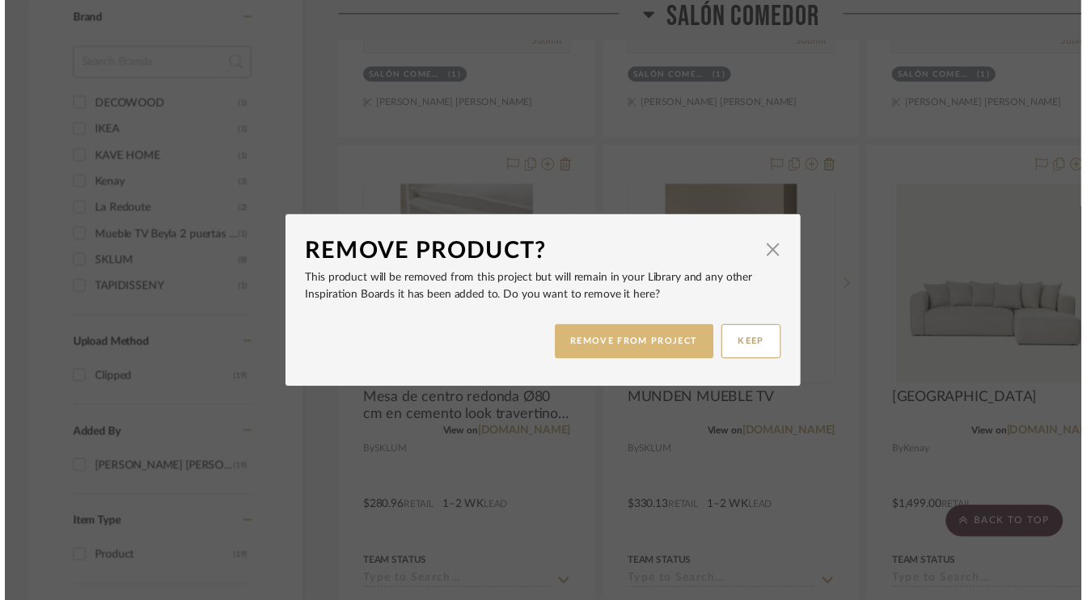
scroll to position [1051, 0]
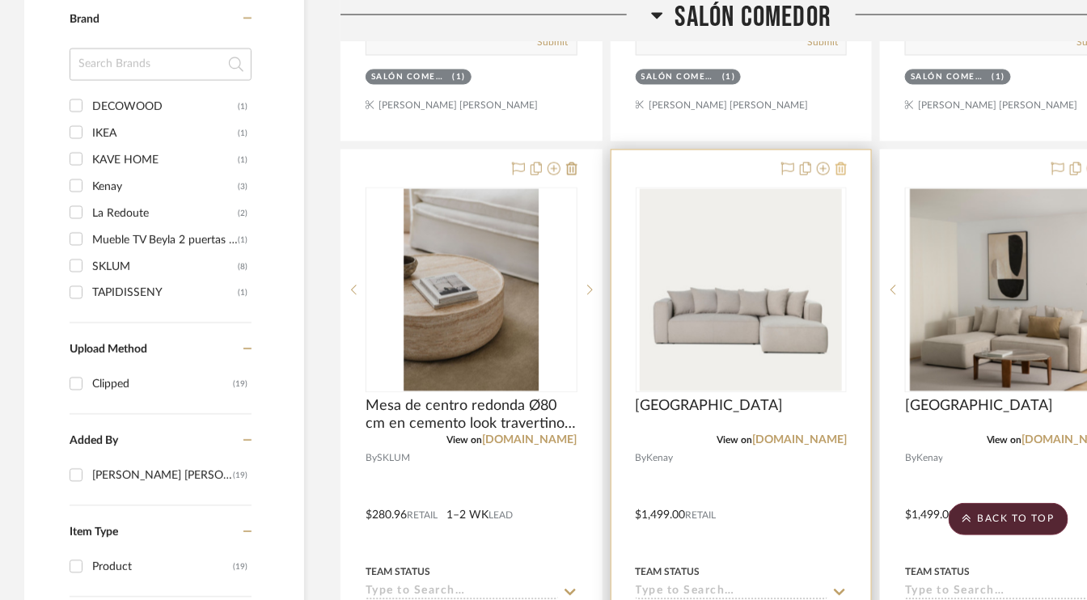
click at [843, 163] on icon at bounding box center [840, 168] width 11 height 13
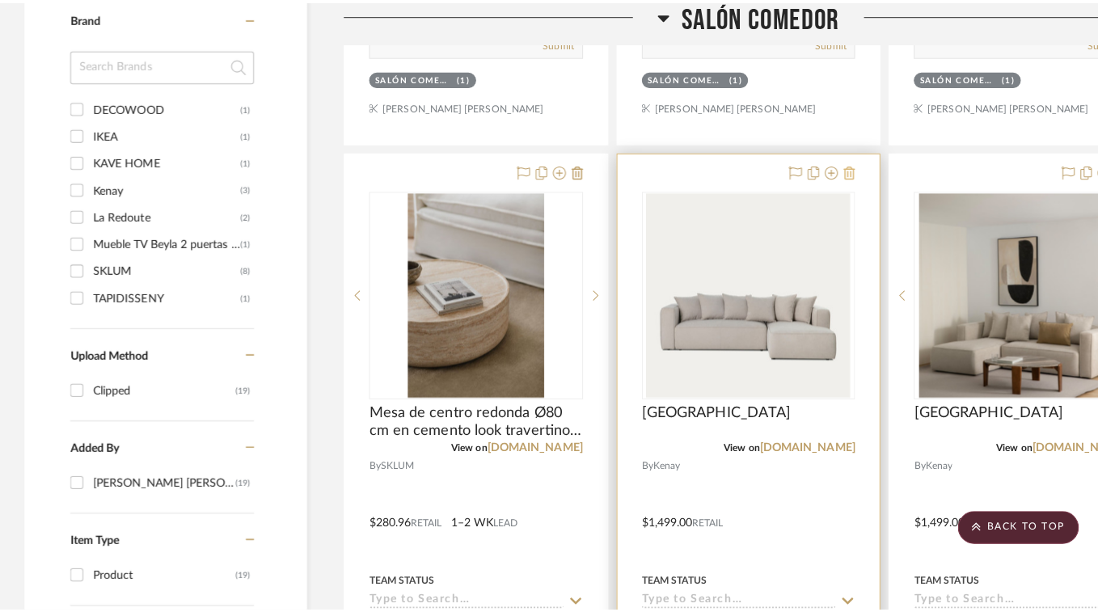
scroll to position [0, 0]
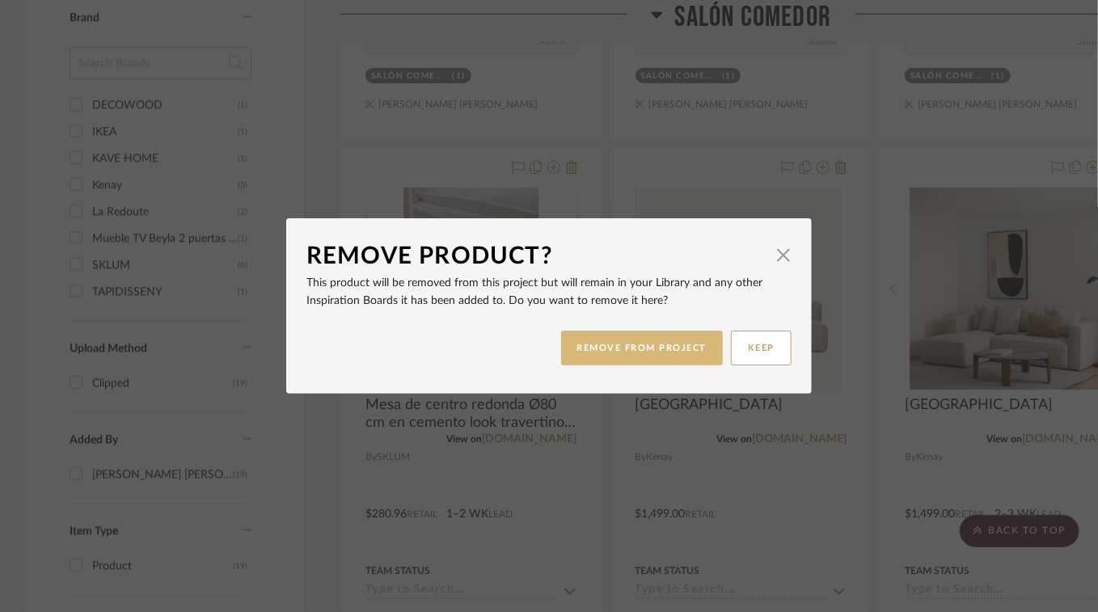
click at [634, 352] on button "REMOVE FROM PROJECT" at bounding box center [642, 348] width 163 height 35
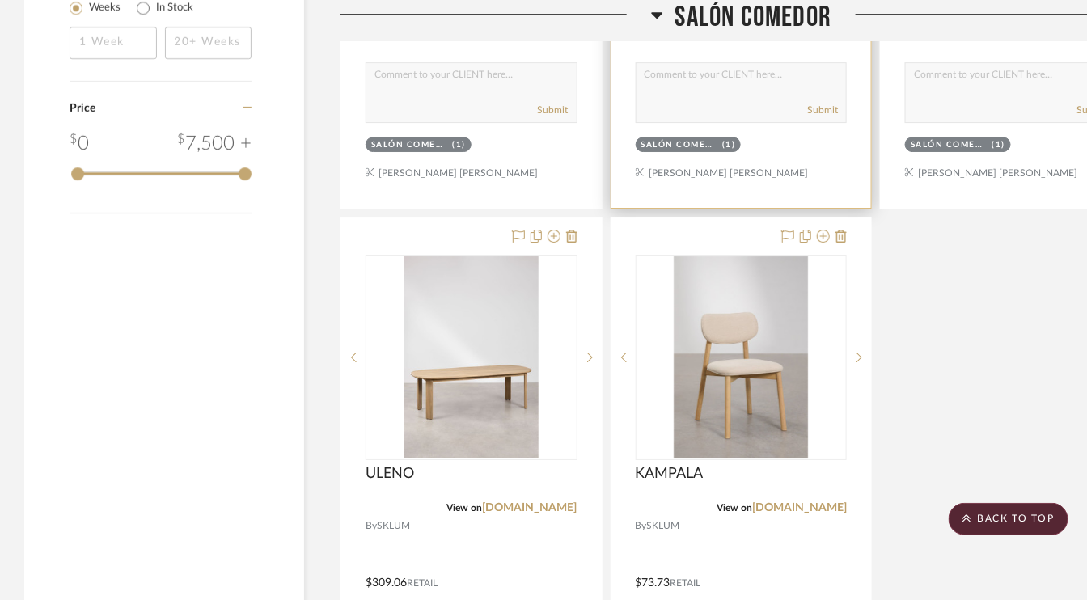
scroll to position [1698, 0]
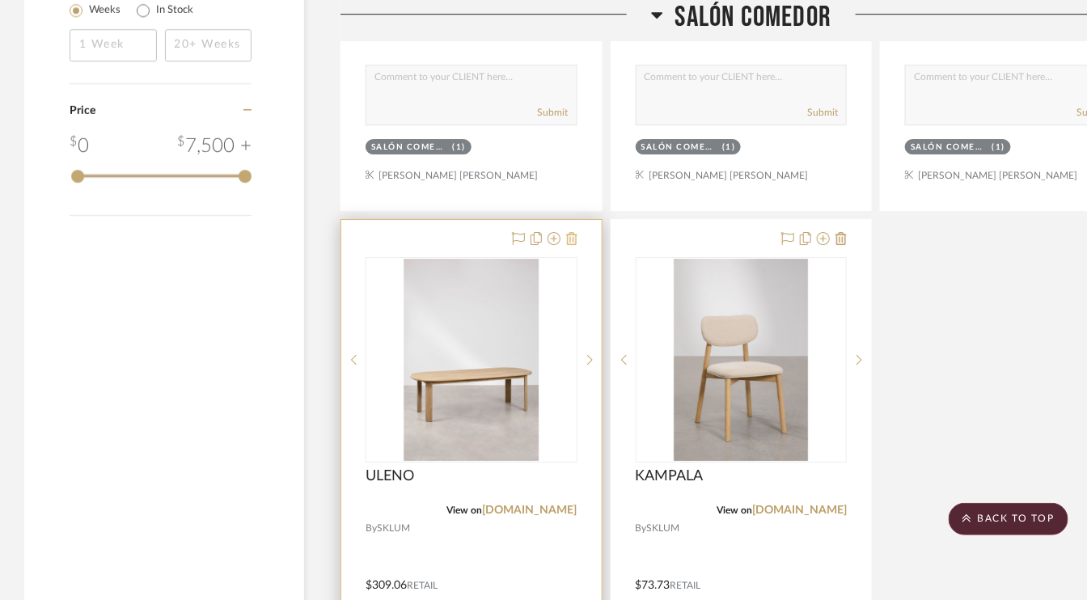
click at [568, 232] on icon at bounding box center [571, 238] width 11 height 13
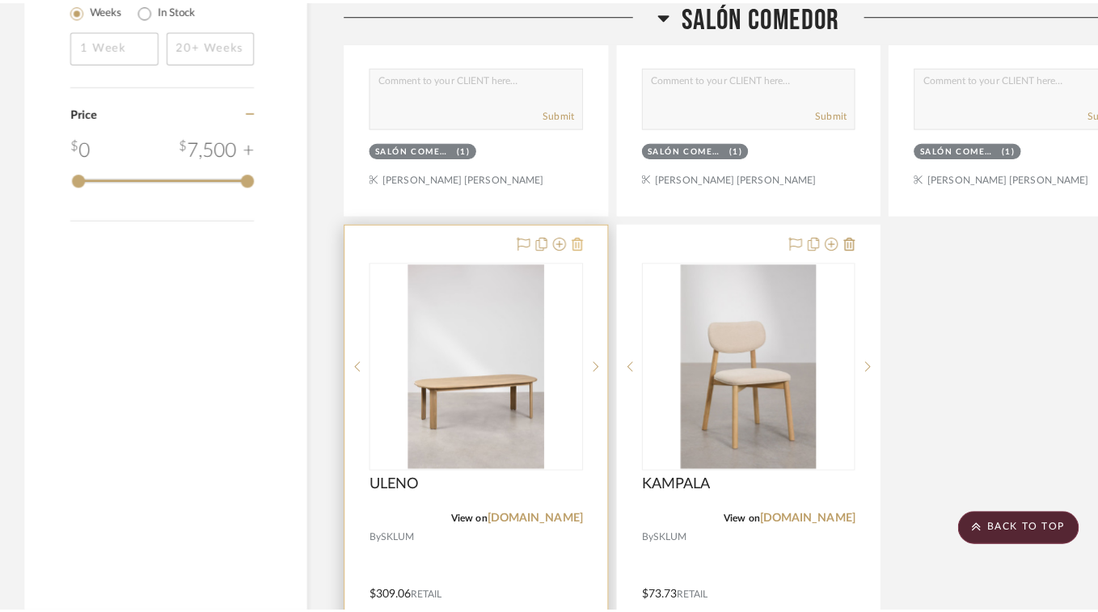
scroll to position [0, 0]
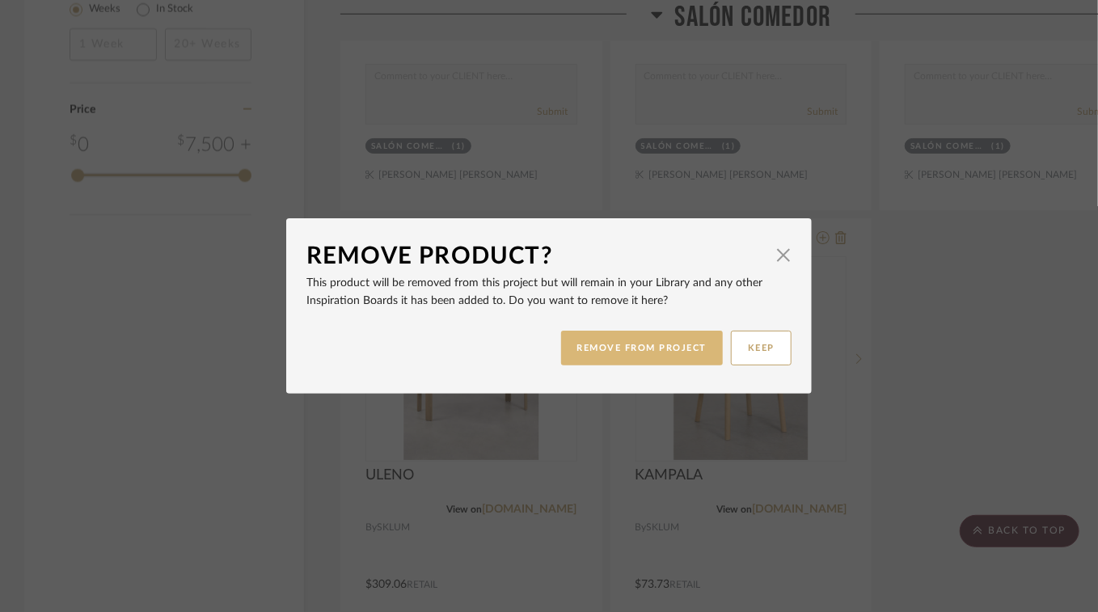
click at [625, 346] on button "REMOVE FROM PROJECT" at bounding box center [642, 348] width 163 height 35
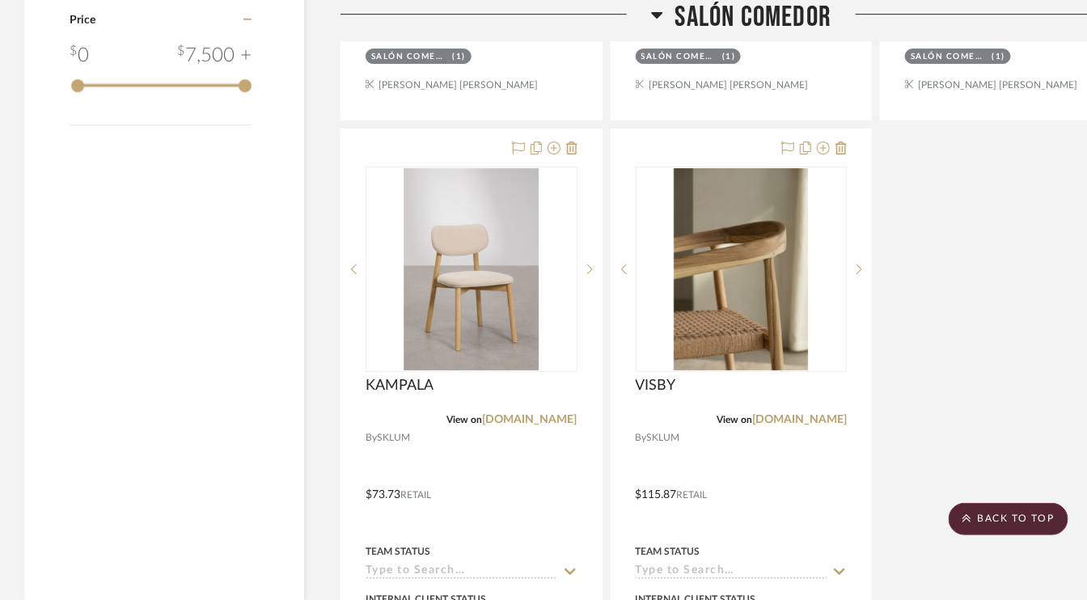
scroll to position [1779, 0]
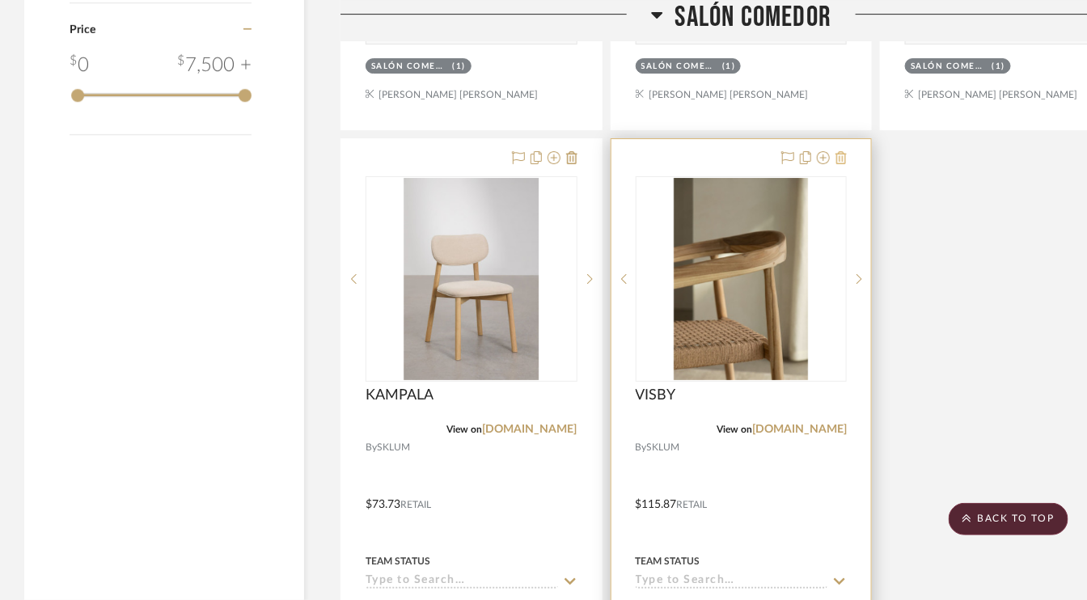
click at [846, 151] on icon at bounding box center [840, 157] width 11 height 13
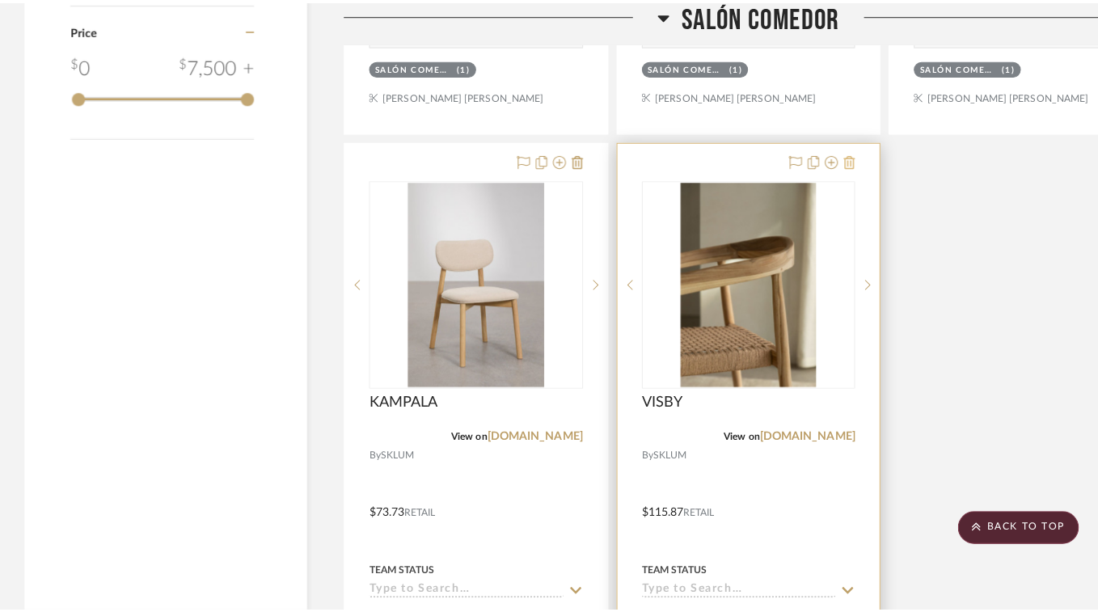
scroll to position [0, 0]
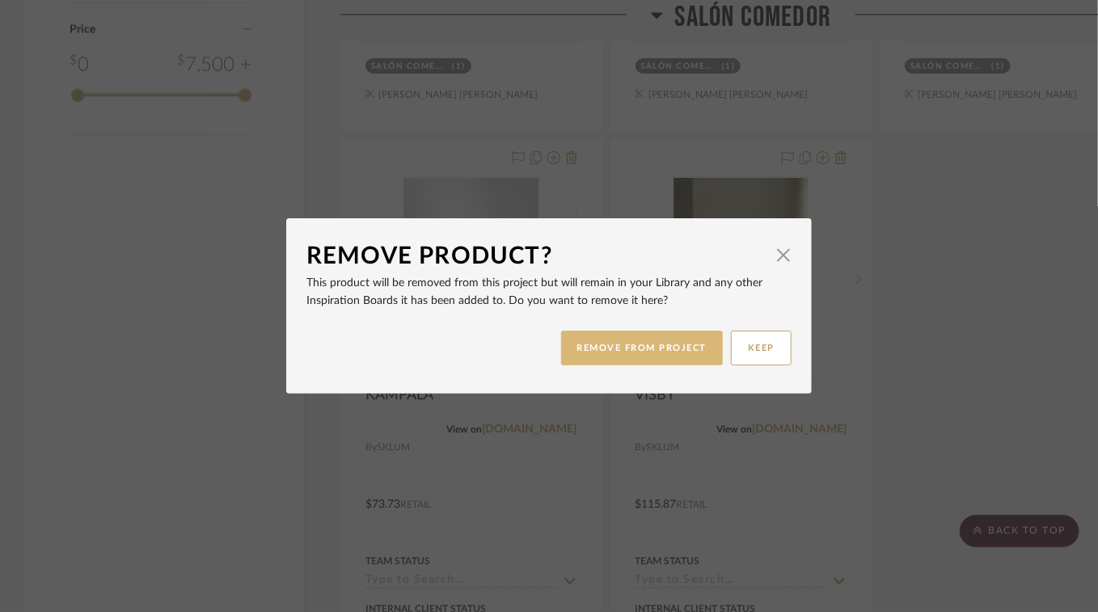
click at [648, 356] on button "REMOVE FROM PROJECT" at bounding box center [642, 348] width 163 height 35
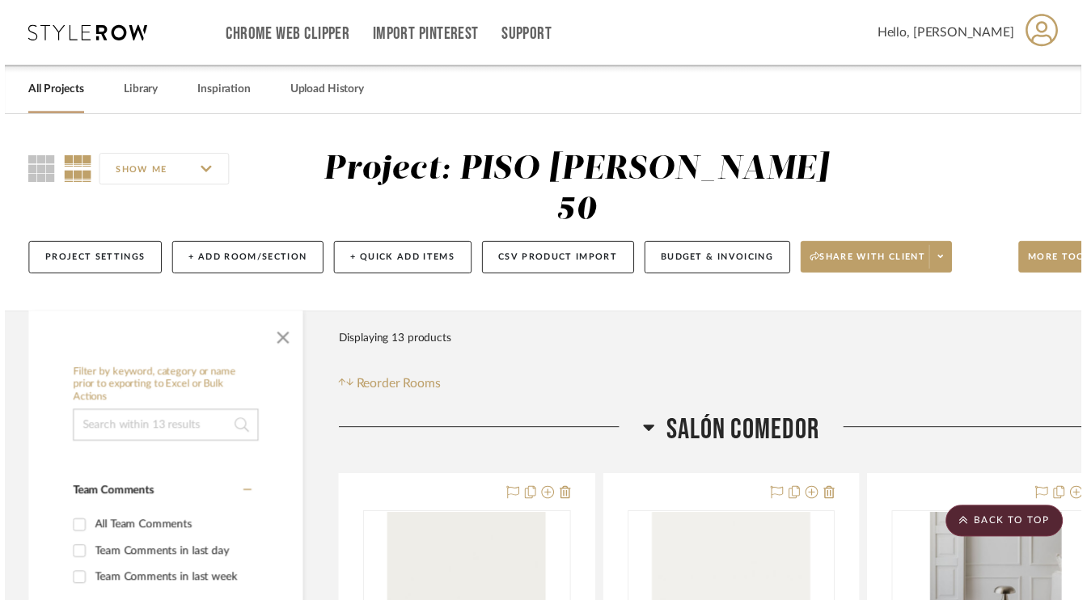
scroll to position [1779, 0]
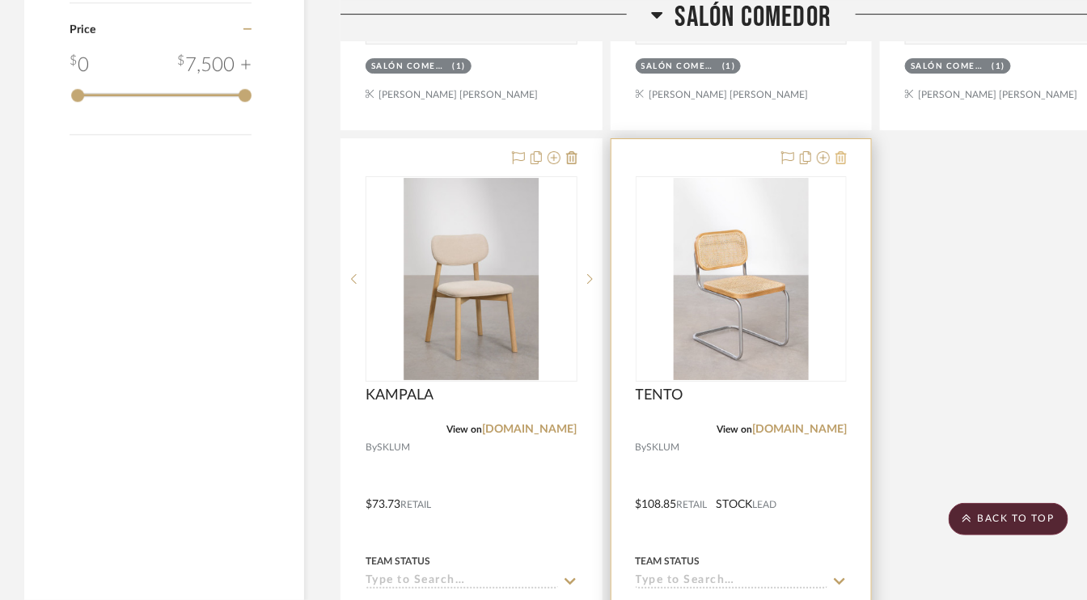
click at [842, 155] on icon at bounding box center [840, 157] width 11 height 13
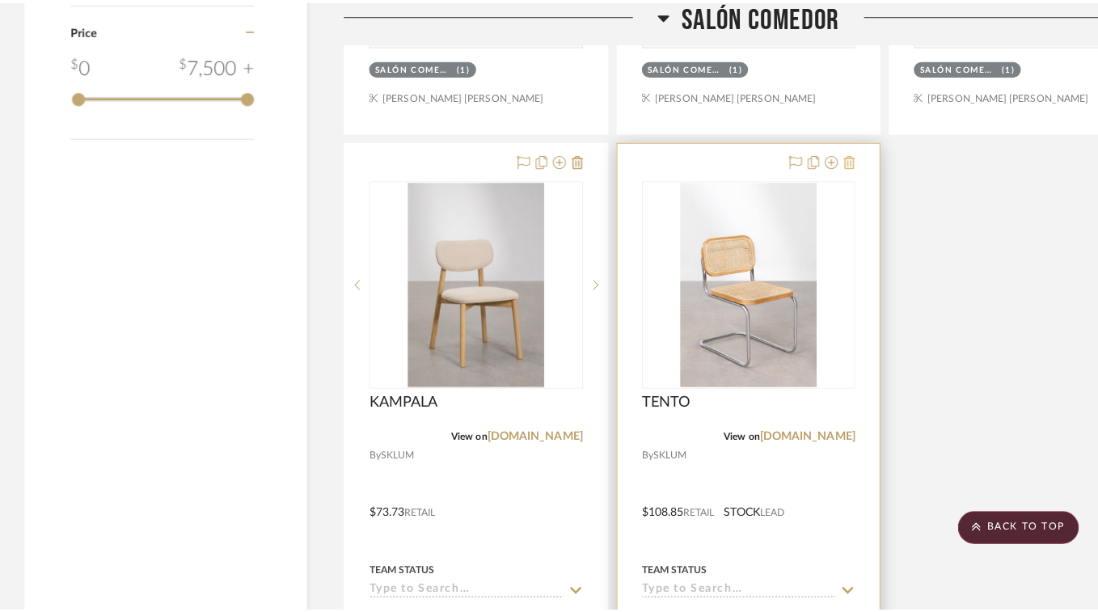
scroll to position [0, 0]
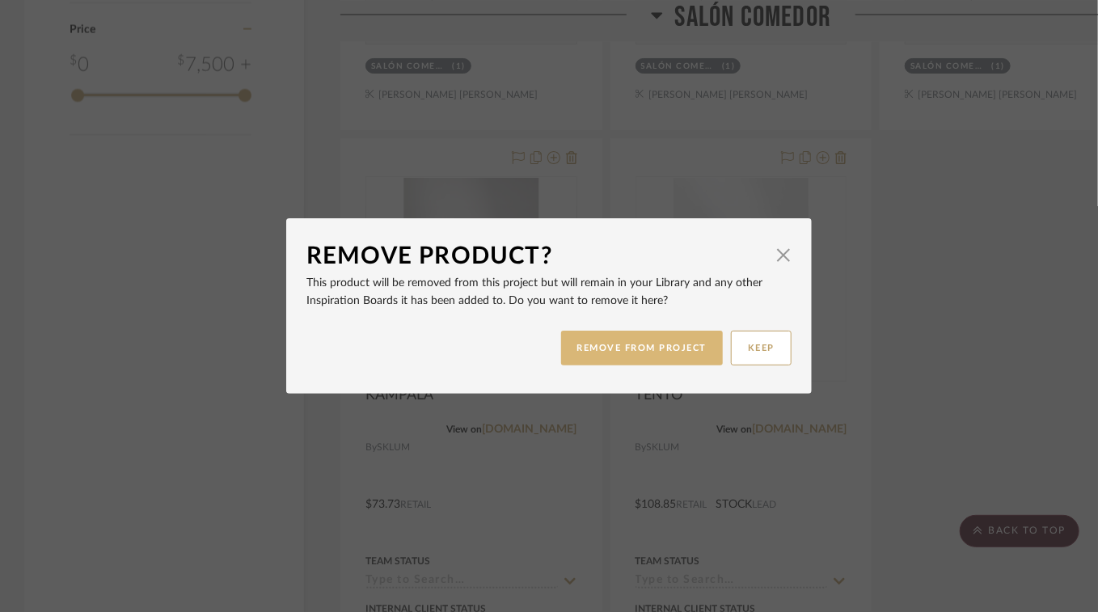
click at [650, 350] on button "REMOVE FROM PROJECT" at bounding box center [642, 348] width 163 height 35
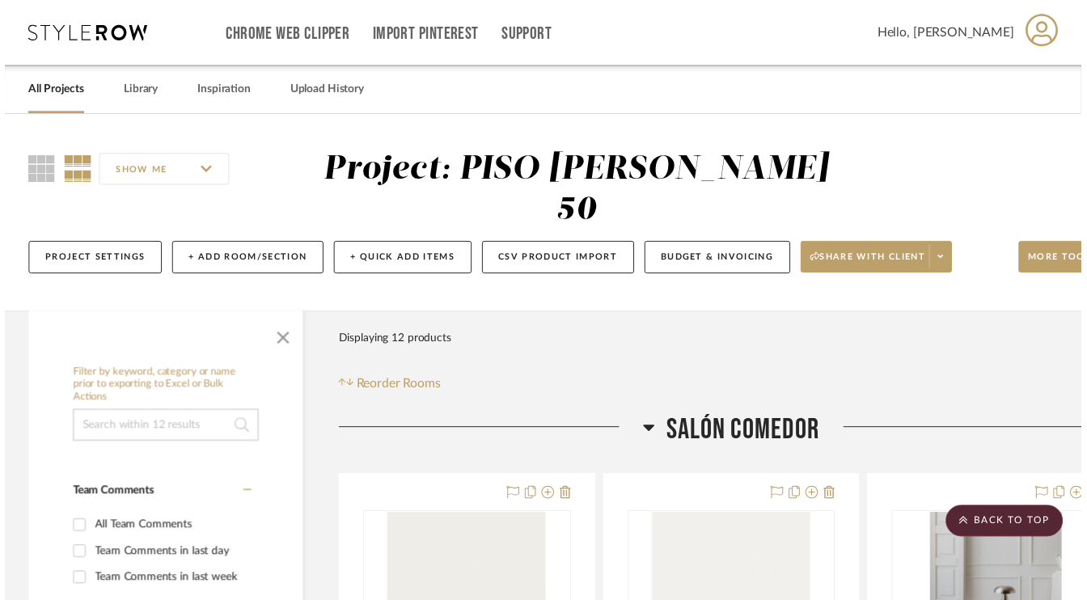
scroll to position [1779, 0]
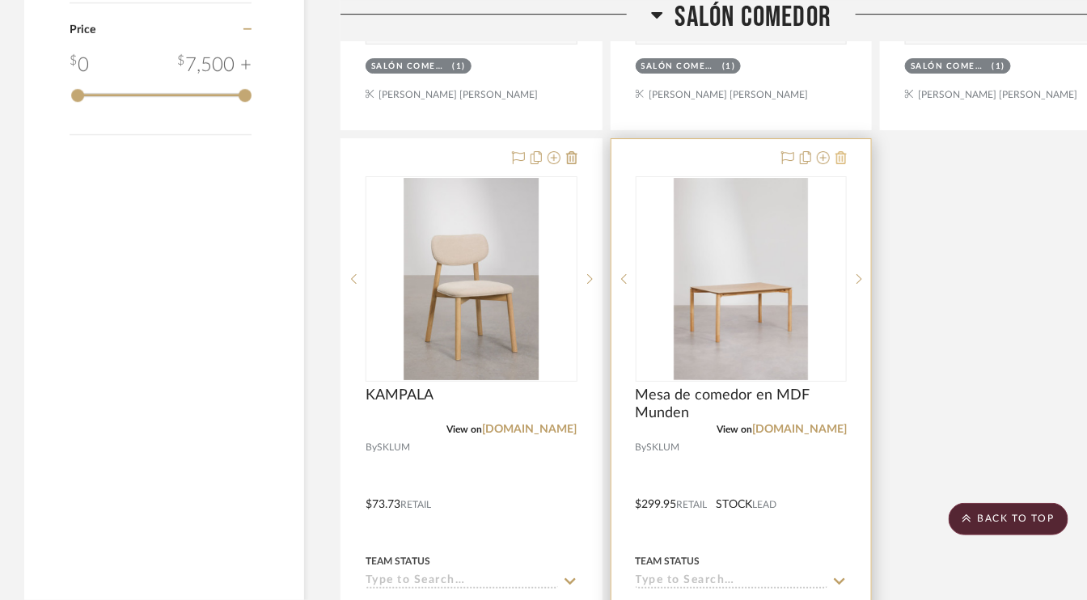
click at [840, 154] on icon at bounding box center [840, 157] width 11 height 13
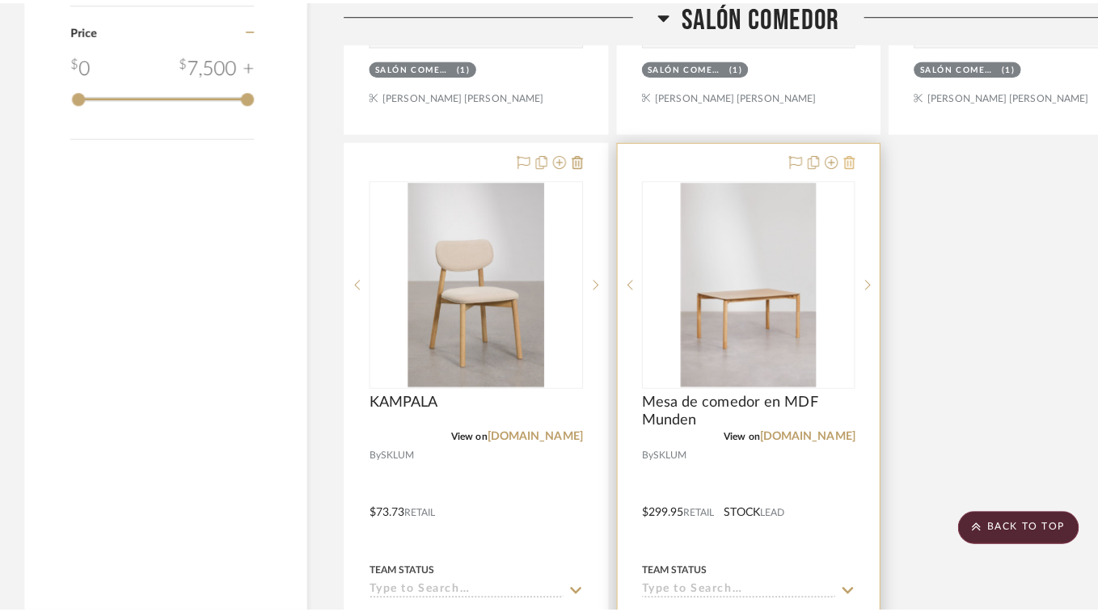
scroll to position [0, 0]
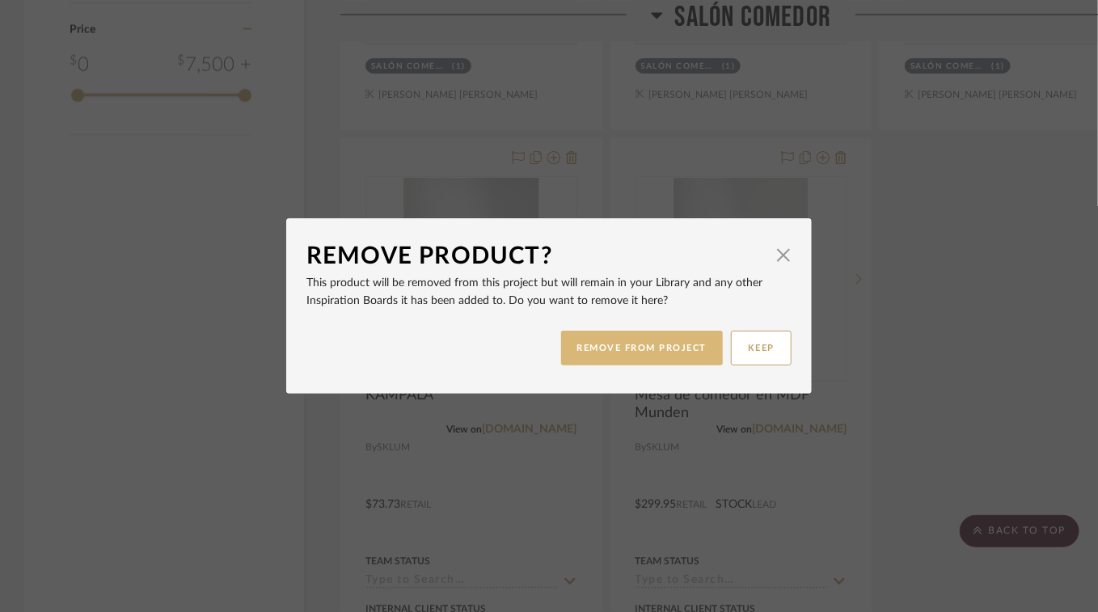
click at [653, 346] on button "REMOVE FROM PROJECT" at bounding box center [642, 348] width 163 height 35
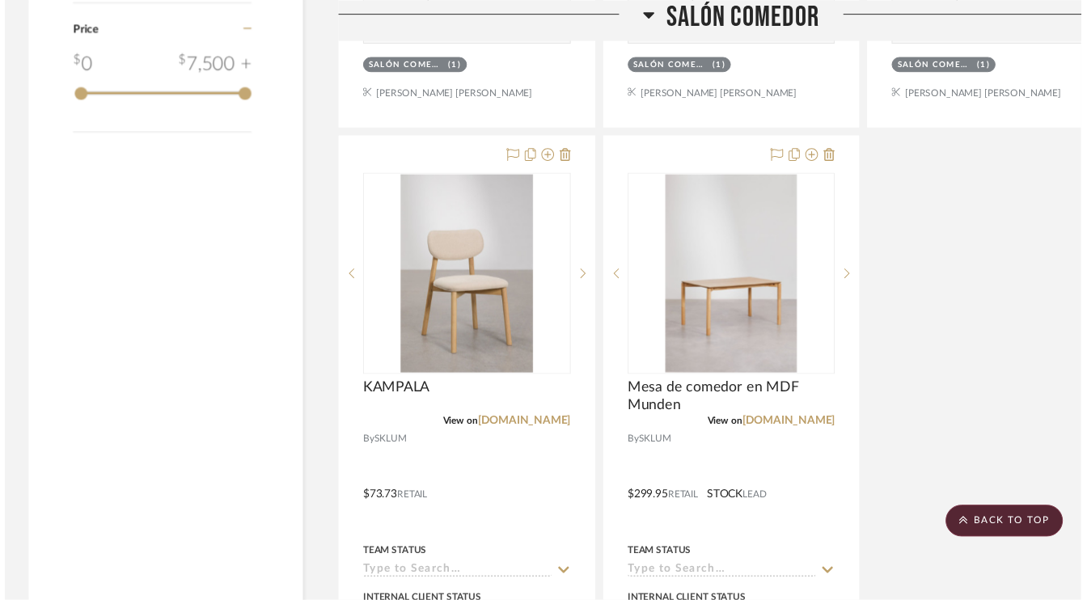
scroll to position [1779, 0]
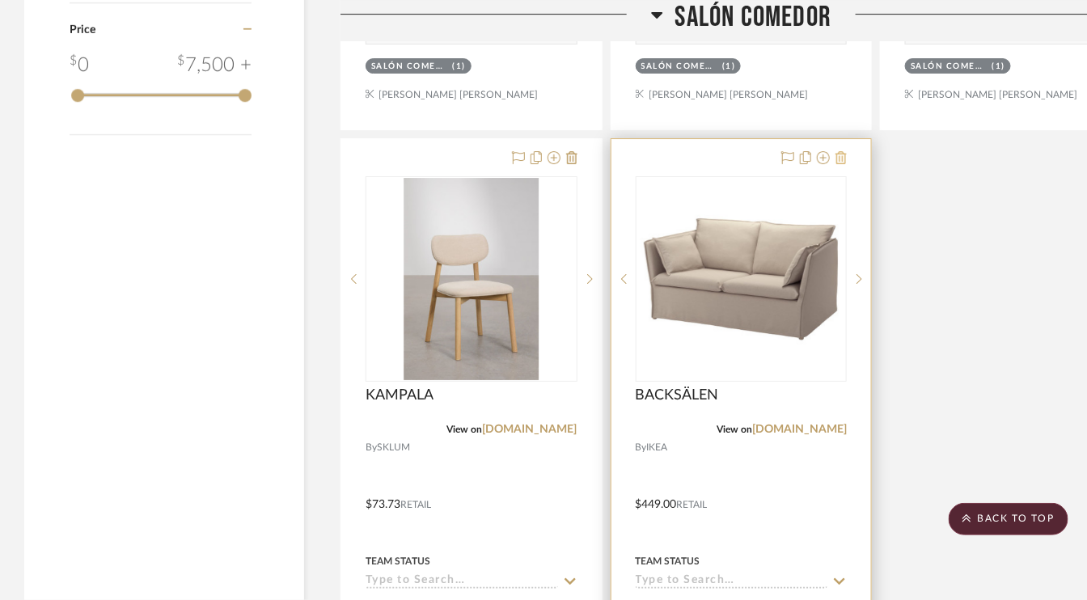
click at [842, 156] on icon at bounding box center [840, 157] width 11 height 13
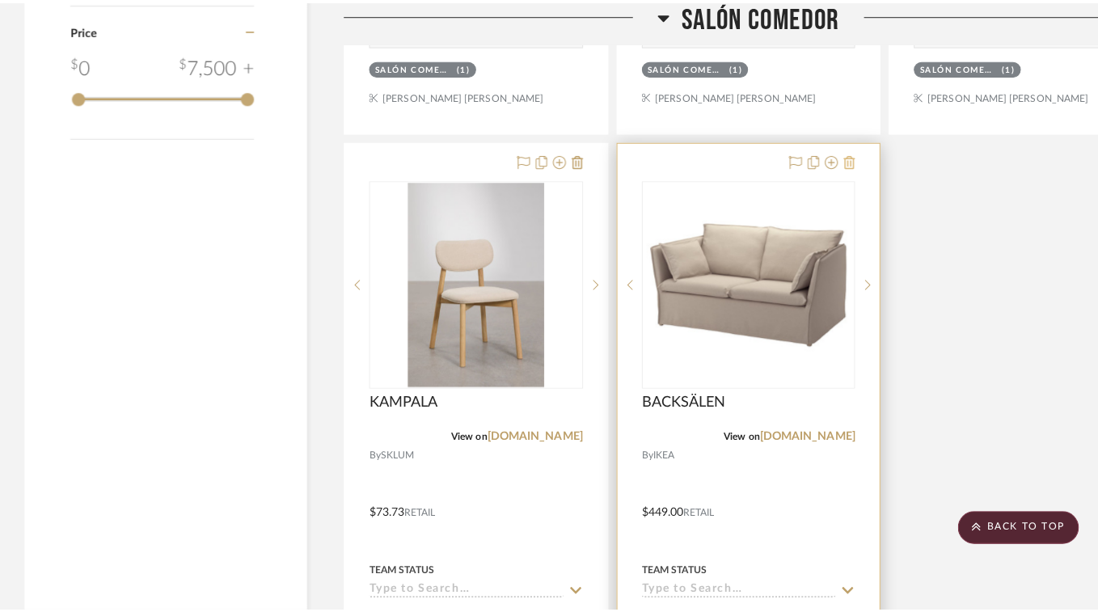
scroll to position [0, 0]
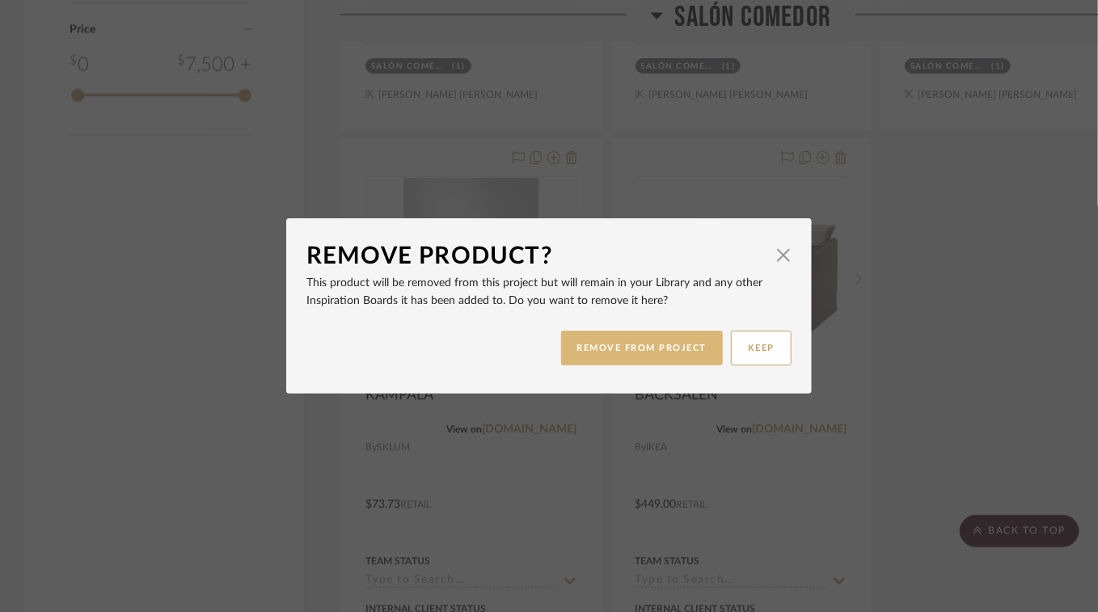
click at [652, 349] on button "REMOVE FROM PROJECT" at bounding box center [642, 348] width 163 height 35
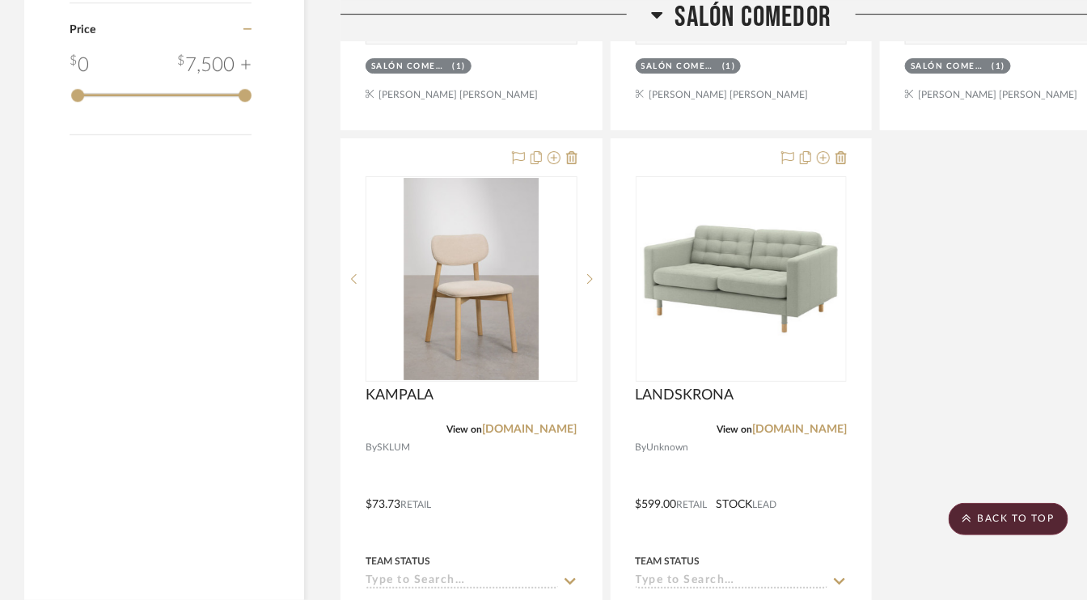
scroll to position [1698, 0]
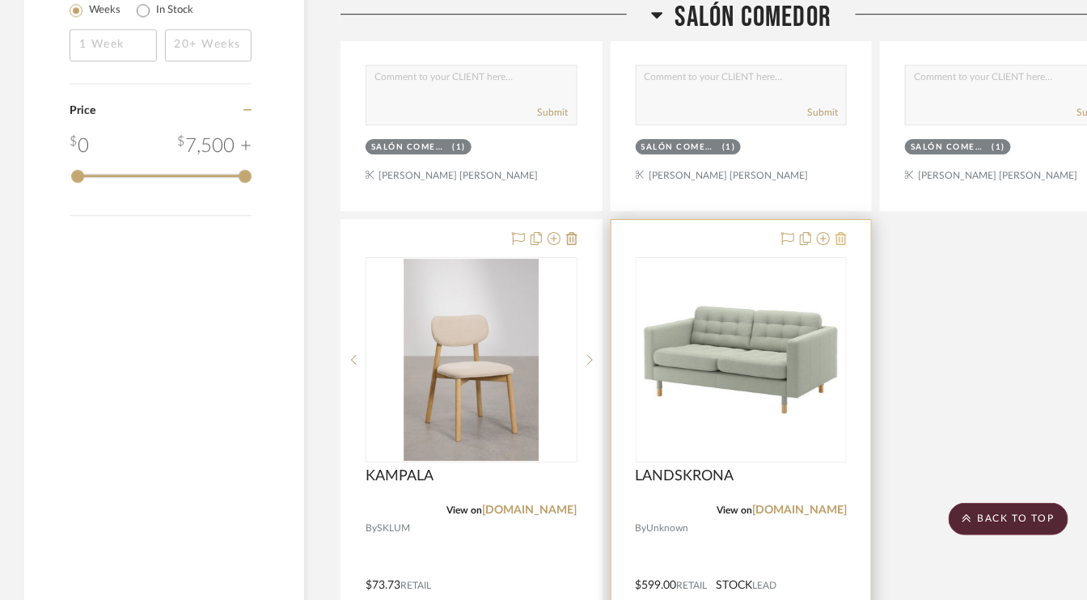
click at [846, 239] on icon at bounding box center [840, 238] width 11 height 13
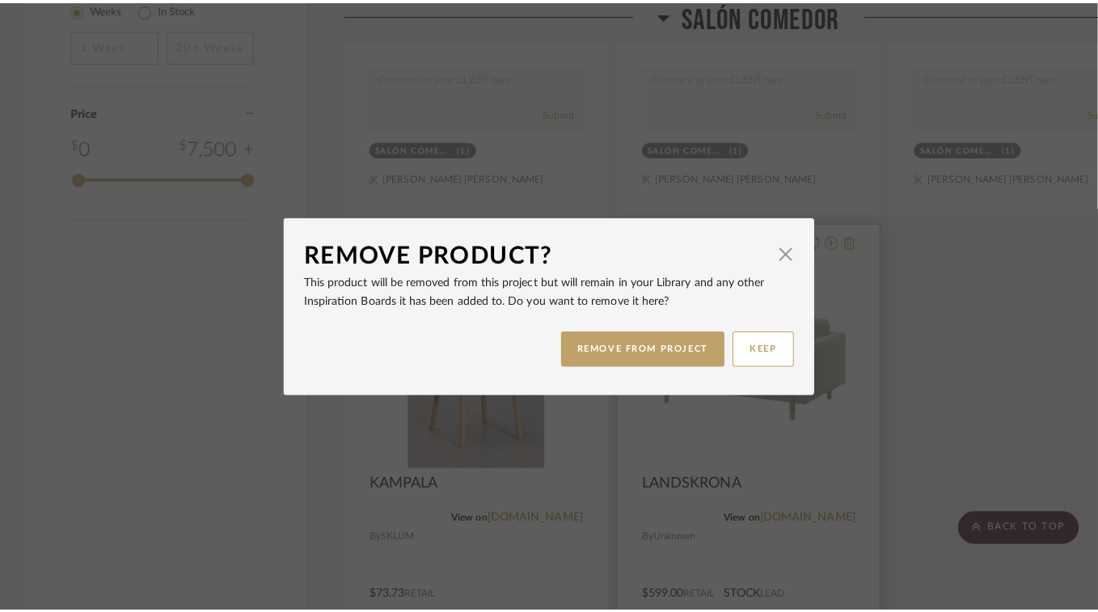
scroll to position [0, 0]
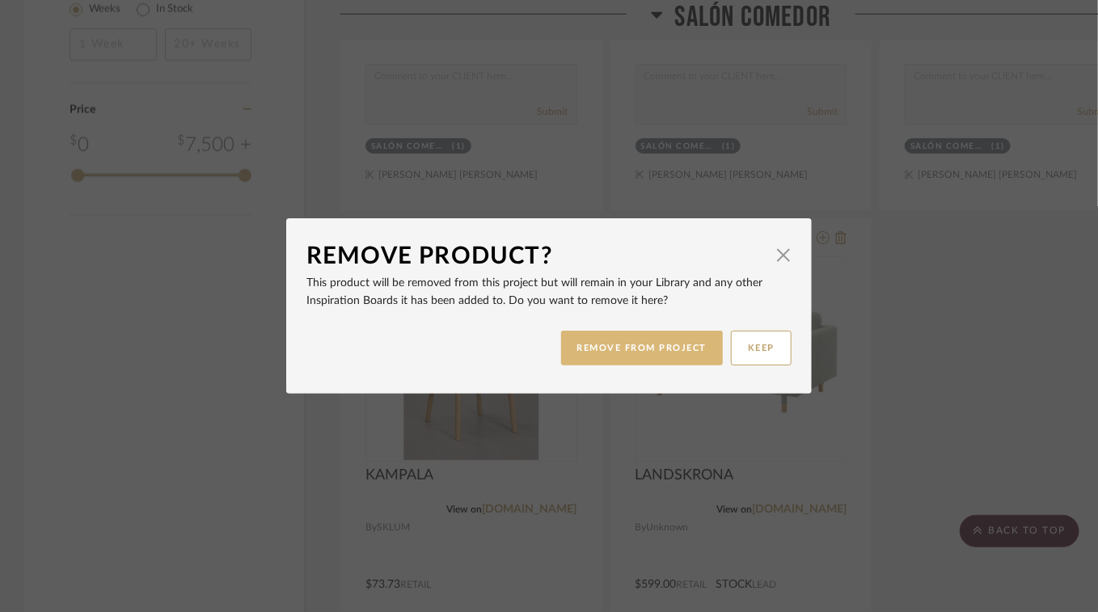
click at [653, 344] on button "REMOVE FROM PROJECT" at bounding box center [642, 348] width 163 height 35
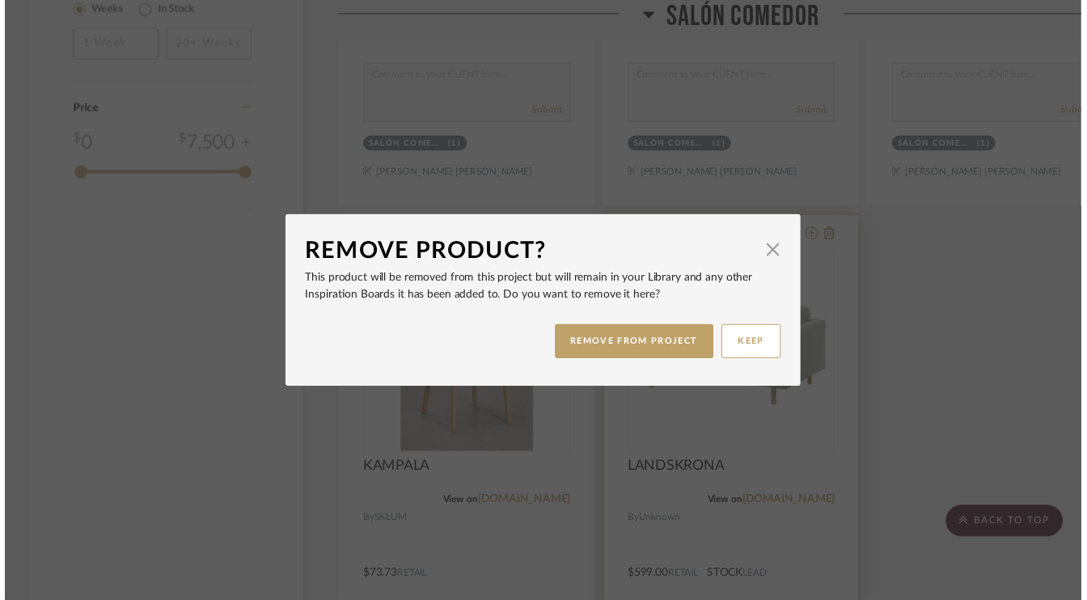
scroll to position [1698, 0]
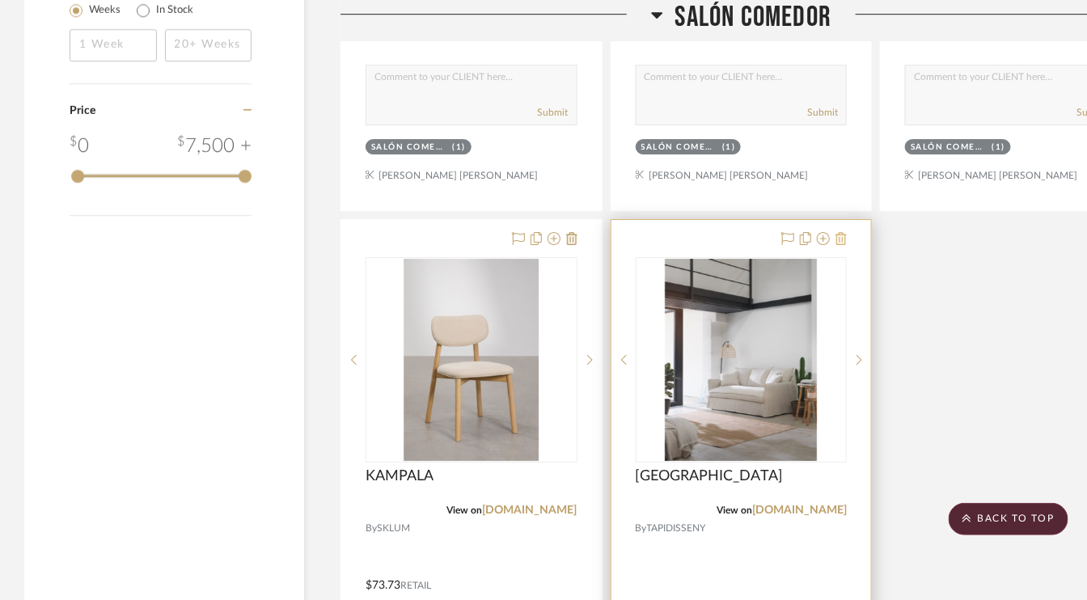
click at [842, 239] on icon at bounding box center [840, 238] width 11 height 13
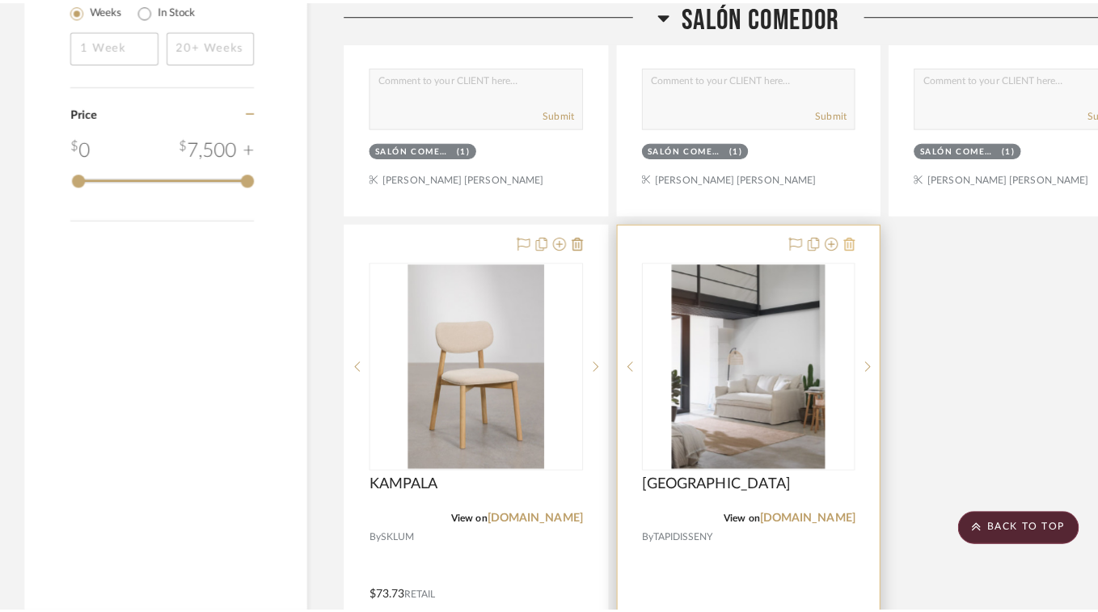
scroll to position [0, 0]
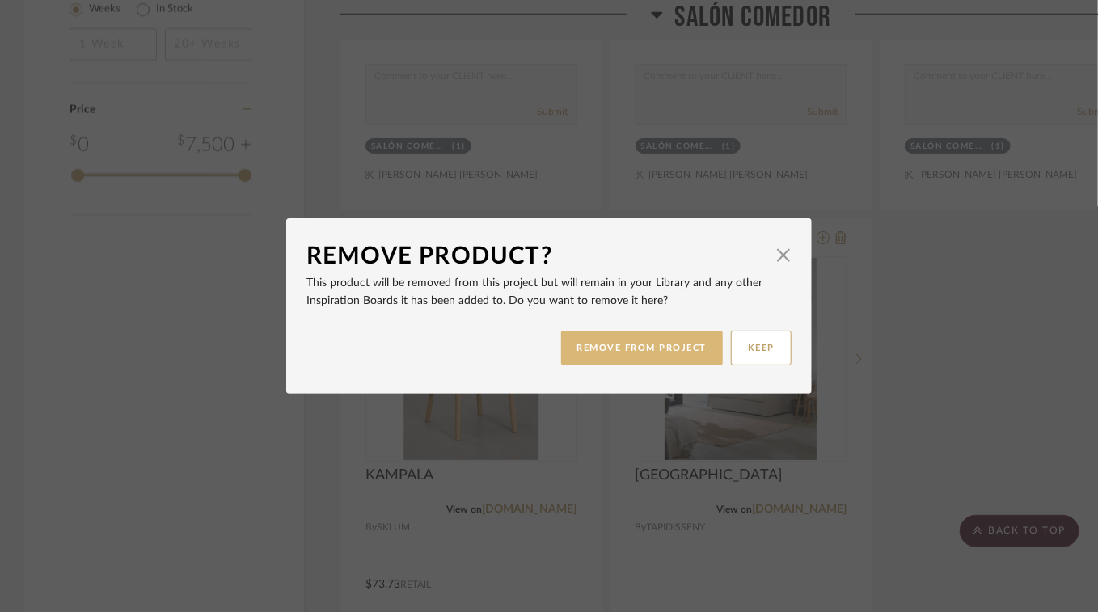
click at [633, 353] on button "REMOVE FROM PROJECT" at bounding box center [642, 348] width 163 height 35
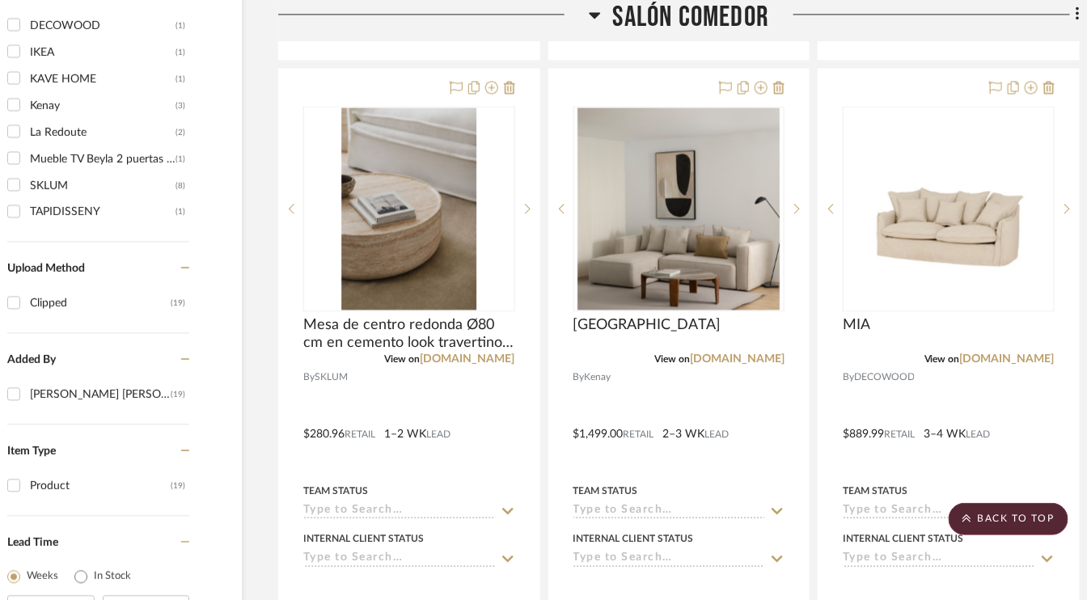
scroll to position [1132, 77]
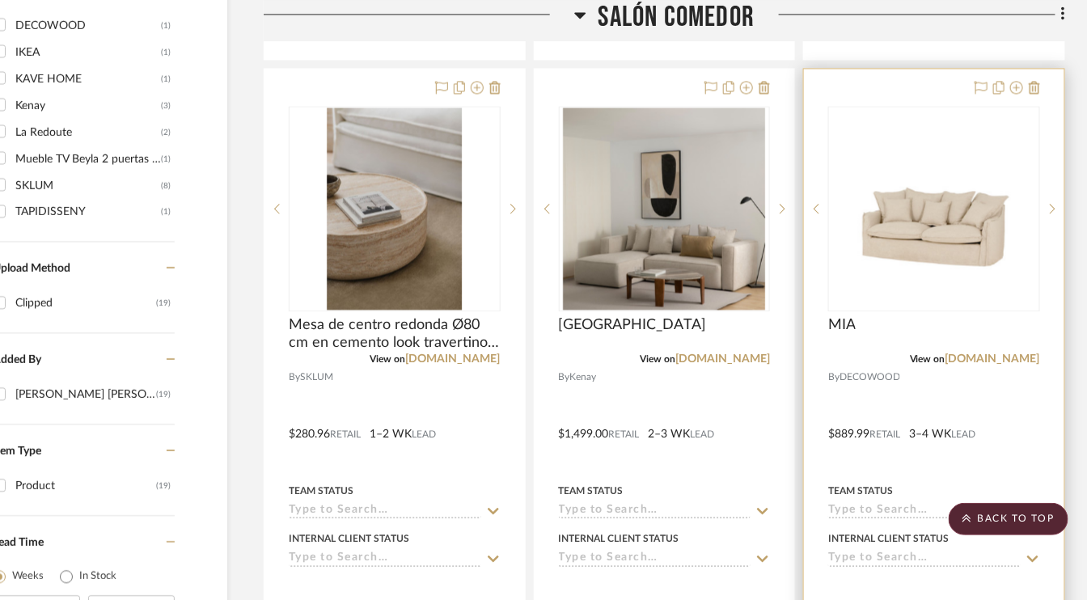
click at [1041, 83] on div at bounding box center [934, 423] width 260 height 708
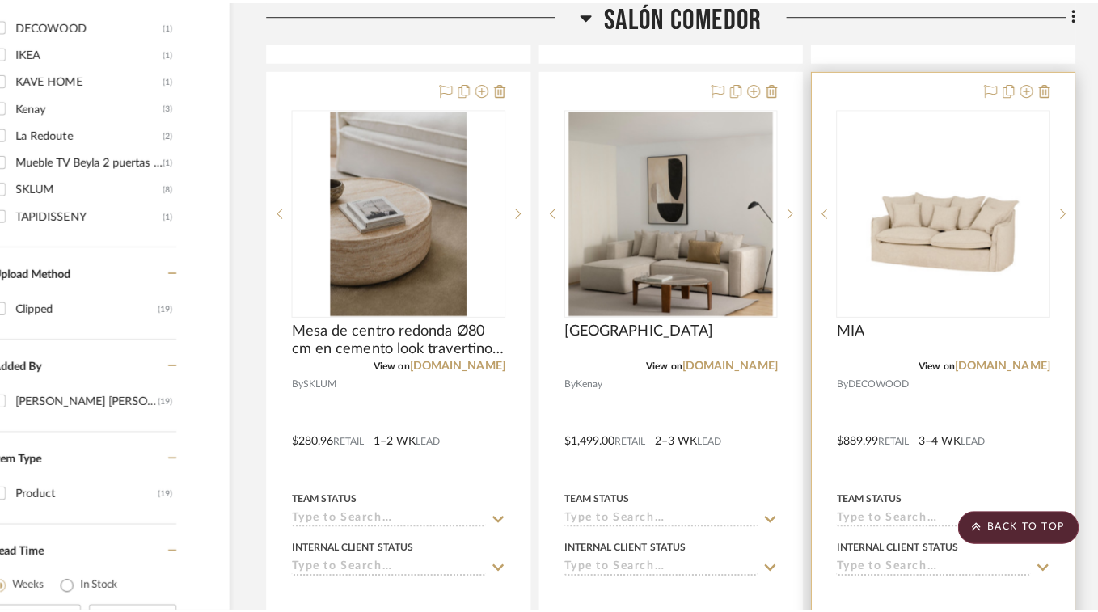
scroll to position [0, 0]
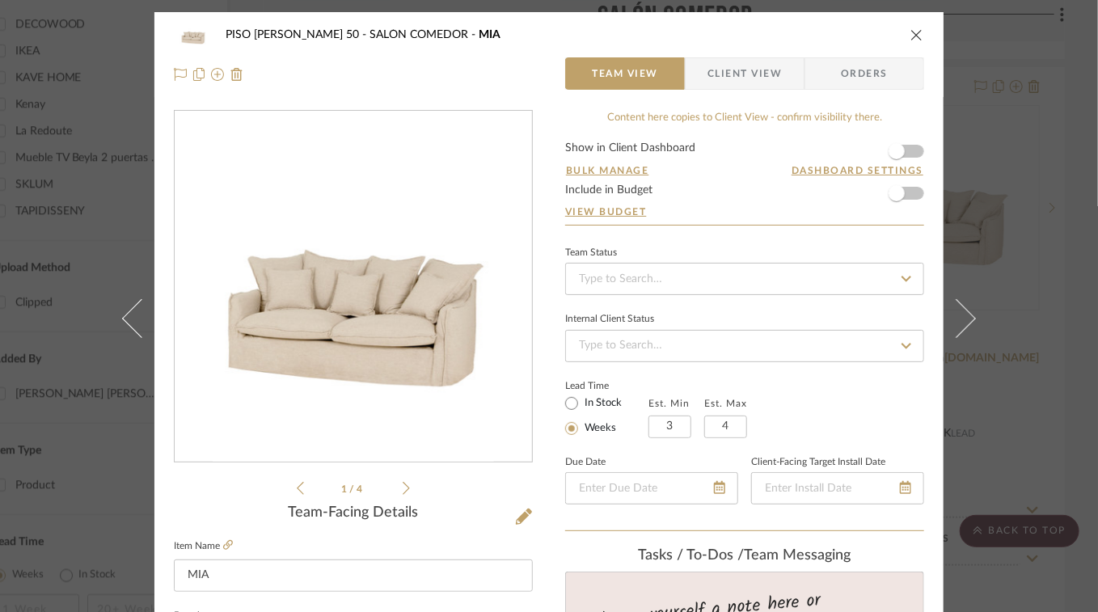
click at [918, 34] on icon "close" at bounding box center [916, 34] width 13 height 13
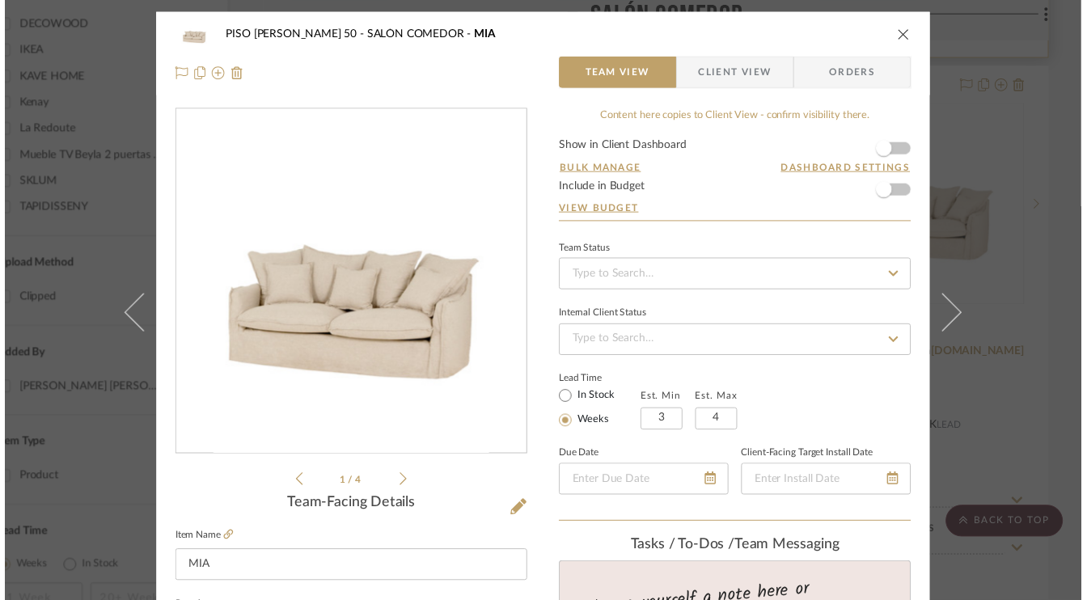
scroll to position [1132, 77]
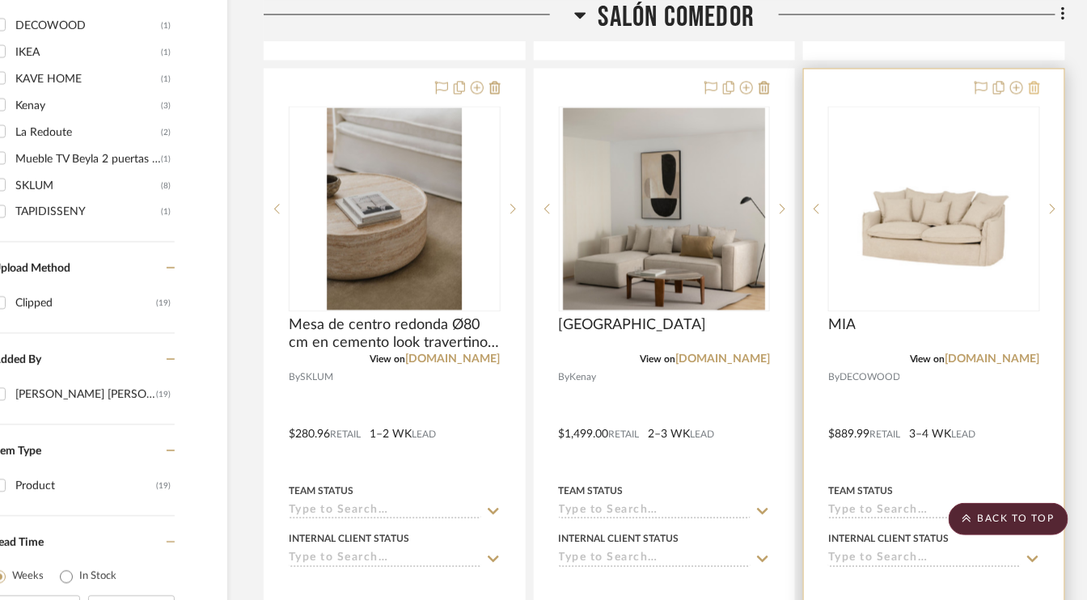
click at [1035, 87] on icon at bounding box center [1034, 87] width 11 height 13
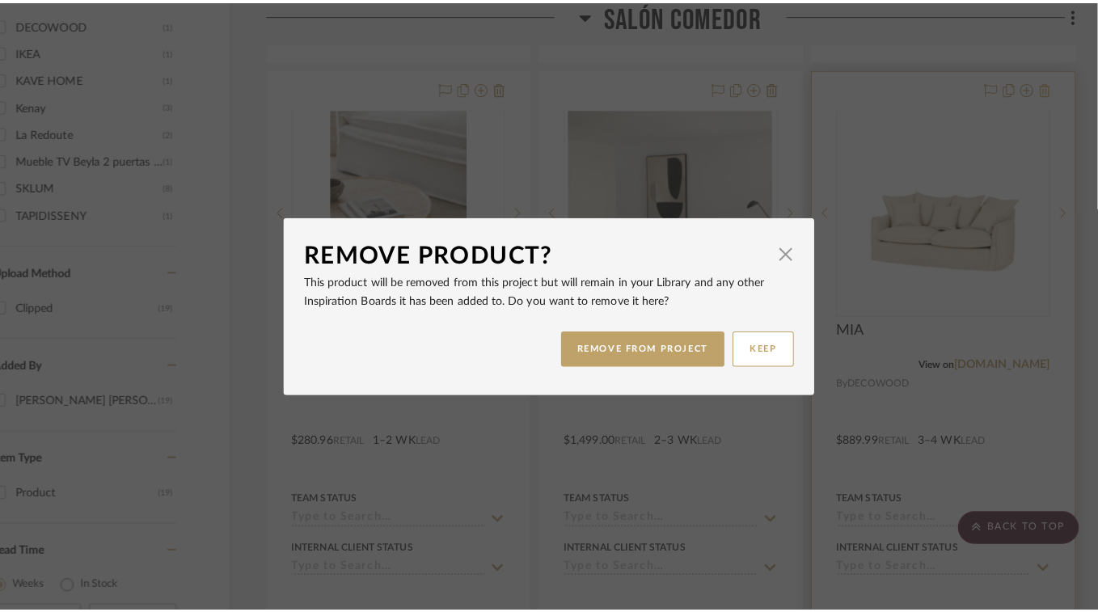
scroll to position [0, 0]
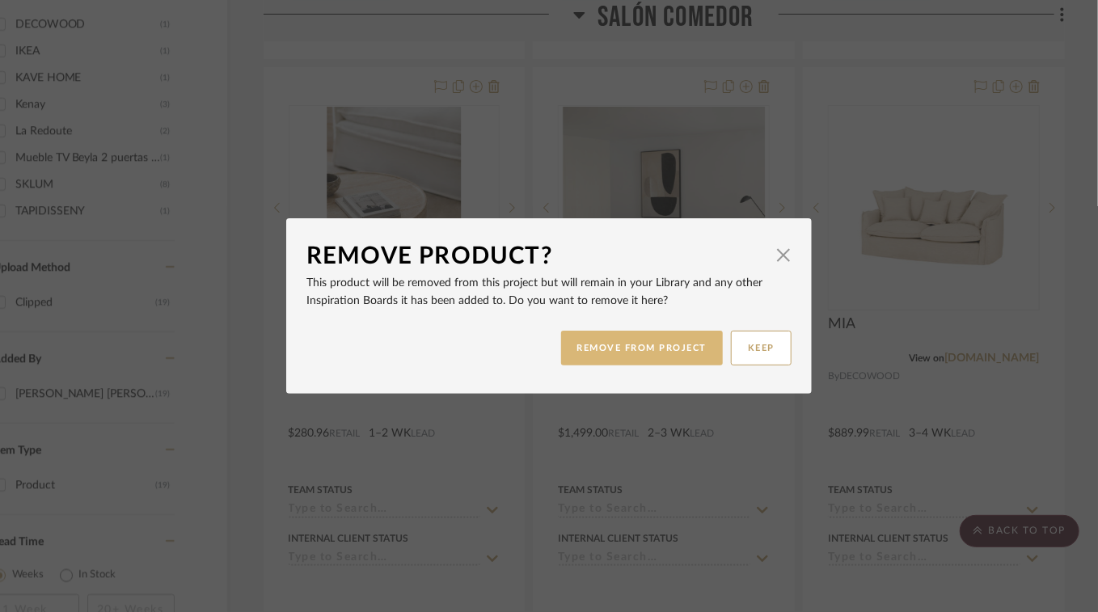
click at [632, 347] on button "REMOVE FROM PROJECT" at bounding box center [642, 348] width 163 height 35
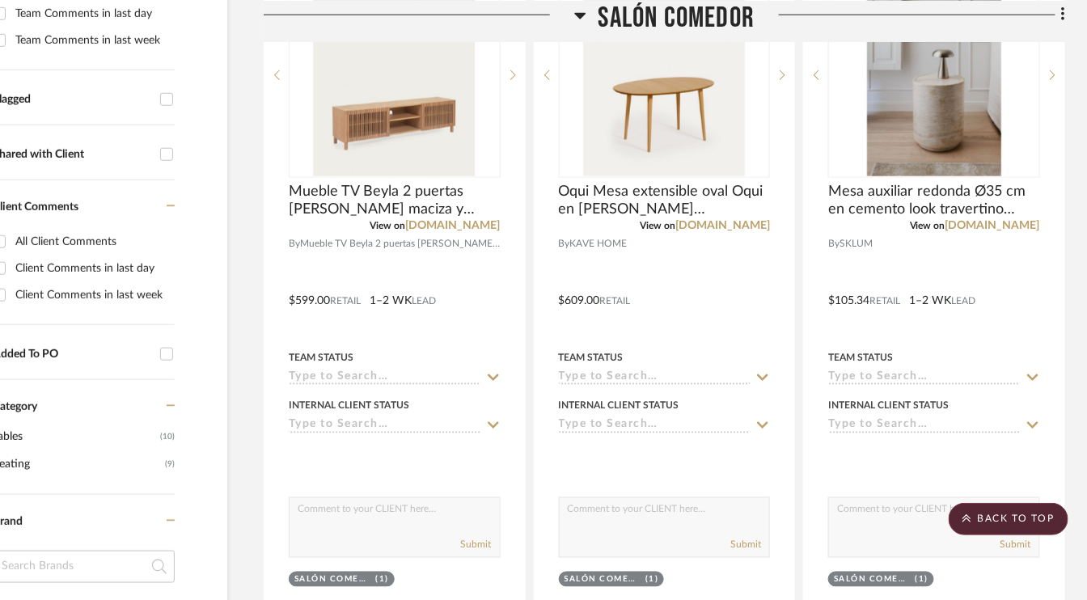
scroll to position [485, 77]
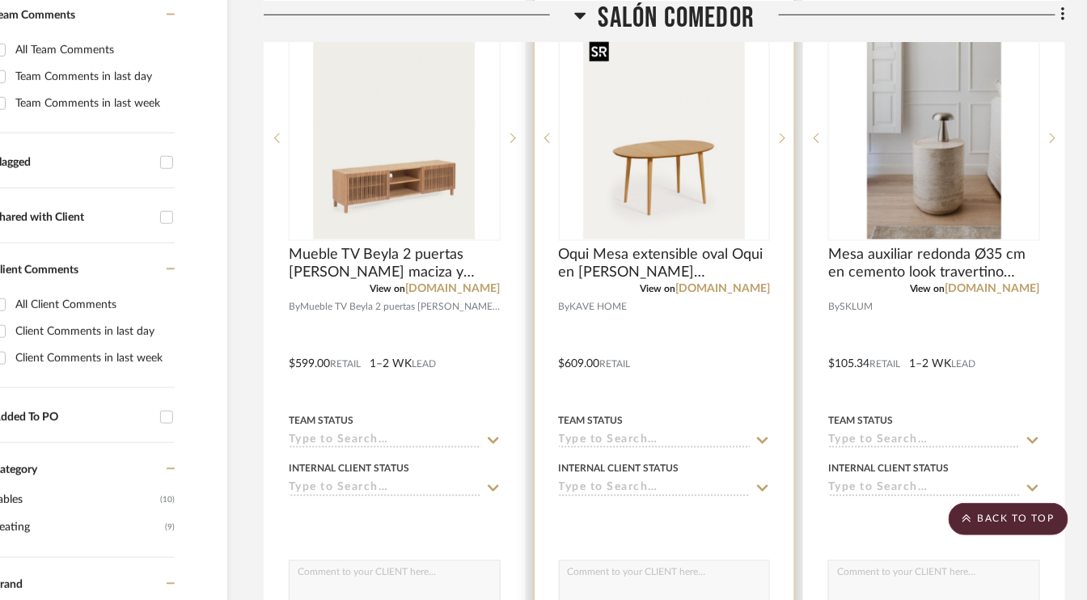
click at [668, 165] on img "0" at bounding box center [664, 138] width 162 height 202
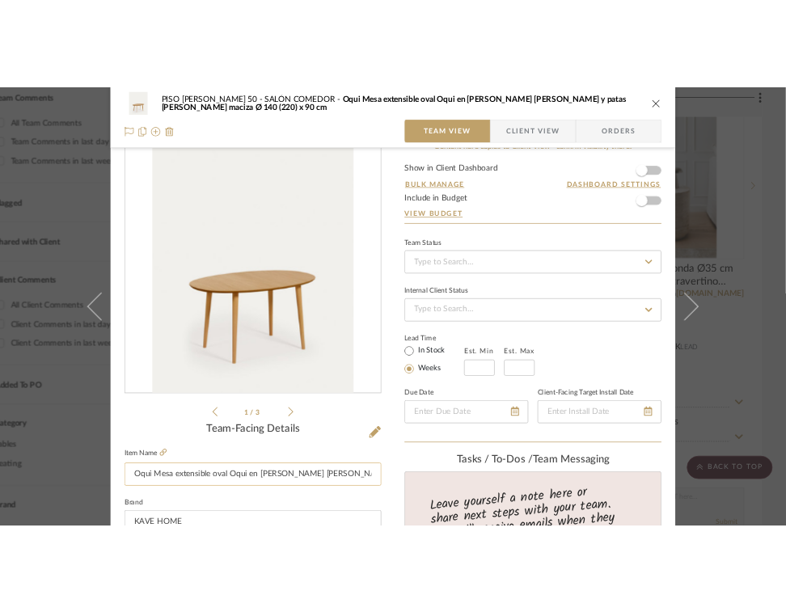
scroll to position [81, 0]
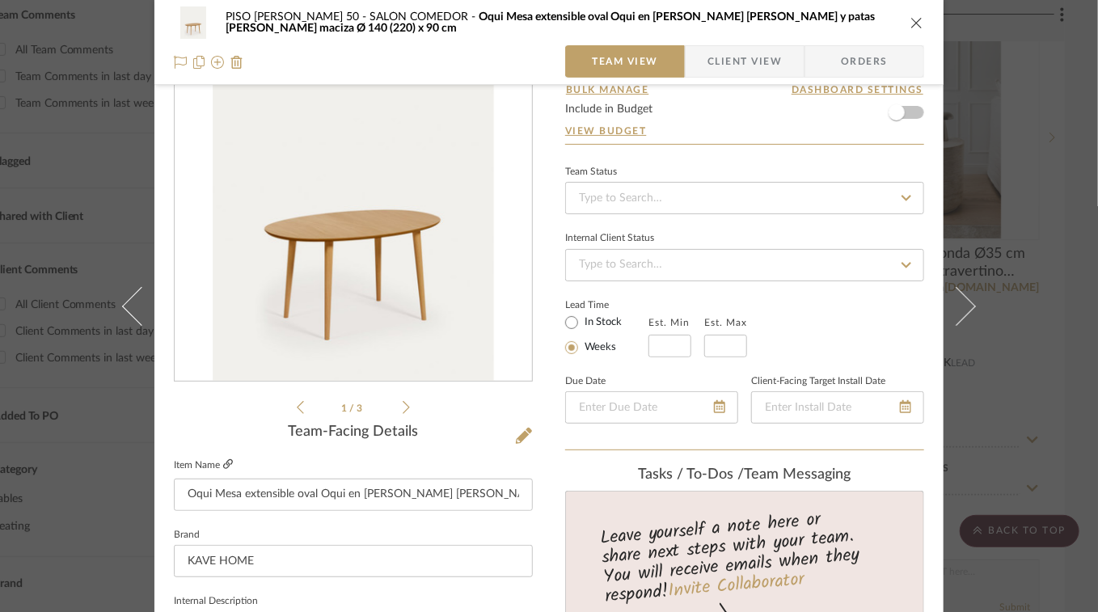
click at [223, 467] on icon at bounding box center [228, 464] width 10 height 10
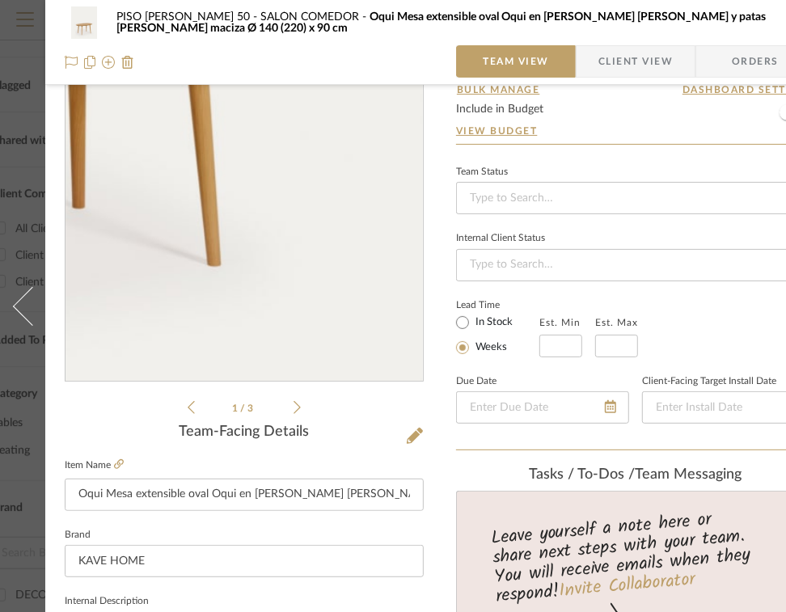
scroll to position [0, 0]
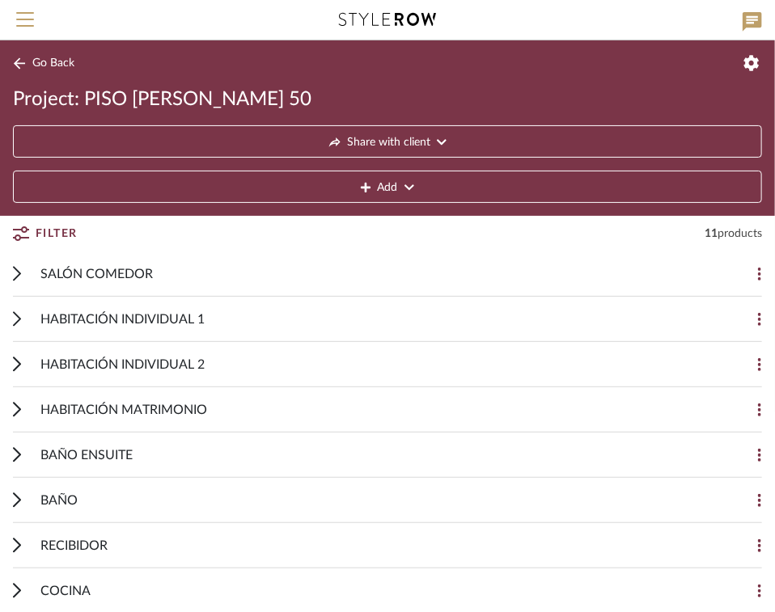
click at [23, 274] on div "SALÓN COMEDOR Add Item" at bounding box center [387, 273] width 749 height 45
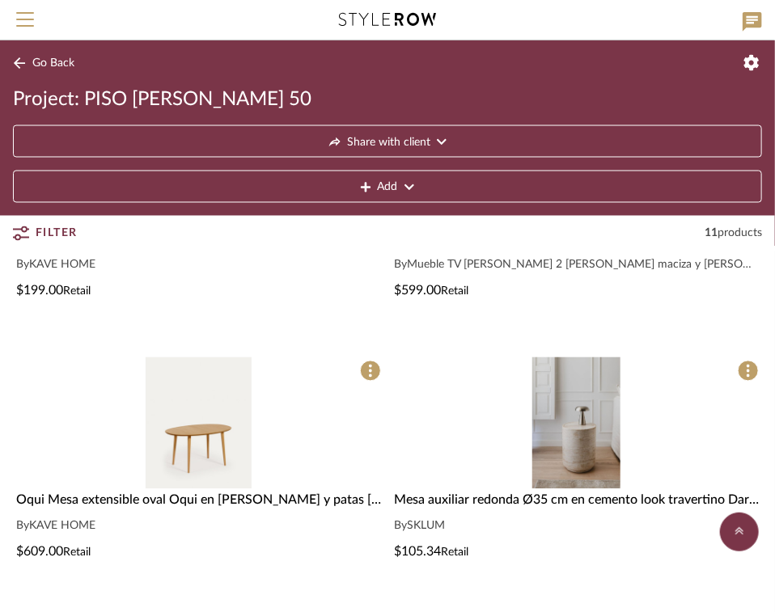
scroll to position [566, 0]
